Goal: Task Accomplishment & Management: Use online tool/utility

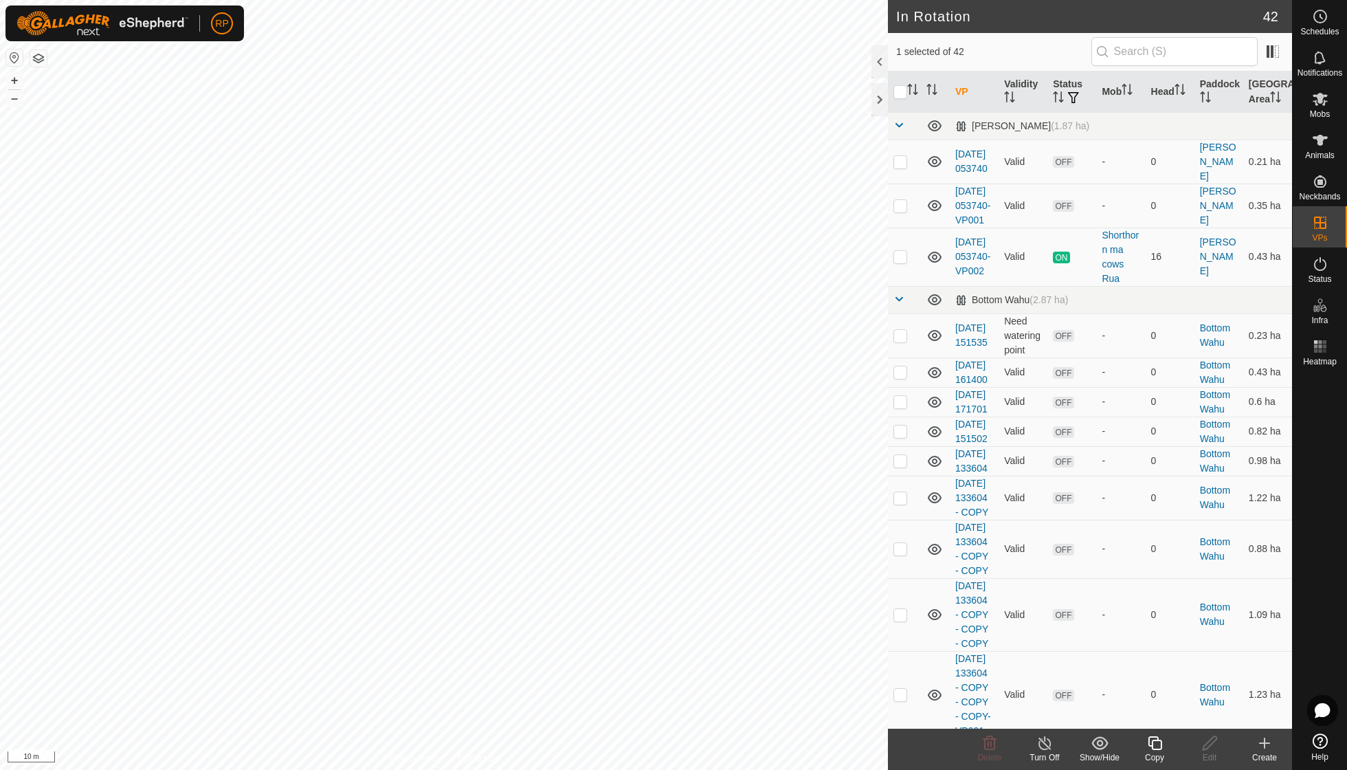
click at [1156, 746] on icon at bounding box center [1154, 743] width 17 height 16
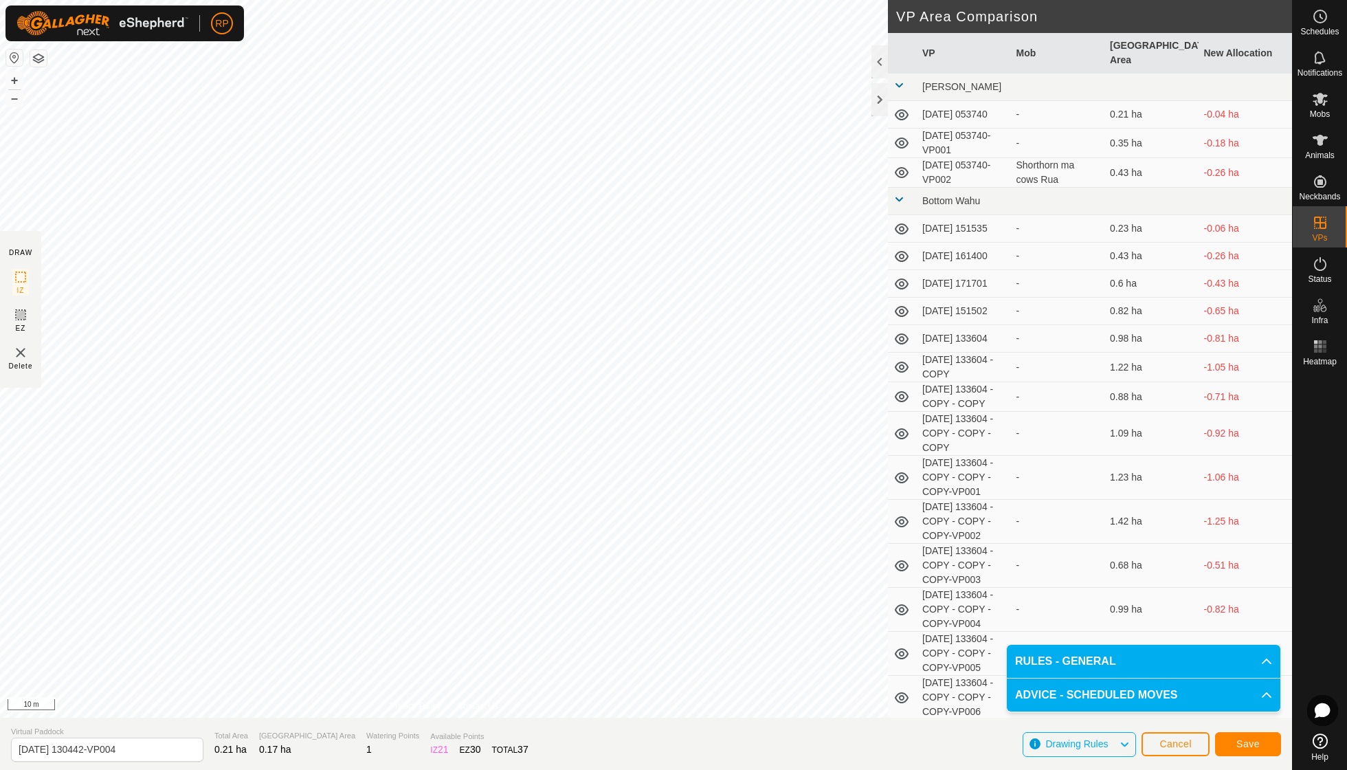
click at [1240, 743] on span "Save" at bounding box center [1247, 743] width 23 height 11
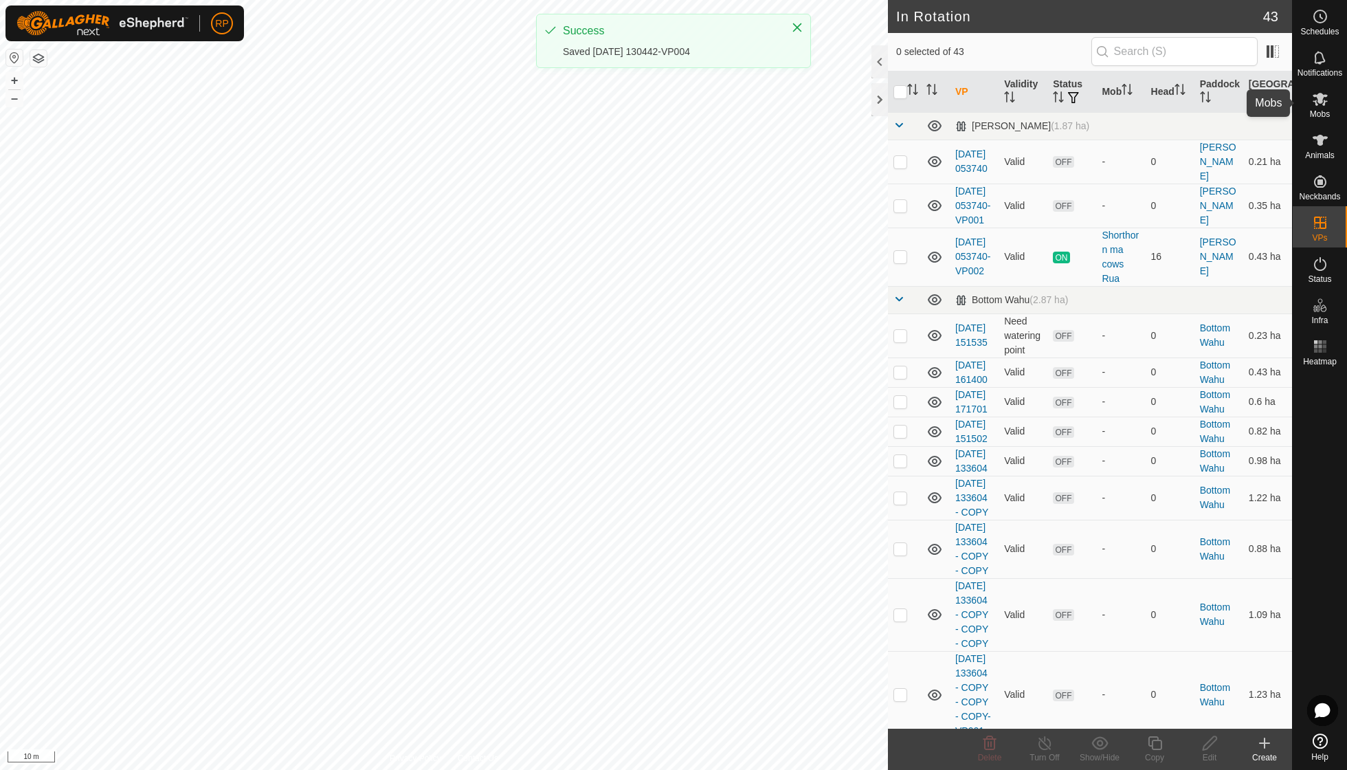
click at [1322, 105] on icon at bounding box center [1320, 99] width 16 height 16
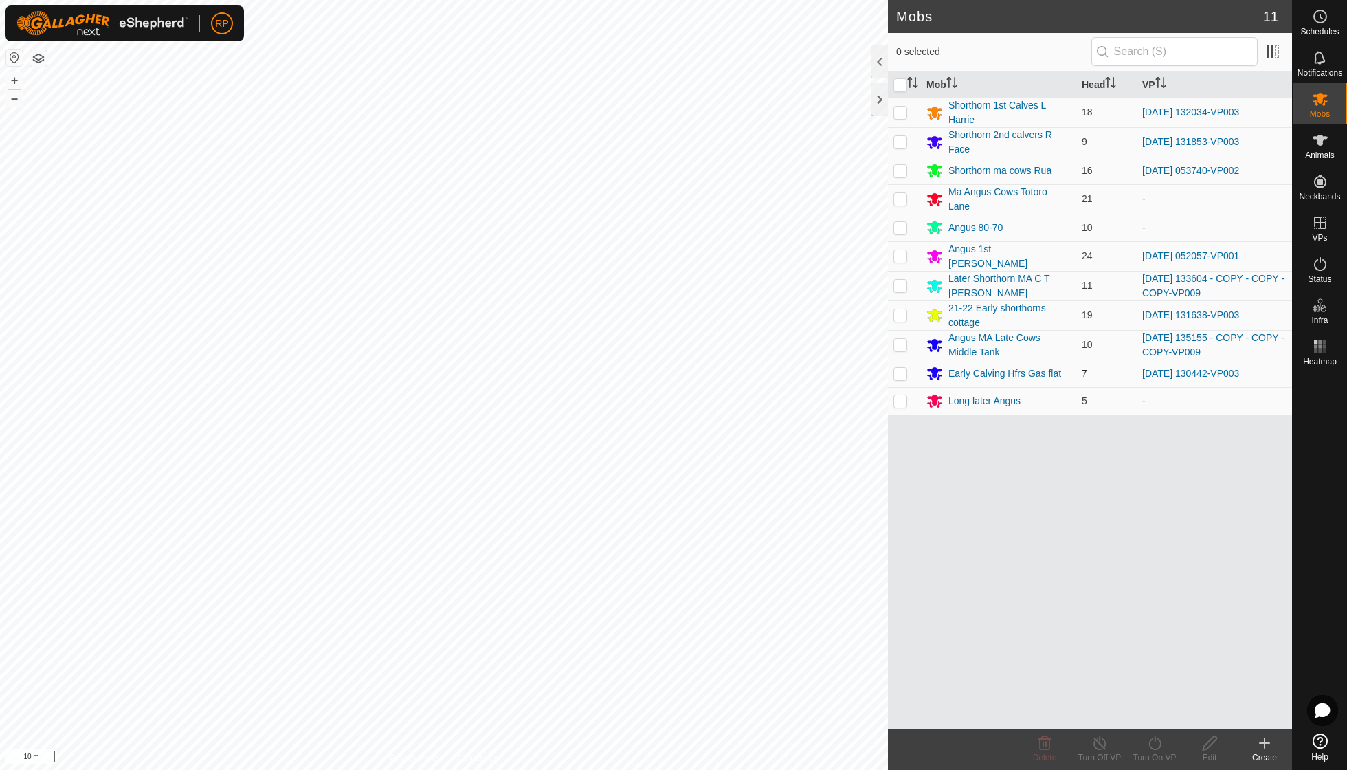
click at [896, 368] on p-checkbox at bounding box center [900, 373] width 14 height 11
checkbox input "true"
click at [1149, 738] on icon at bounding box center [1154, 743] width 17 height 16
click at [1147, 710] on link "Now" at bounding box center [1196, 711] width 136 height 27
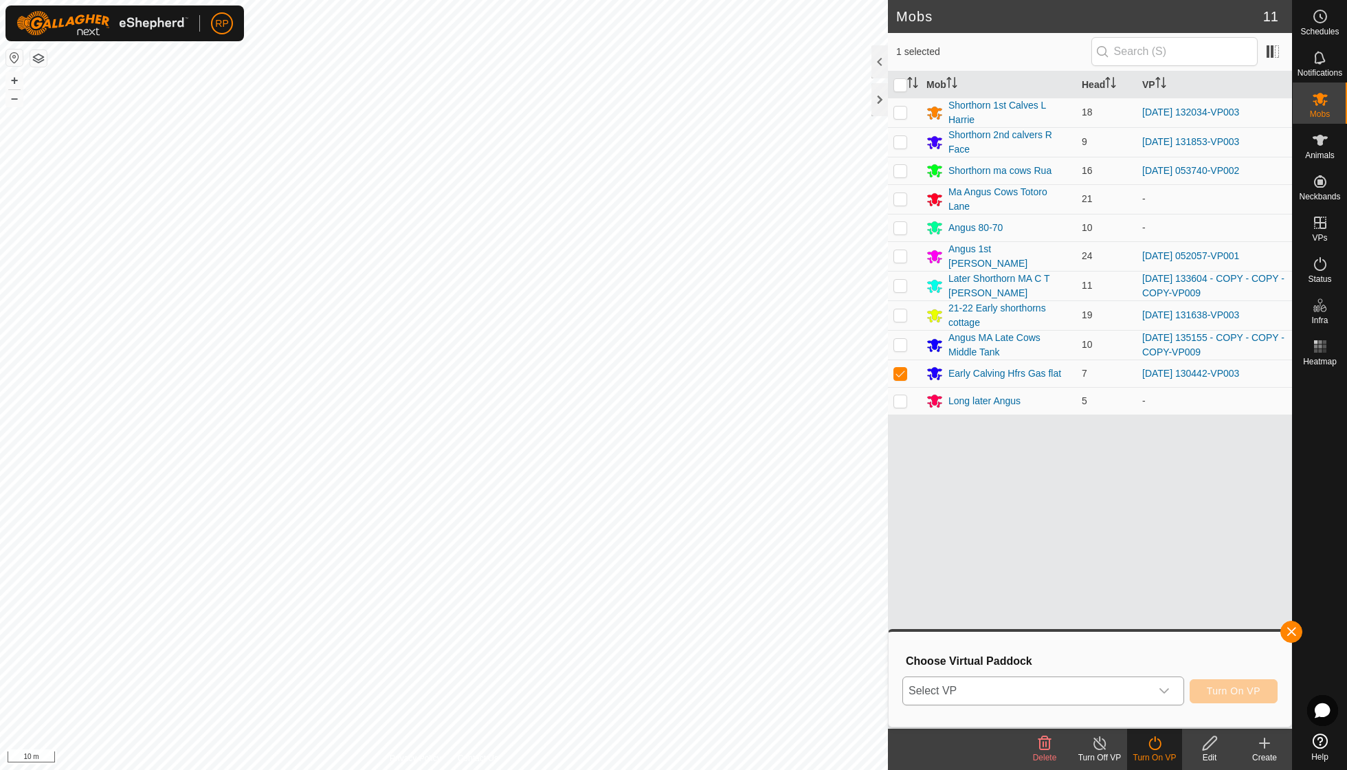
click at [1162, 687] on icon "dropdown trigger" at bounding box center [1164, 690] width 11 height 11
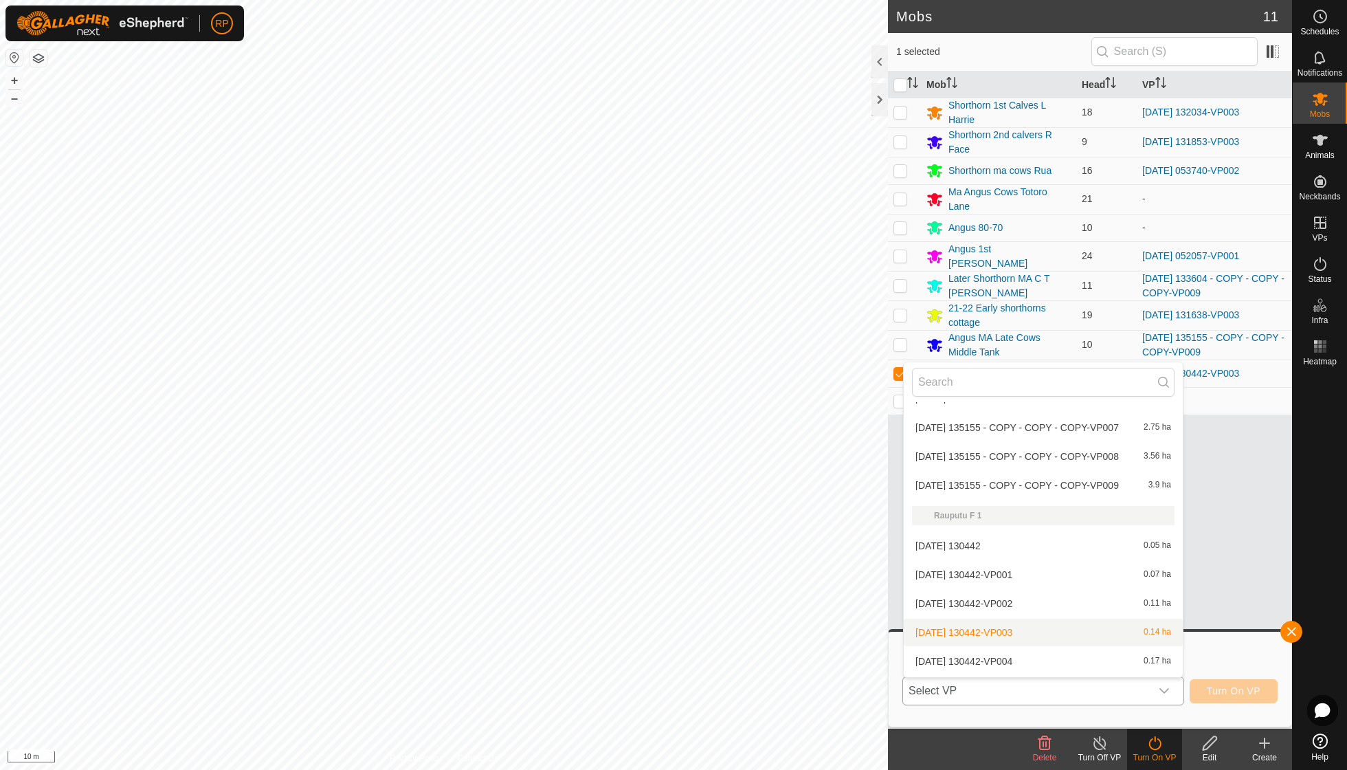
scroll to position [1075, 0]
click at [1043, 645] on li "[DATE] 130442-VP004 0.17 ha" at bounding box center [1043, 658] width 279 height 27
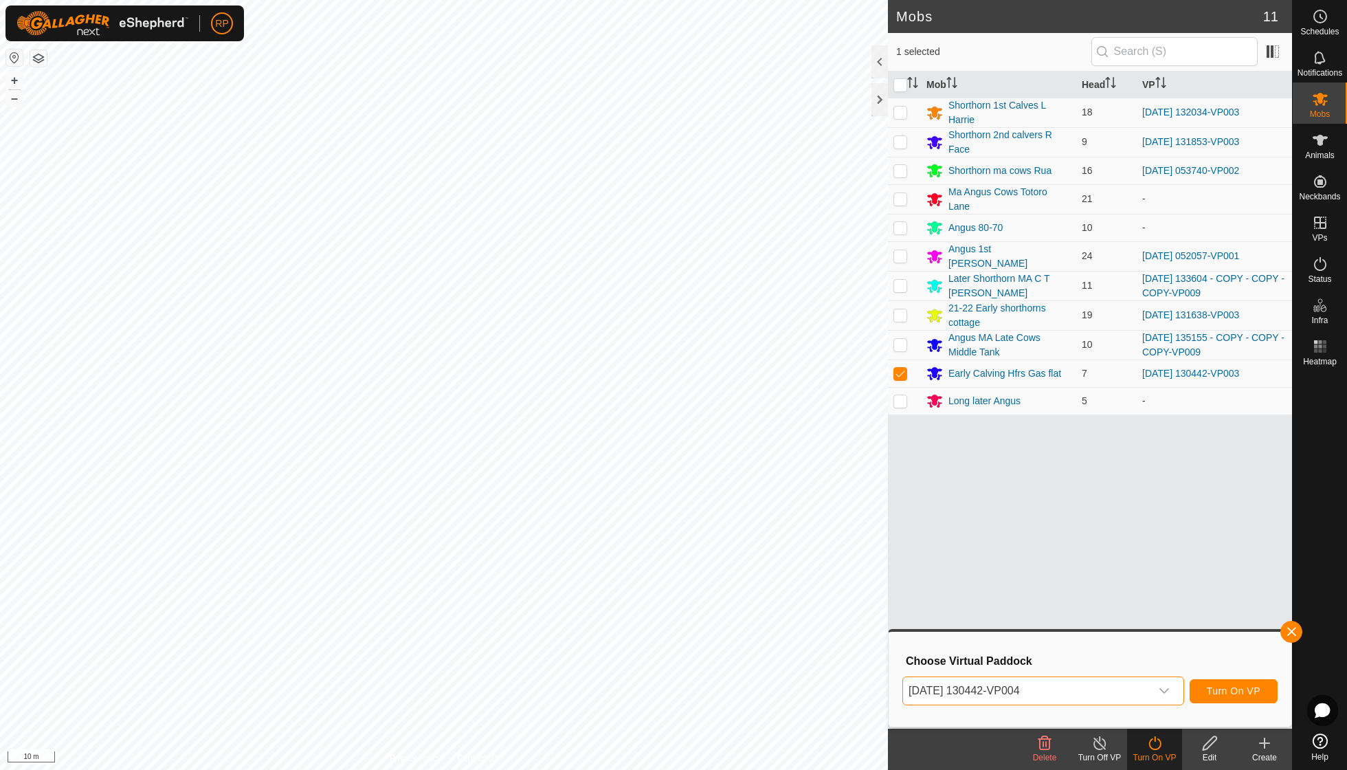
click at [1217, 685] on span "Turn On VP" at bounding box center [1234, 690] width 54 height 11
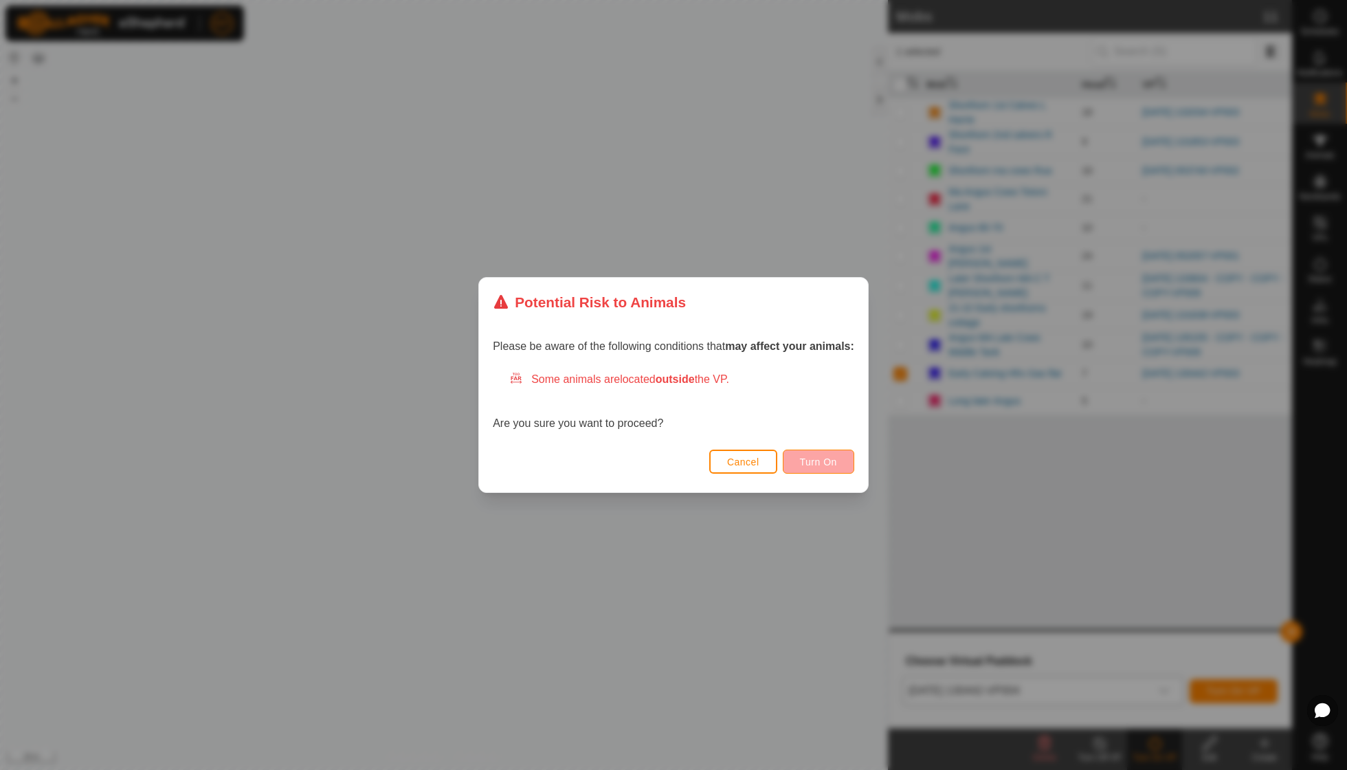
click at [845, 474] on button "Turn On" at bounding box center [818, 461] width 71 height 24
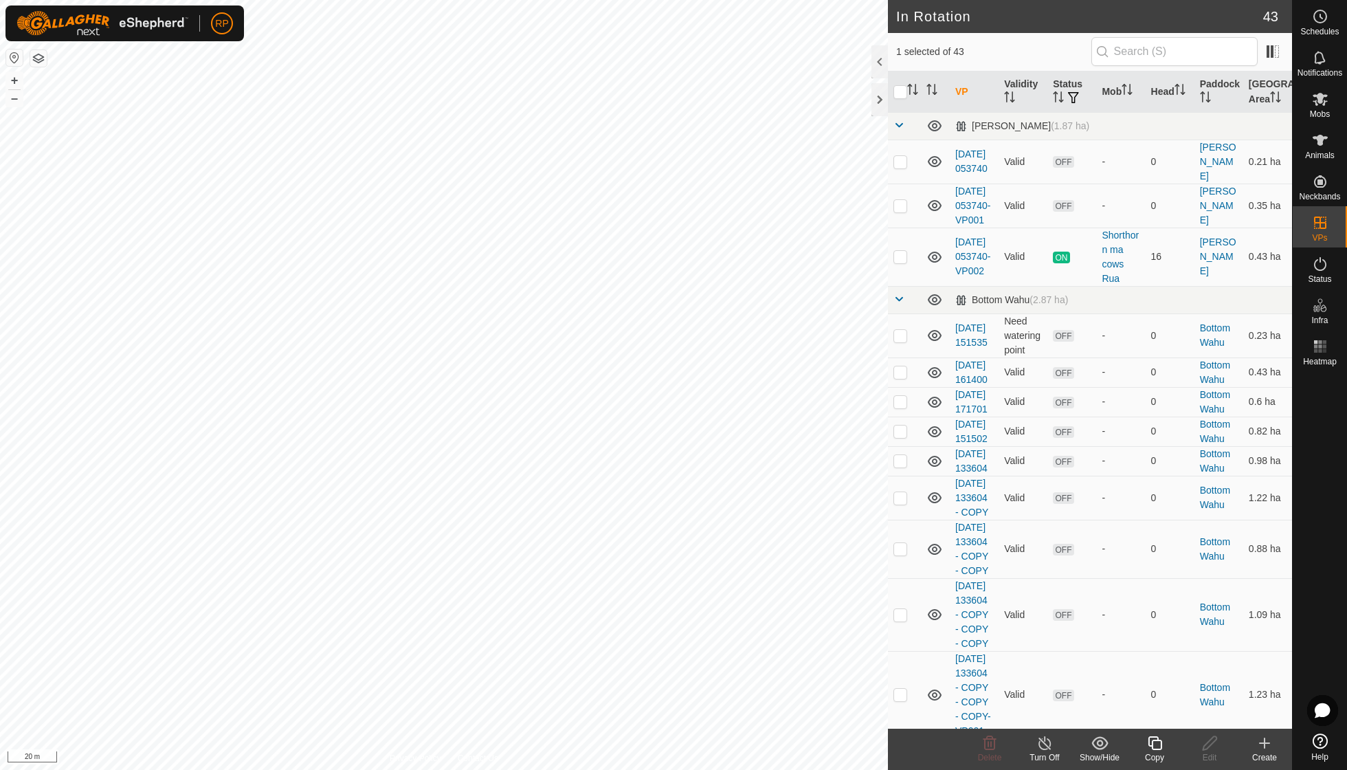
click at [1164, 745] on copy-svg-icon at bounding box center [1154, 743] width 55 height 16
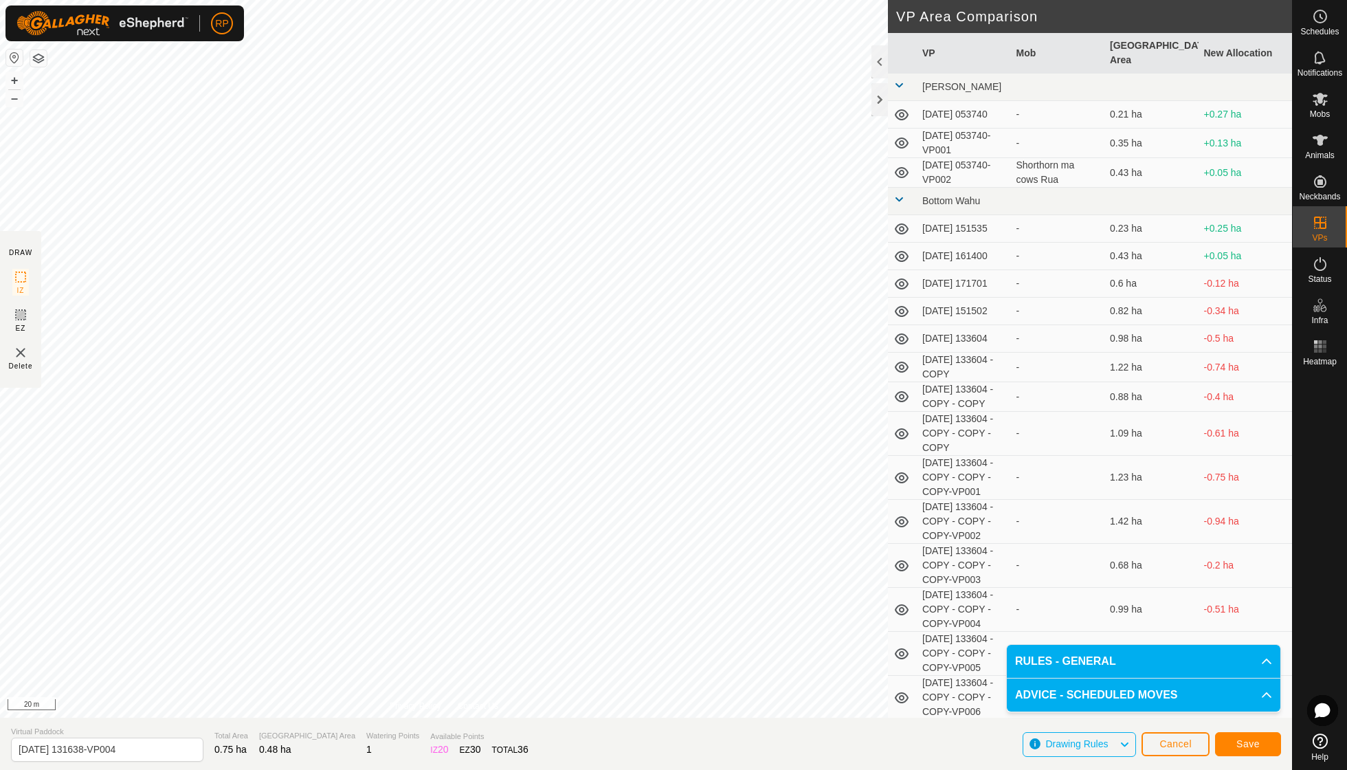
click at [1250, 742] on span "Save" at bounding box center [1247, 743] width 23 height 11
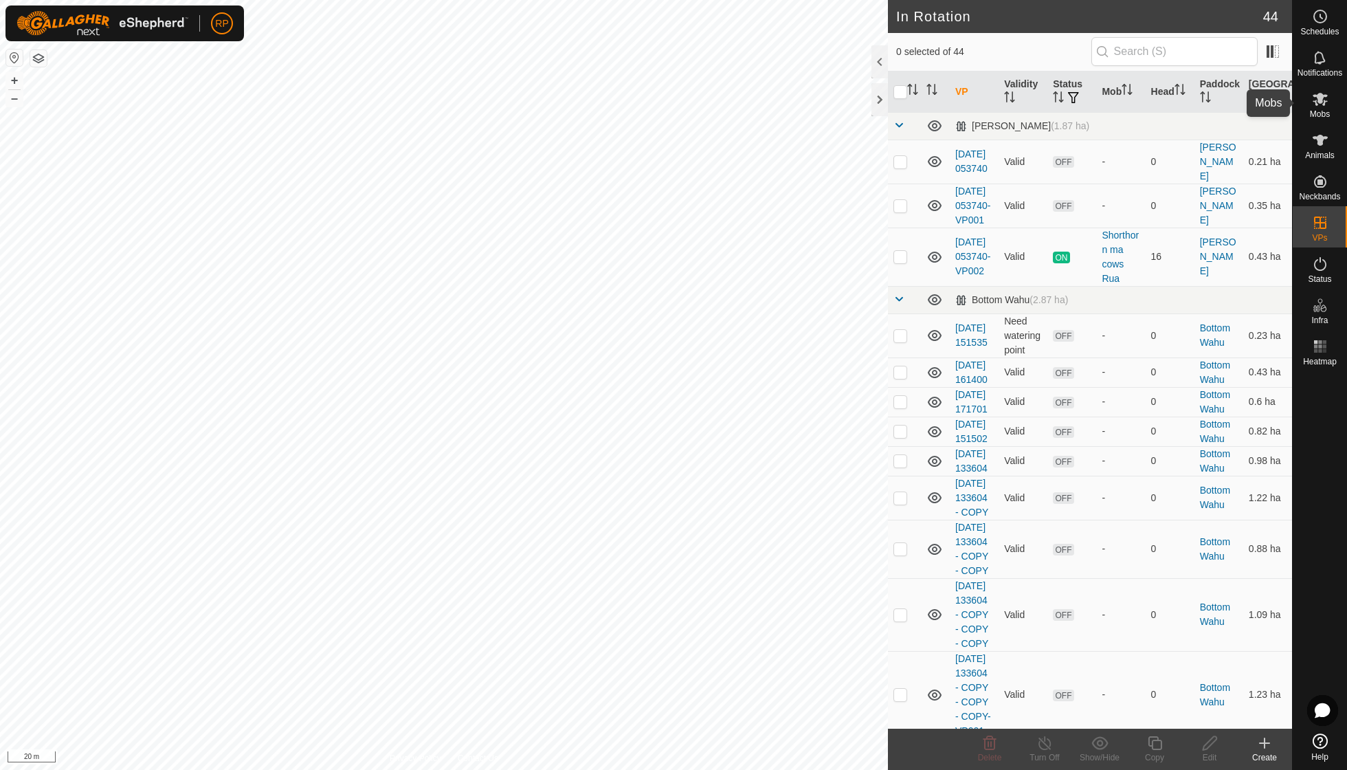
click at [1320, 110] on span "Mobs" at bounding box center [1320, 114] width 20 height 8
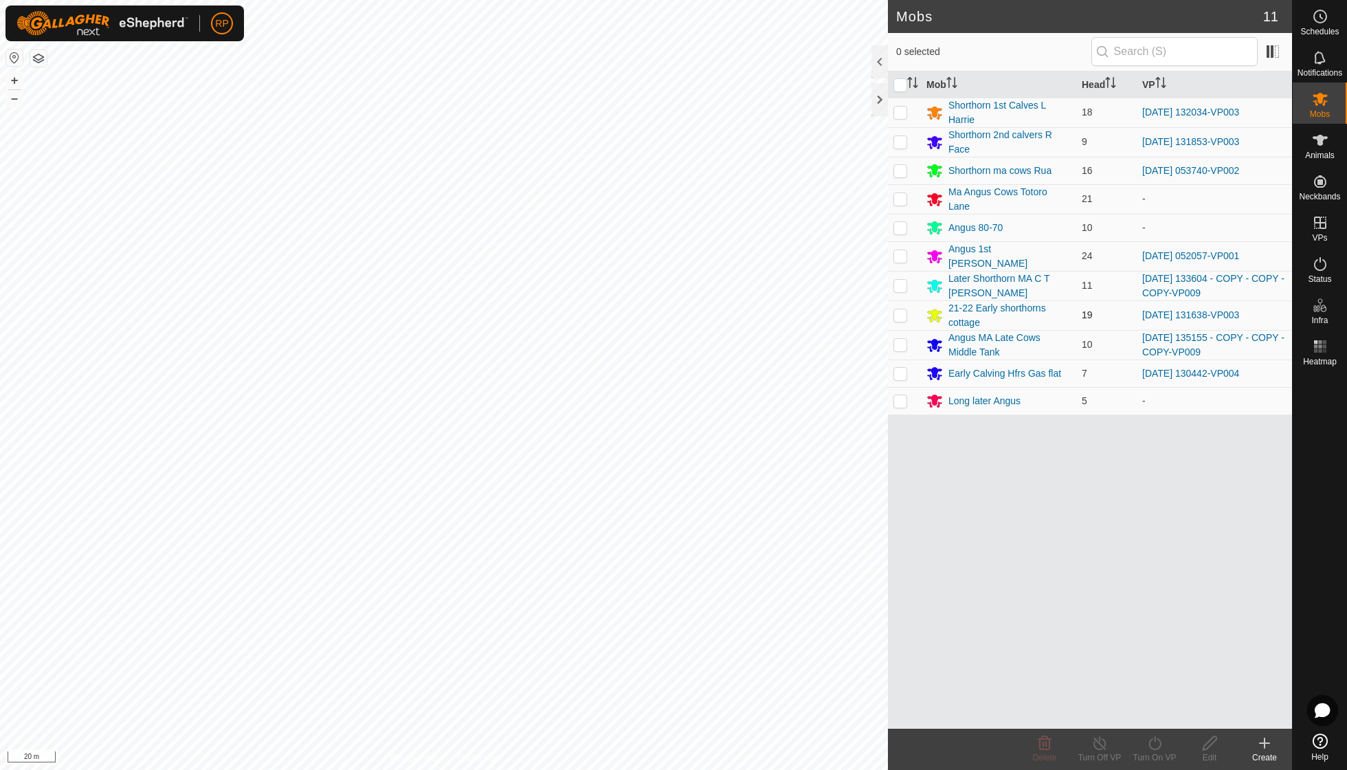
click at [900, 309] on p-checkbox at bounding box center [900, 314] width 14 height 11
checkbox input "true"
click at [1151, 741] on icon at bounding box center [1154, 743] width 17 height 16
click at [1146, 698] on link "Now" at bounding box center [1196, 711] width 136 height 27
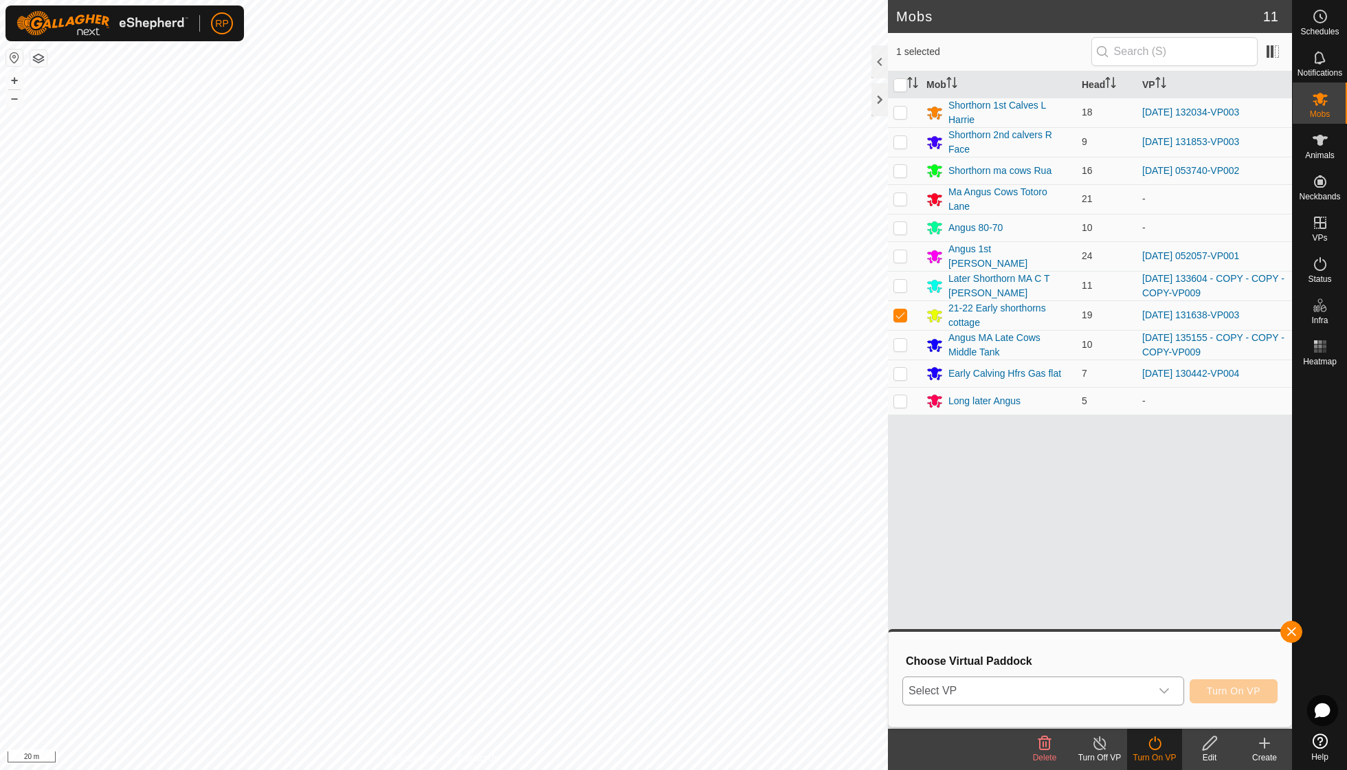
click at [1166, 688] on icon "dropdown trigger" at bounding box center [1164, 690] width 11 height 11
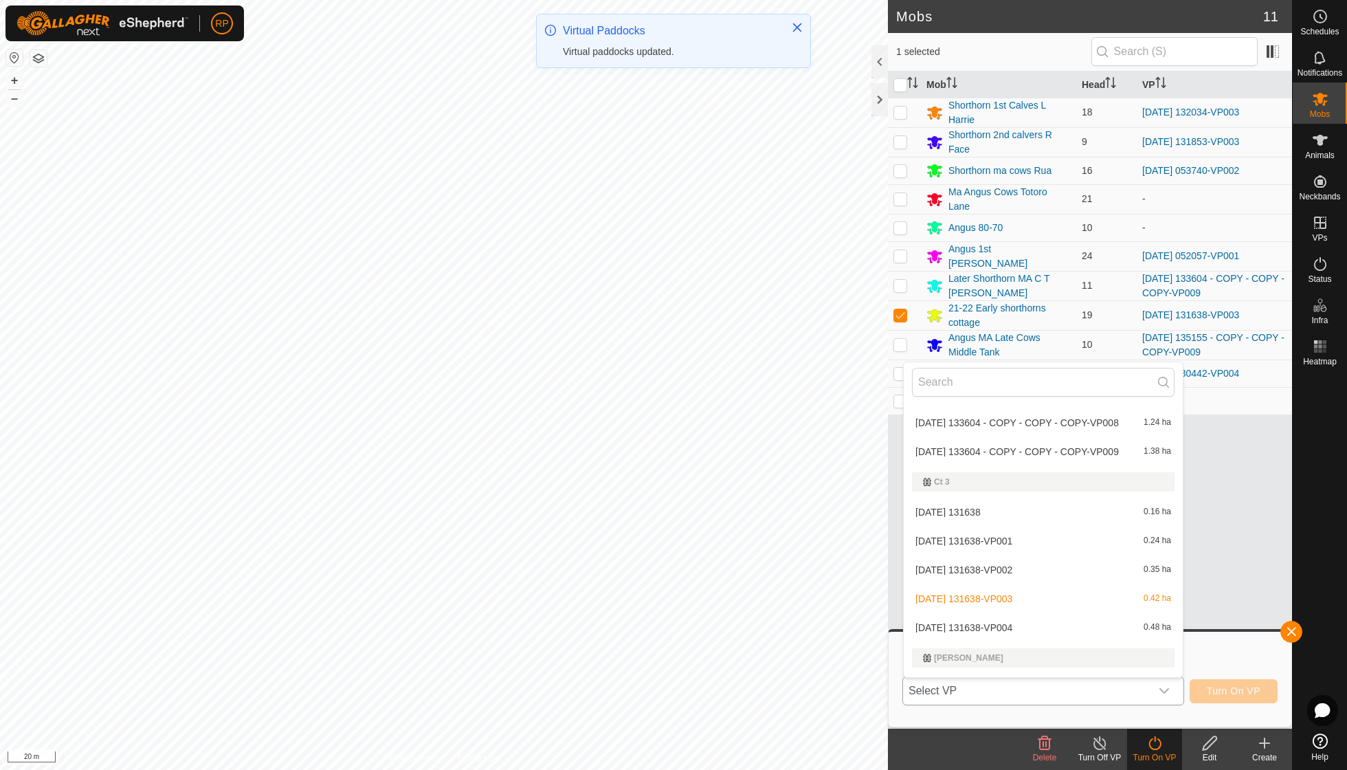
scroll to position [581, 0]
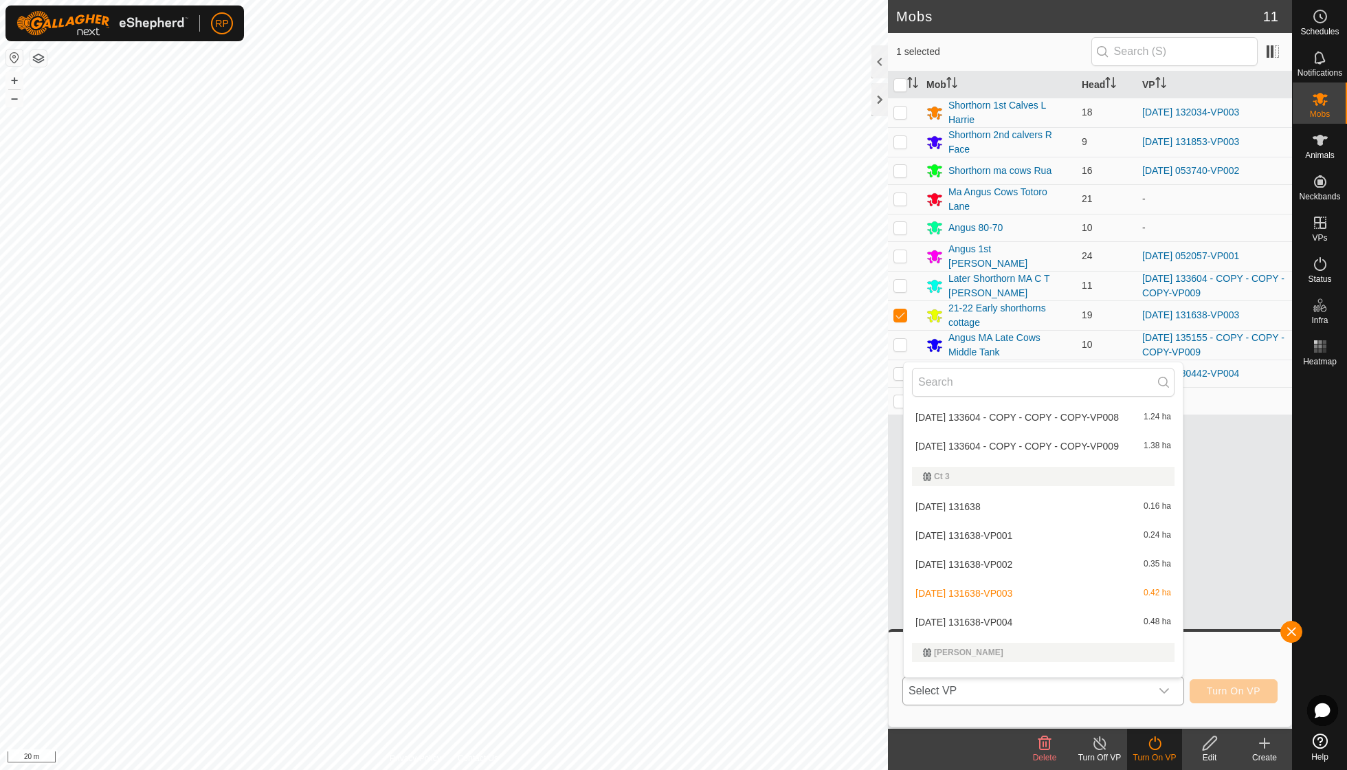
click at [1006, 608] on li "[DATE] 131638-VP004 0.48 ha" at bounding box center [1043, 621] width 279 height 27
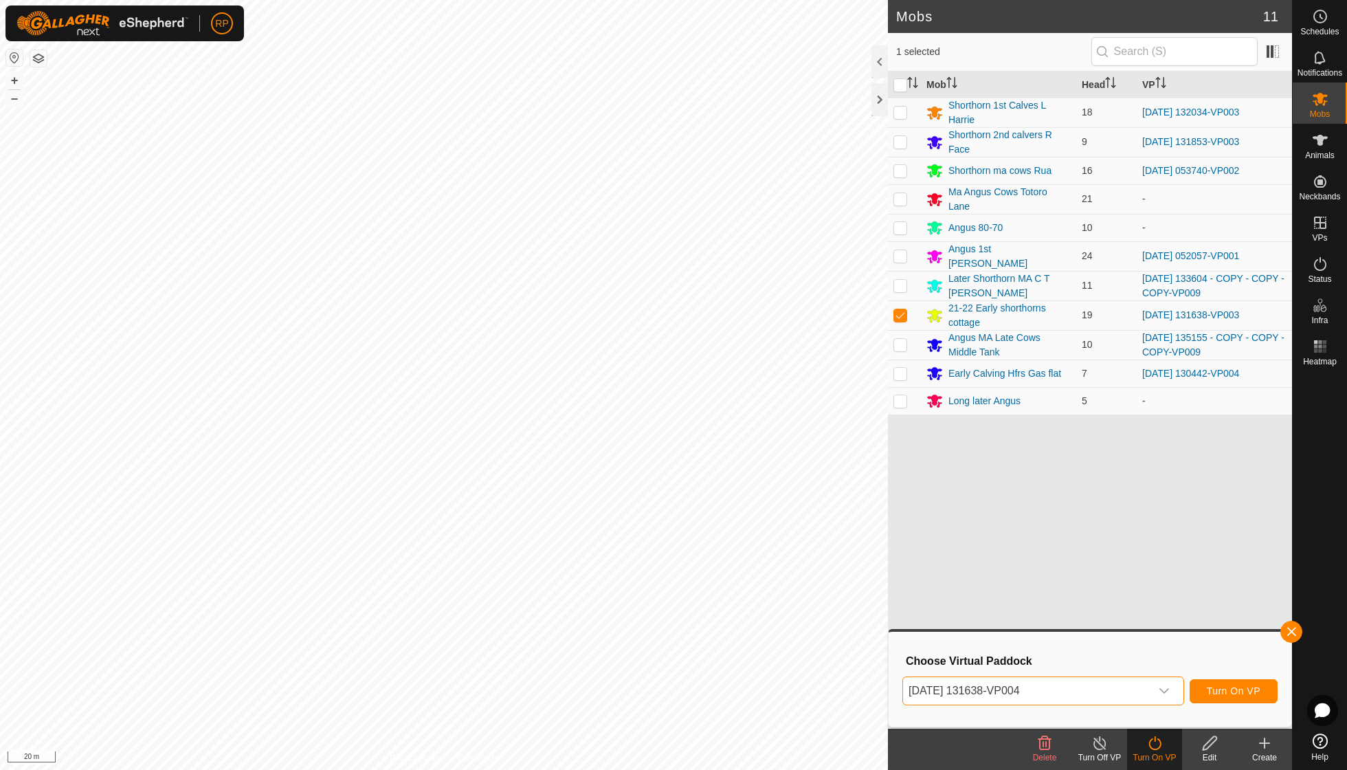
click at [1224, 683] on button "Turn On VP" at bounding box center [1234, 691] width 88 height 24
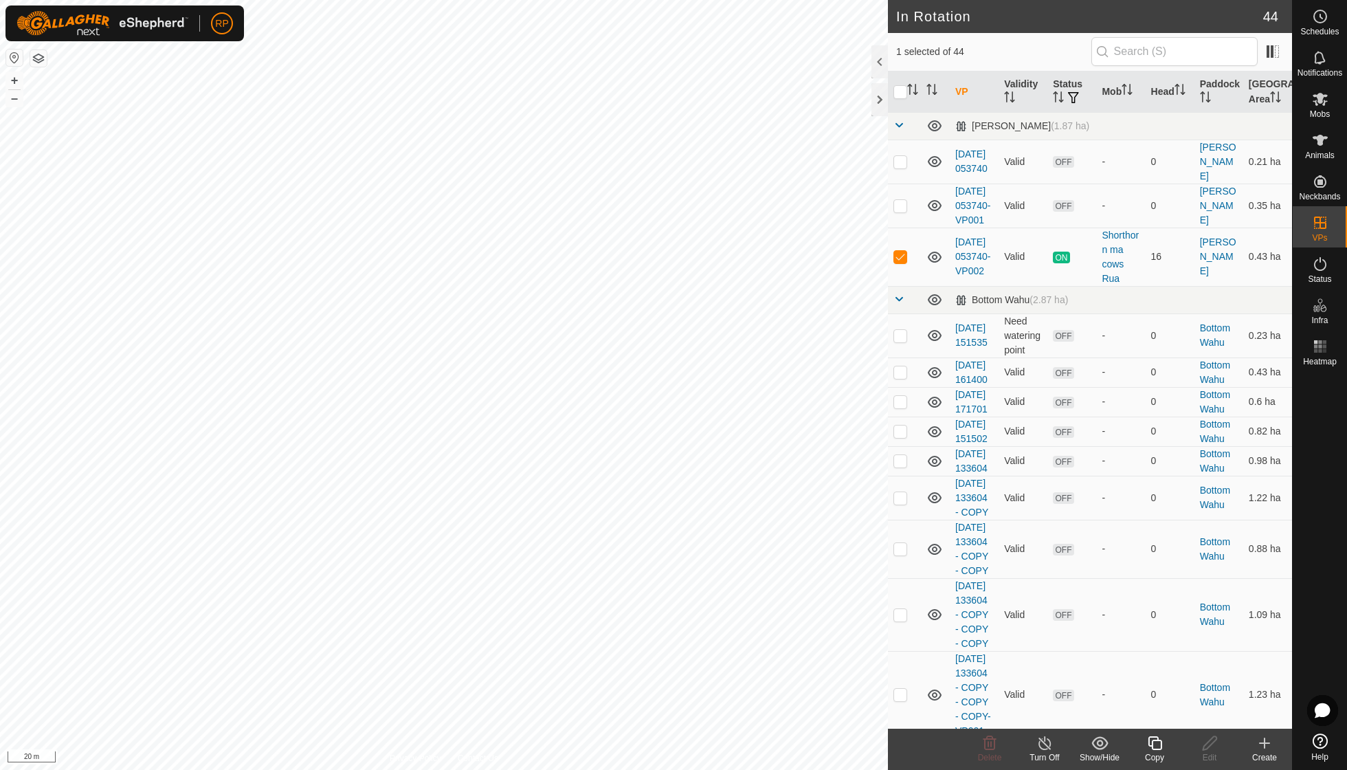
click at [1159, 740] on icon at bounding box center [1155, 743] width 14 height 14
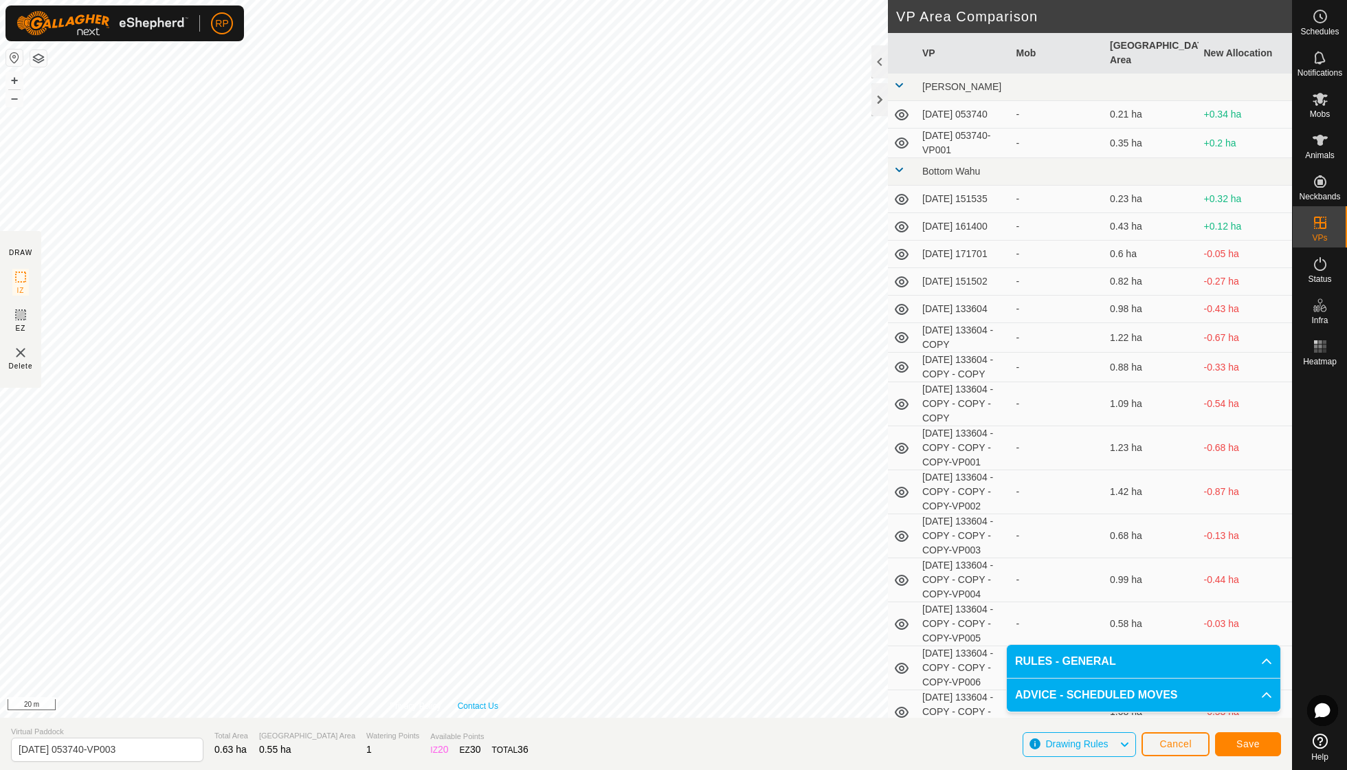
click at [460, 702] on link "Contact Us" at bounding box center [478, 706] width 41 height 12
click at [1240, 740] on span "Save" at bounding box center [1247, 743] width 23 height 11
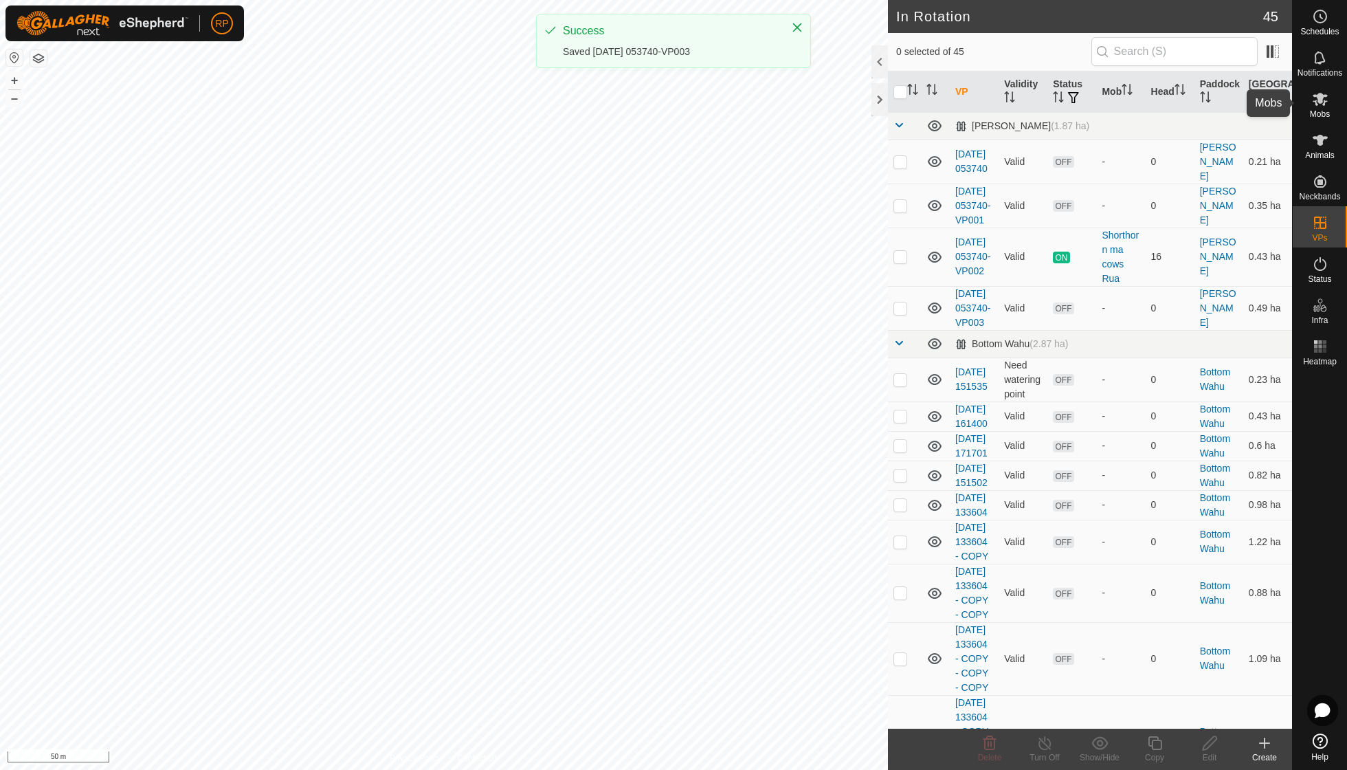
click at [1324, 110] on span "Mobs" at bounding box center [1320, 114] width 20 height 8
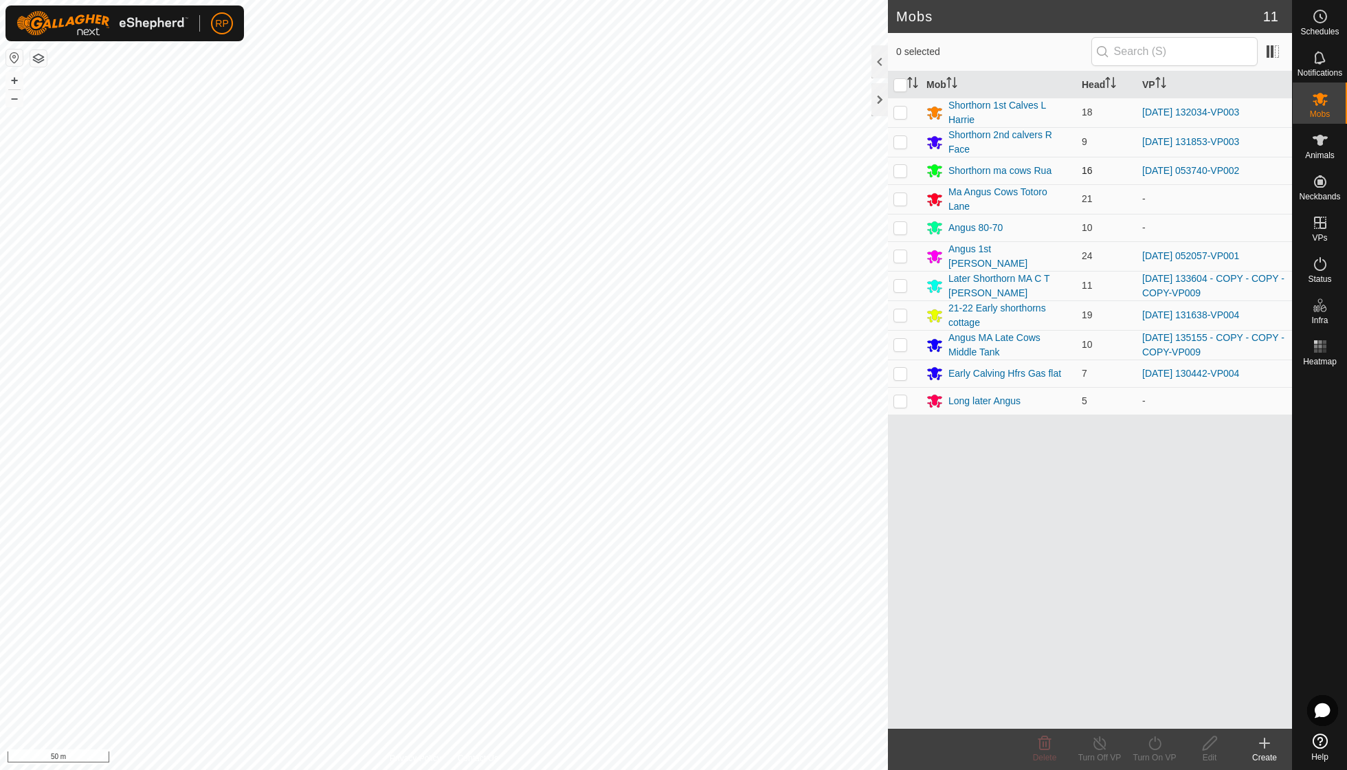
click at [900, 168] on p-checkbox at bounding box center [900, 170] width 14 height 11
checkbox input "true"
click at [1157, 744] on icon at bounding box center [1154, 743] width 17 height 16
click at [1151, 712] on link "Now" at bounding box center [1196, 711] width 136 height 27
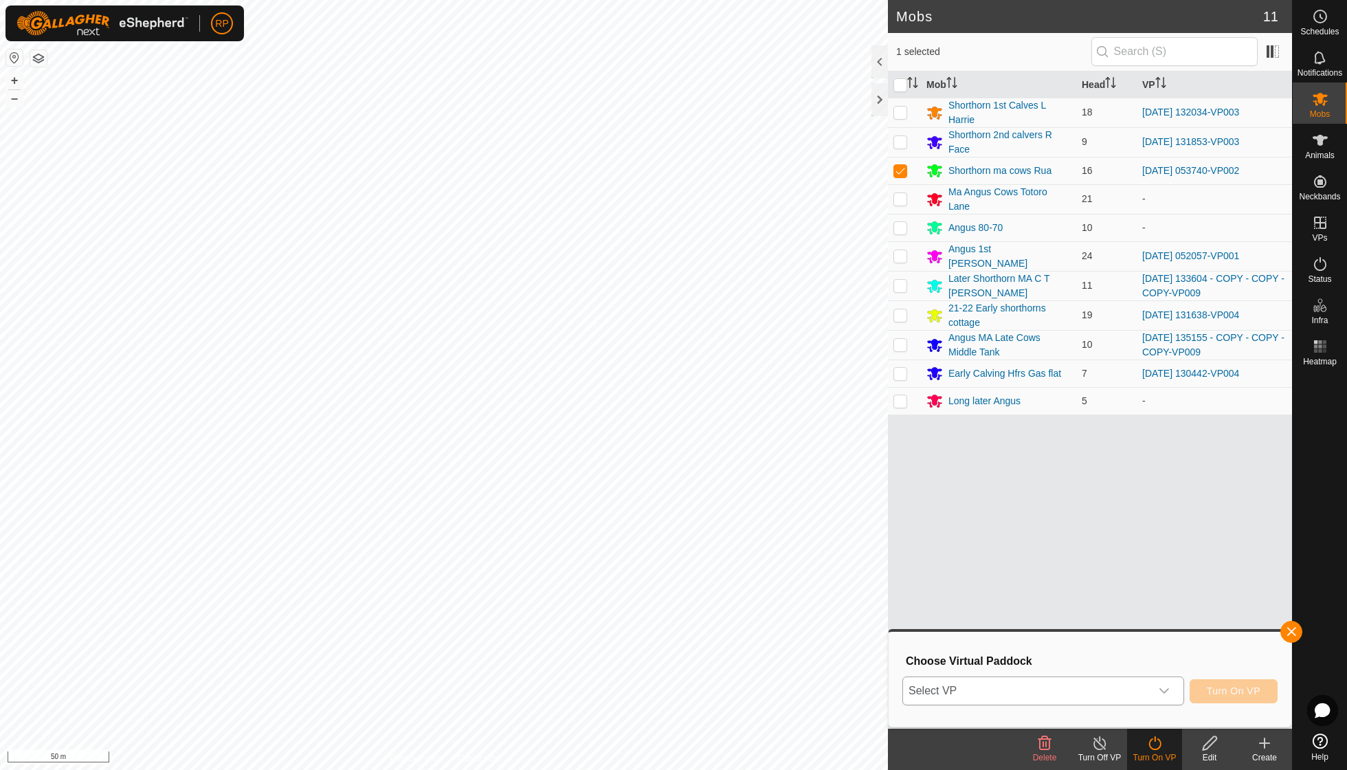
click at [1164, 683] on div "dropdown trigger" at bounding box center [1164, 690] width 27 height 27
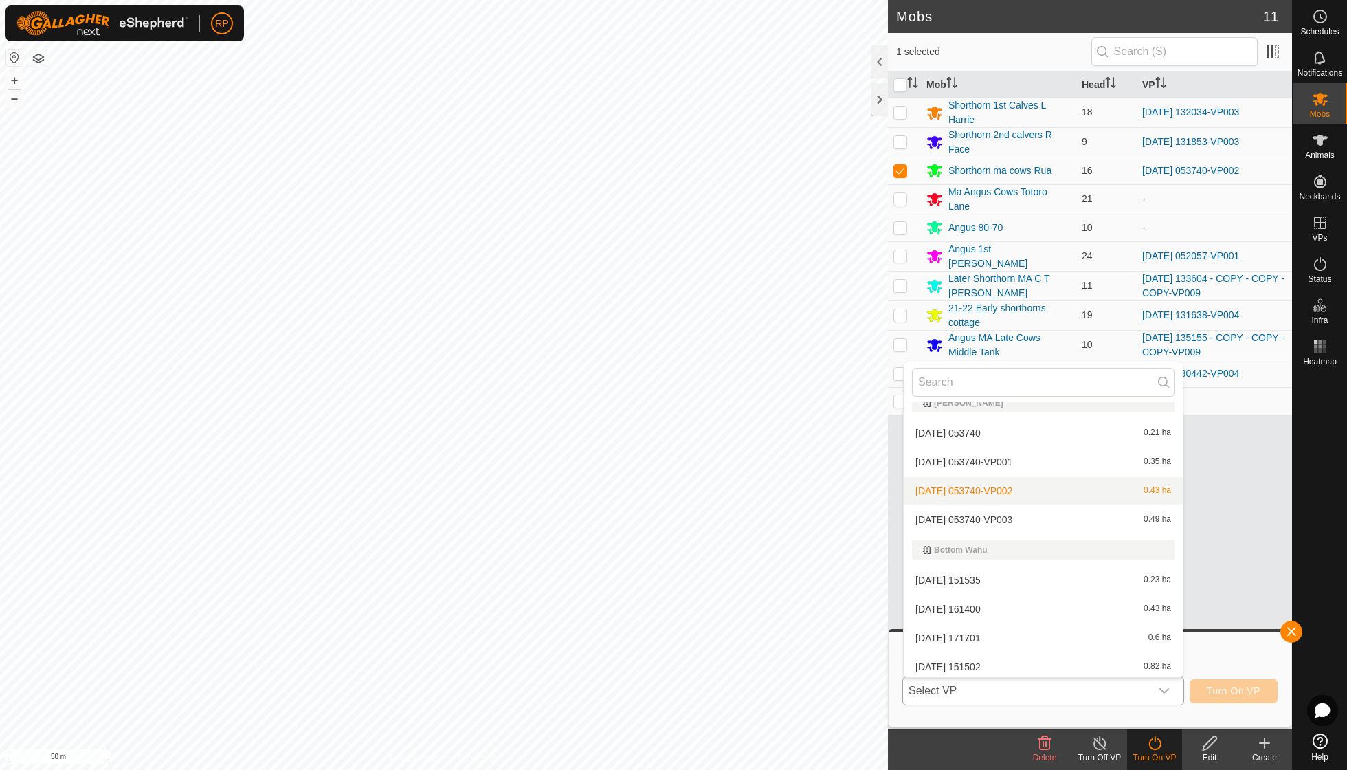
scroll to position [8, 0]
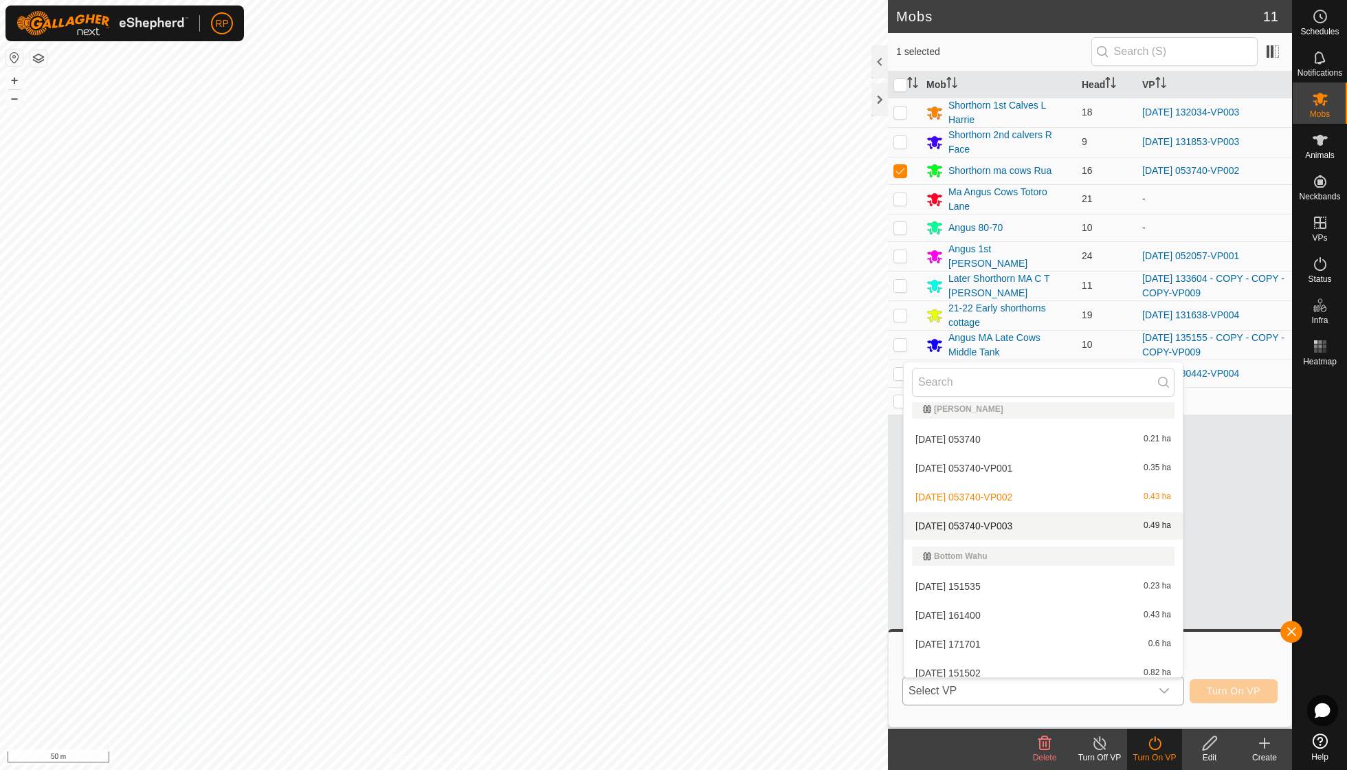
click at [1018, 518] on div "[DATE] 053740-VP003 0.49 ha" at bounding box center [1043, 526] width 263 height 16
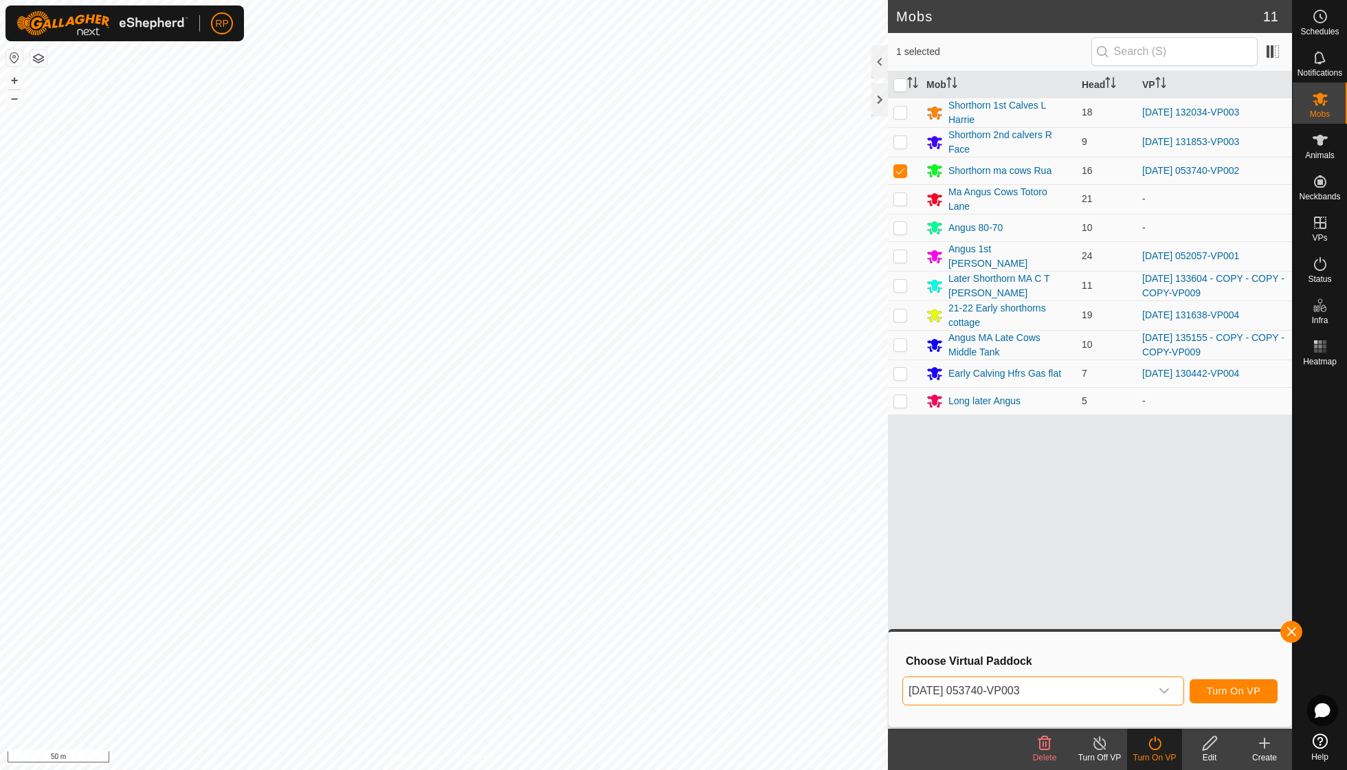
click at [1213, 690] on span "Turn On VP" at bounding box center [1234, 690] width 54 height 11
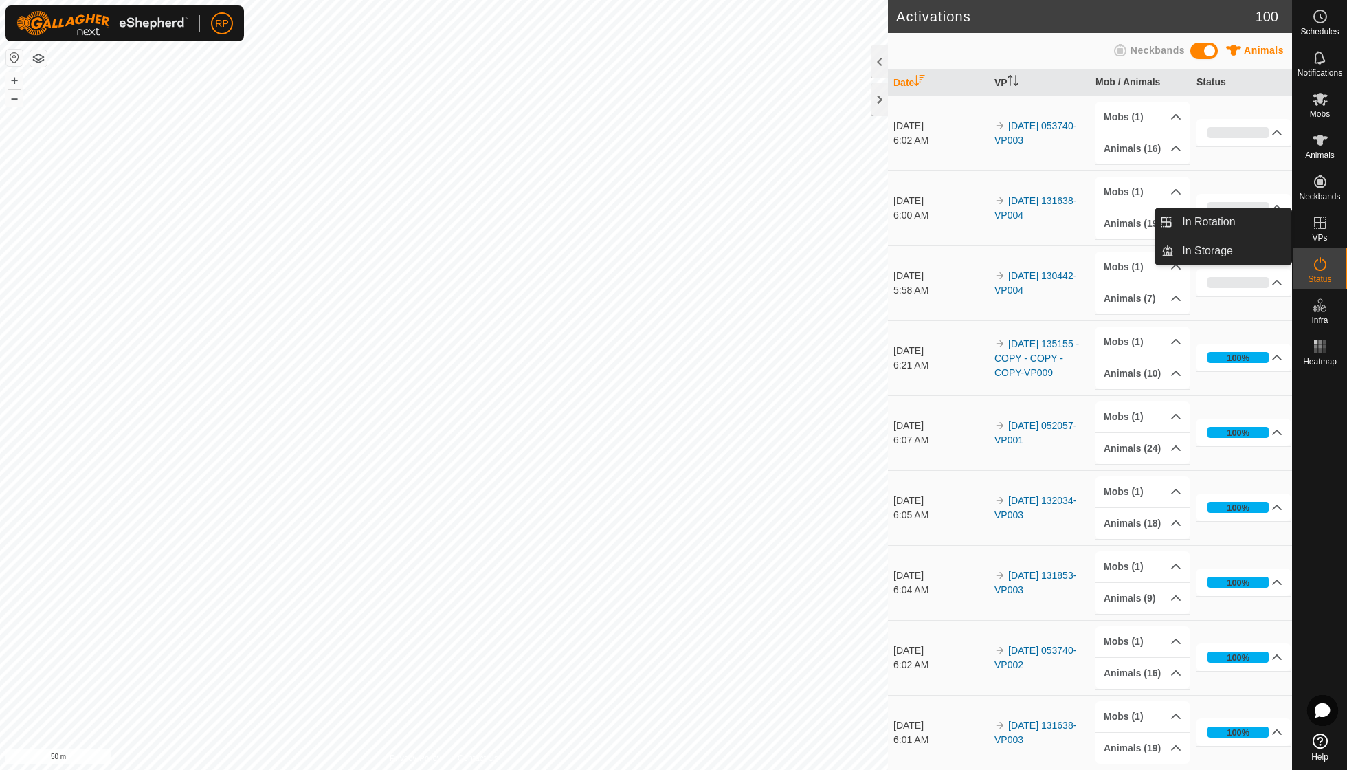
click at [1320, 234] on span "VPs" at bounding box center [1319, 238] width 15 height 8
click at [1226, 217] on link "In Rotation" at bounding box center [1233, 221] width 118 height 27
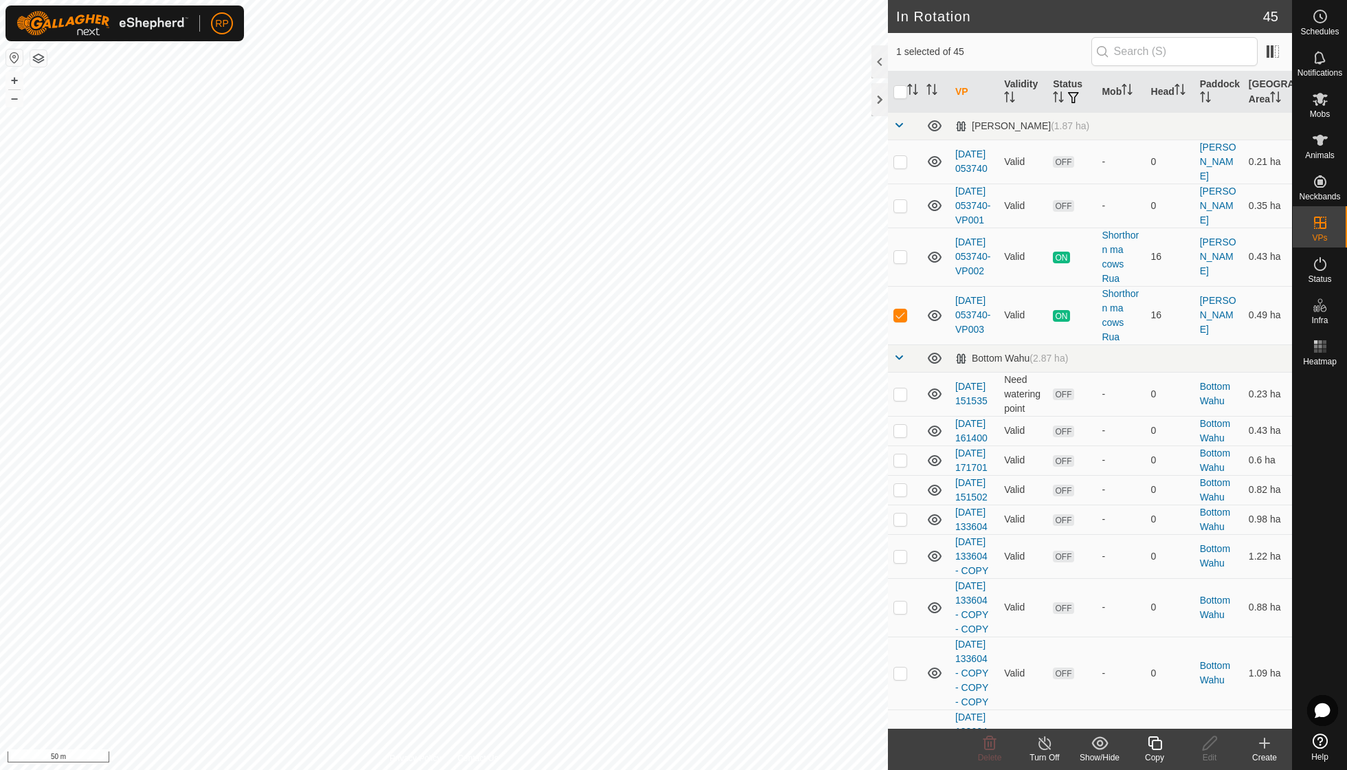
click at [1261, 741] on icon at bounding box center [1264, 743] width 16 height 16
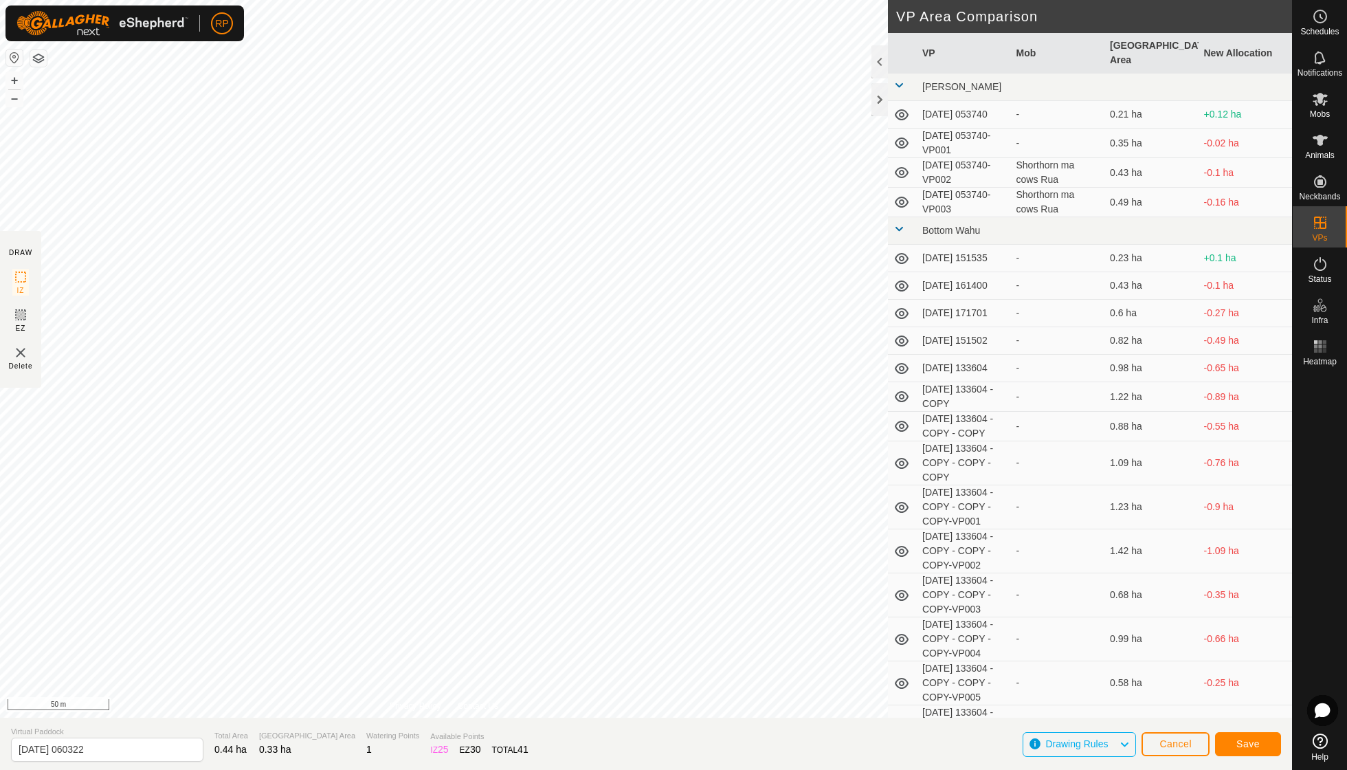
click at [1254, 738] on span "Save" at bounding box center [1247, 743] width 23 height 11
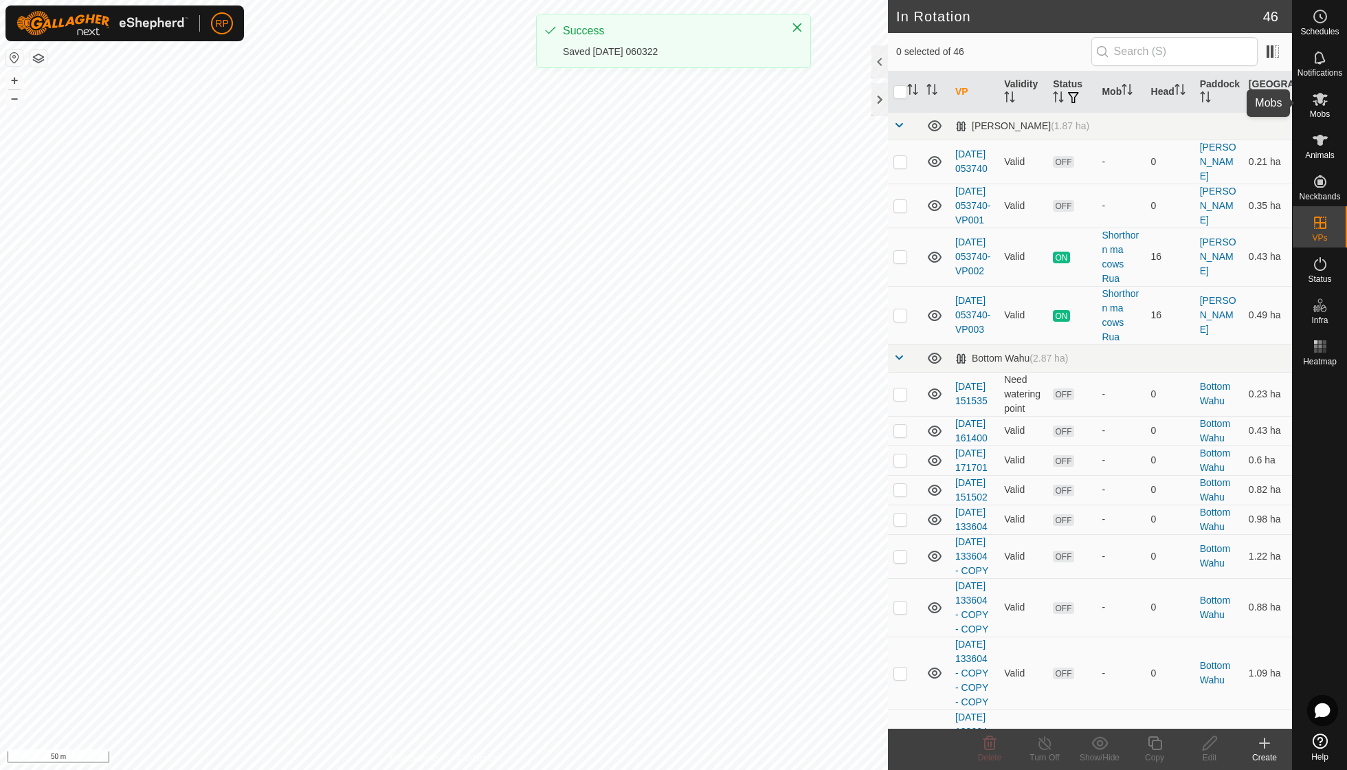
click at [1318, 98] on icon at bounding box center [1320, 99] width 15 height 13
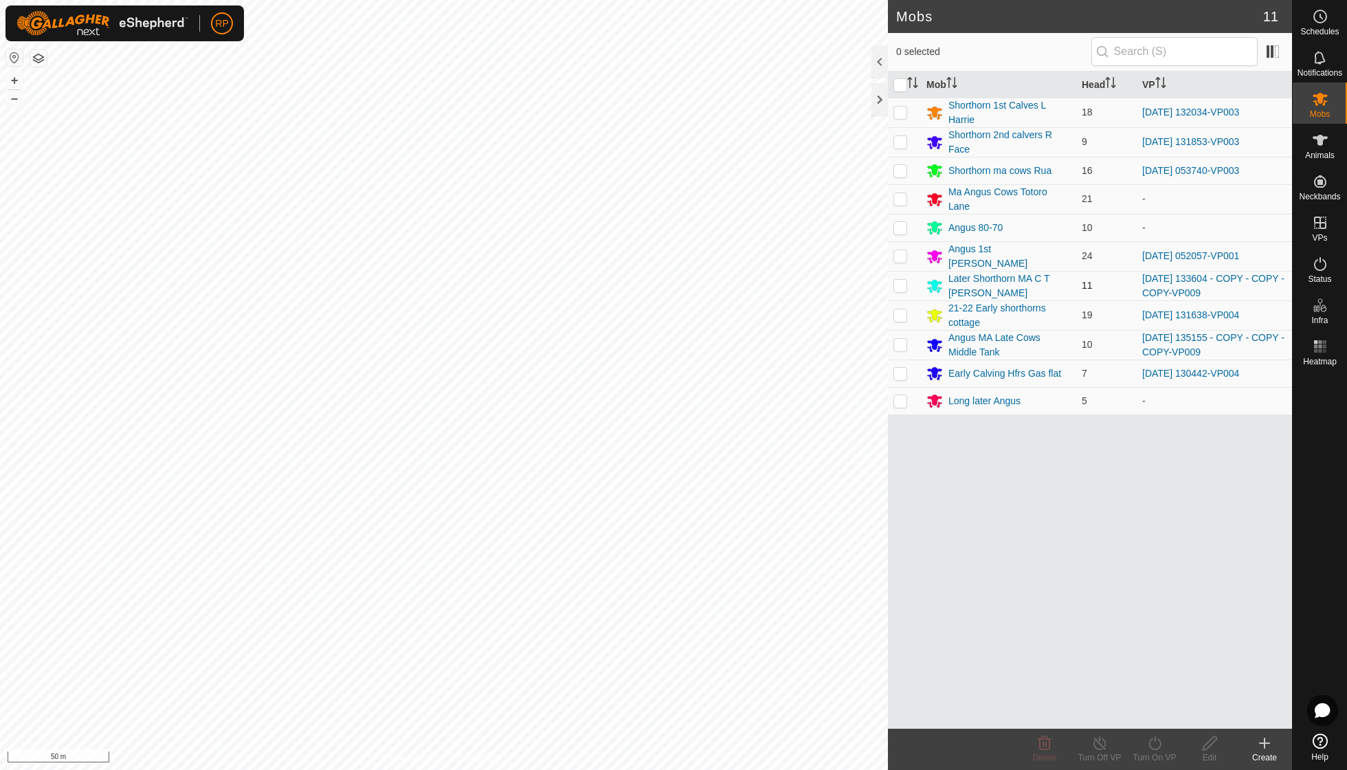
click at [903, 280] on p-checkbox at bounding box center [900, 285] width 14 height 11
checkbox input "true"
click at [1156, 744] on icon at bounding box center [1154, 743] width 17 height 16
click at [1164, 705] on link "Now" at bounding box center [1196, 711] width 136 height 27
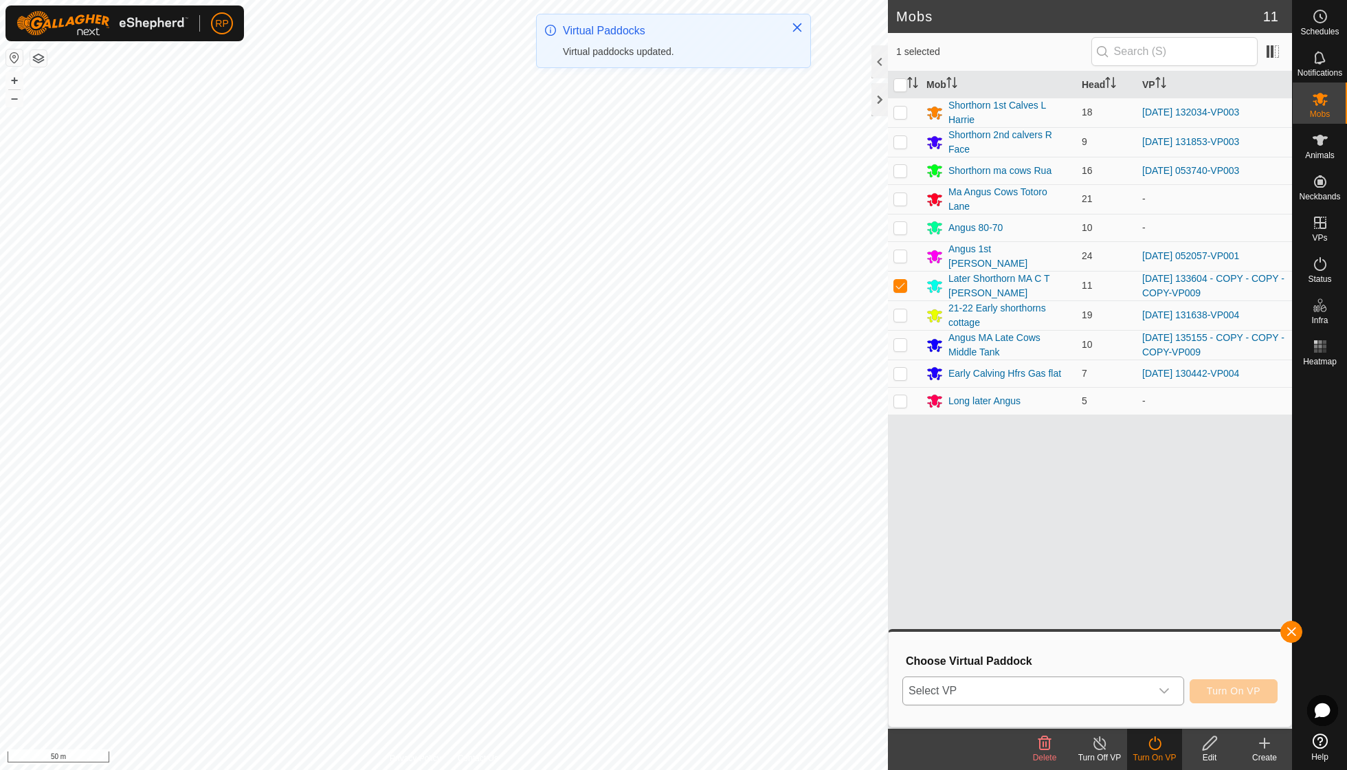
click at [1164, 687] on icon "dropdown trigger" at bounding box center [1164, 690] width 11 height 11
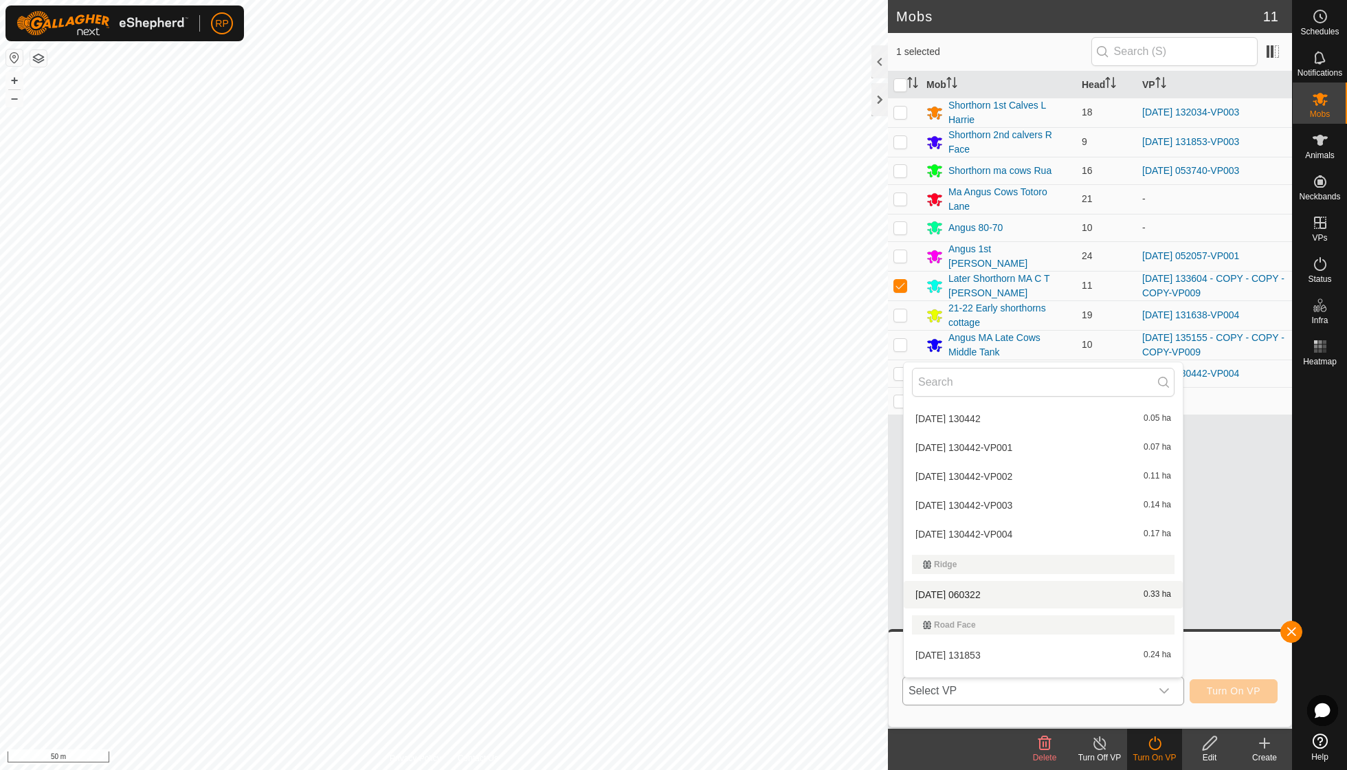
scroll to position [1287, 0]
click at [1037, 551] on li "[DATE] [DATE] 0.33 ha" at bounding box center [1043, 564] width 279 height 27
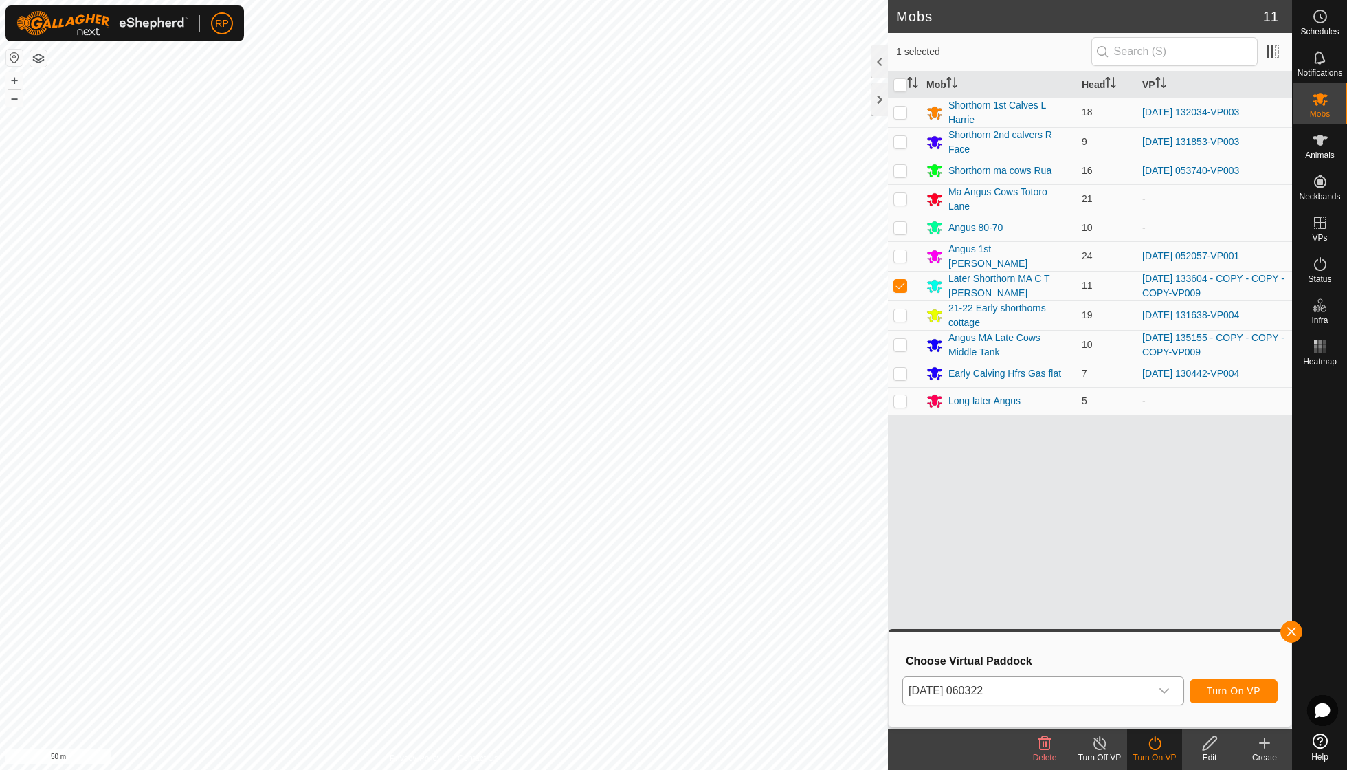
click at [1221, 690] on span "Turn On VP" at bounding box center [1234, 690] width 54 height 11
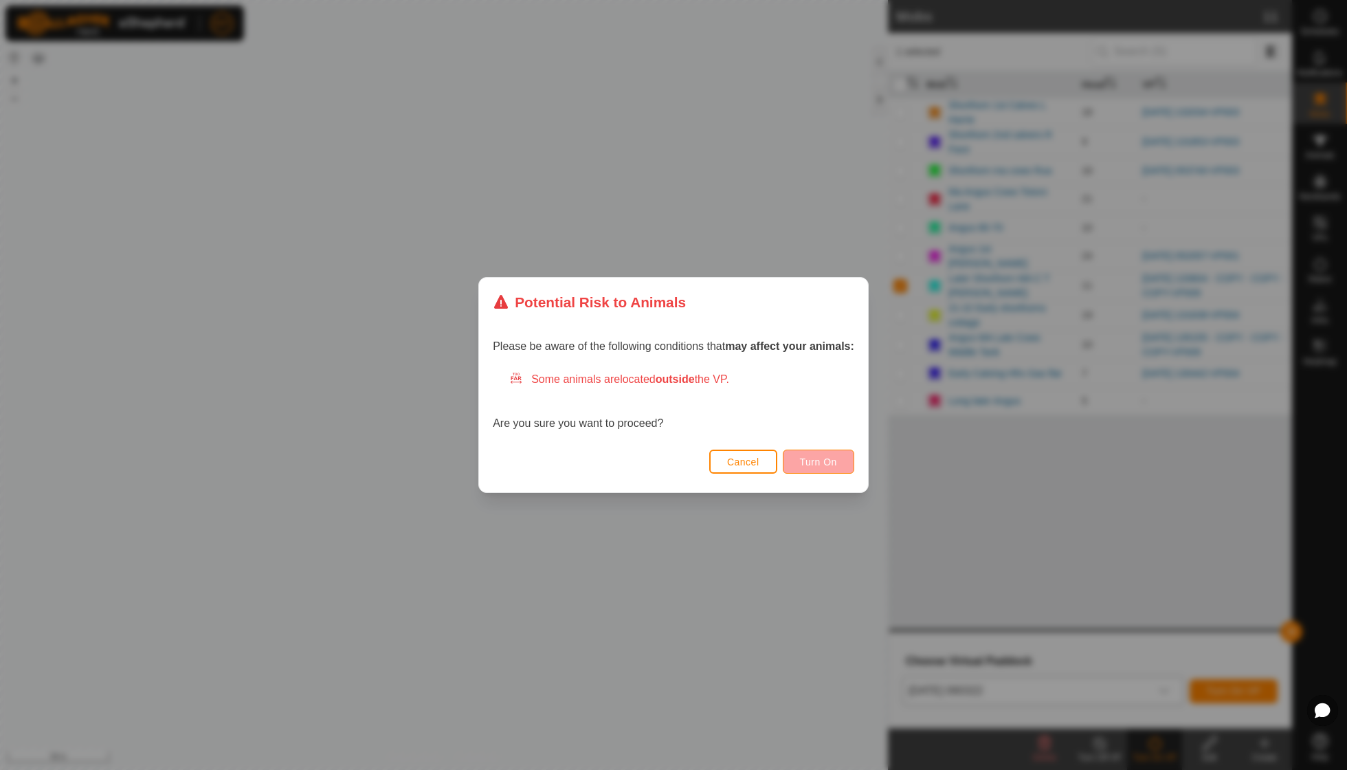
click at [836, 456] on span "Turn On" at bounding box center [818, 461] width 37 height 11
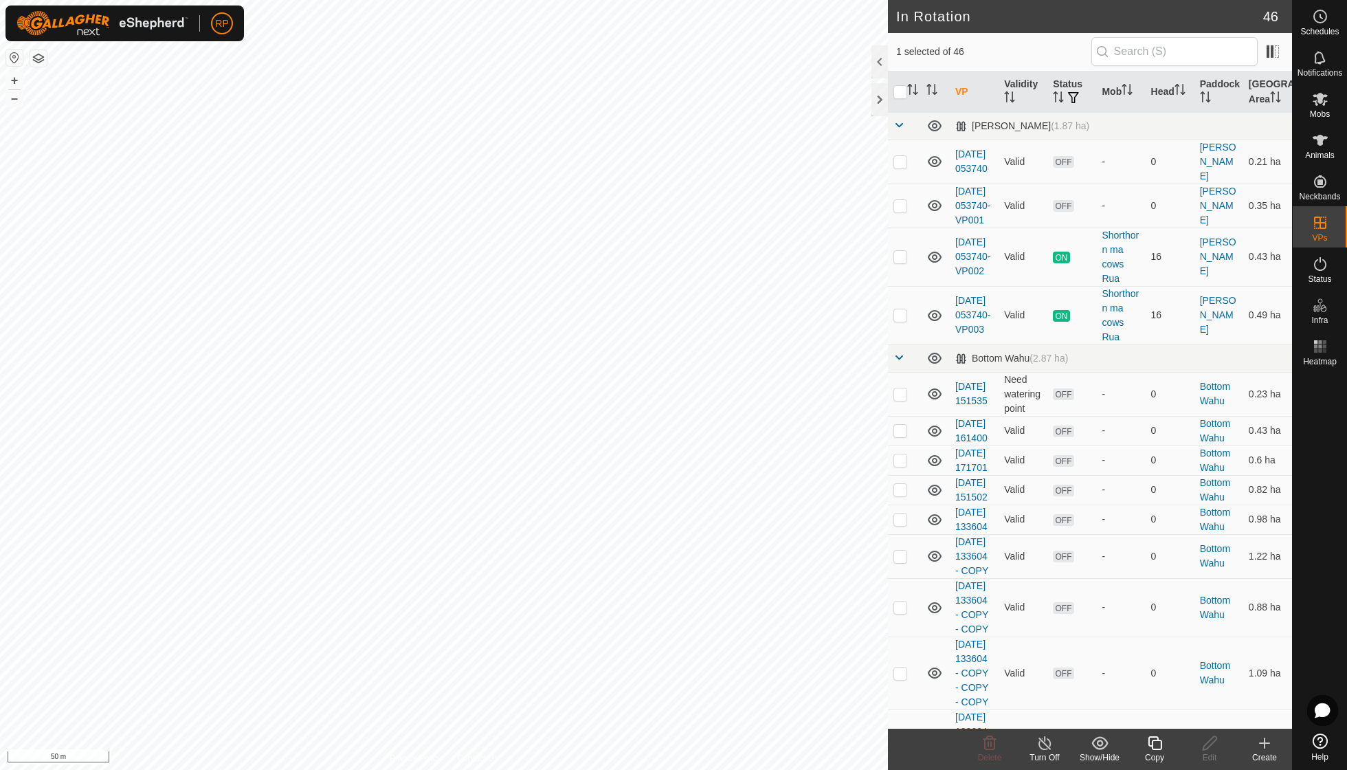
click at [1162, 745] on icon at bounding box center [1155, 743] width 14 height 14
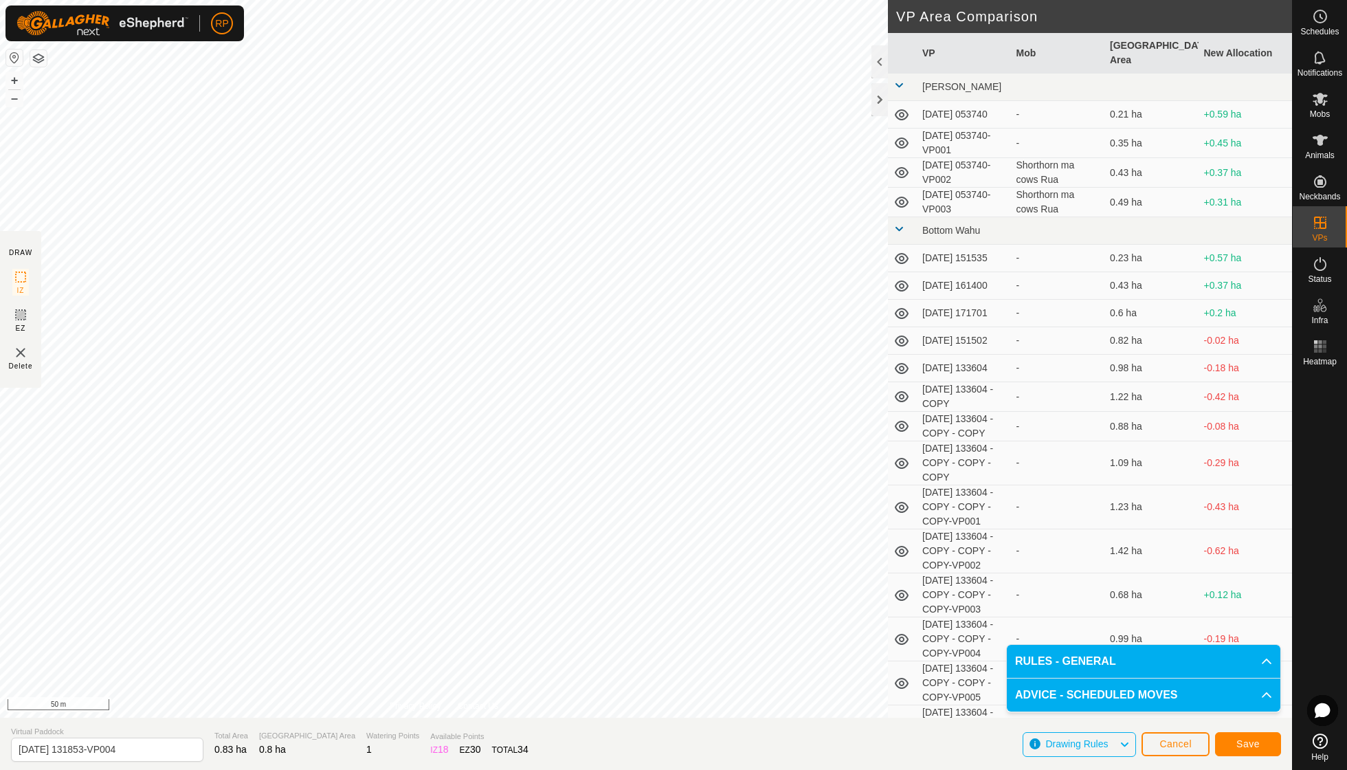
click at [1252, 745] on span "Save" at bounding box center [1247, 743] width 23 height 11
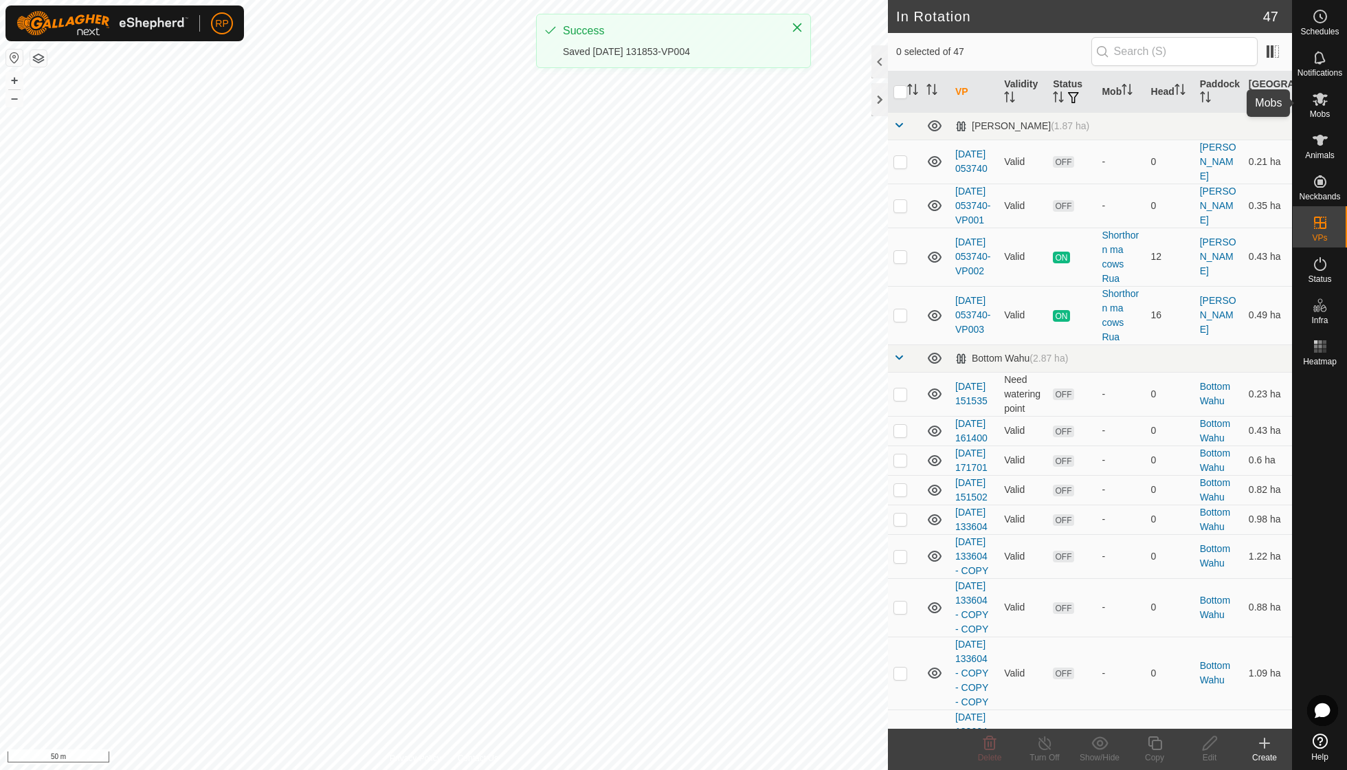
click at [1322, 113] on span "Mobs" at bounding box center [1320, 114] width 20 height 8
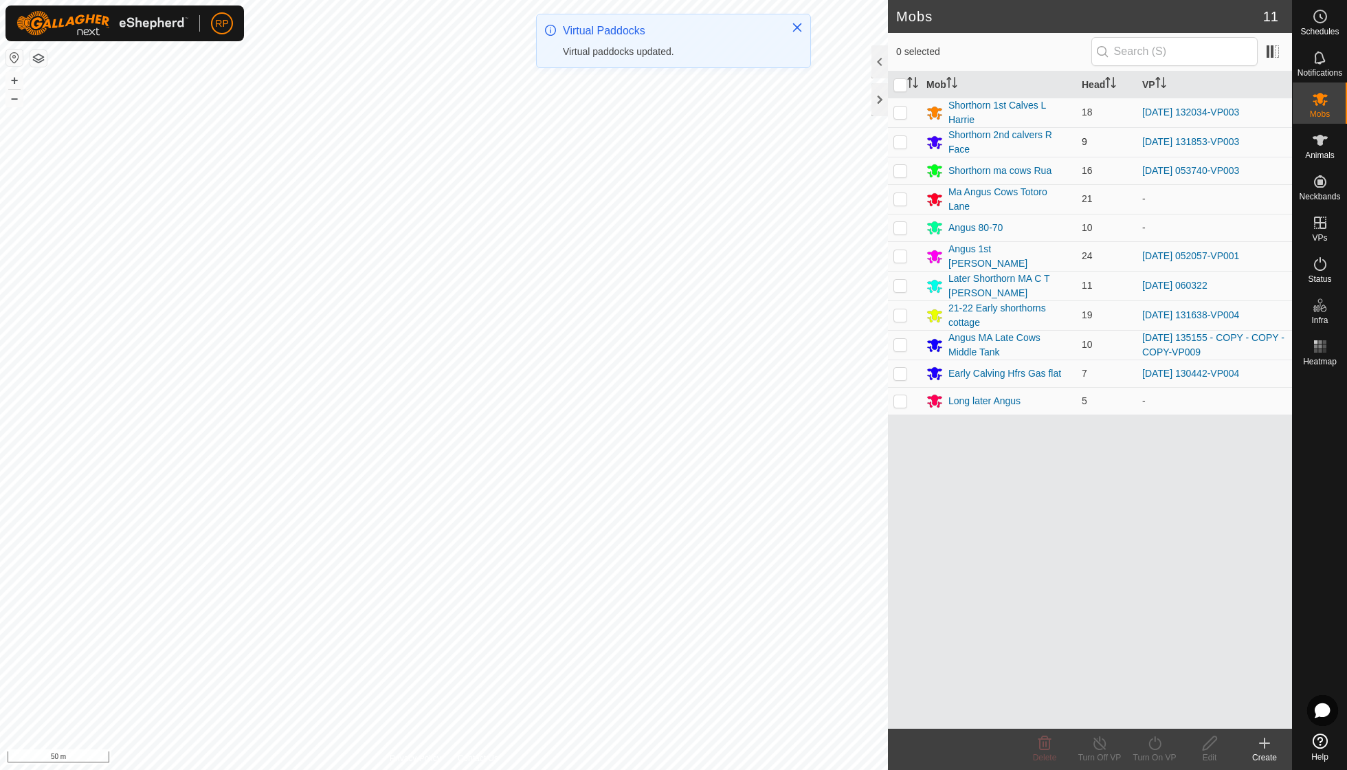
click at [898, 138] on p-checkbox at bounding box center [900, 141] width 14 height 11
checkbox input "true"
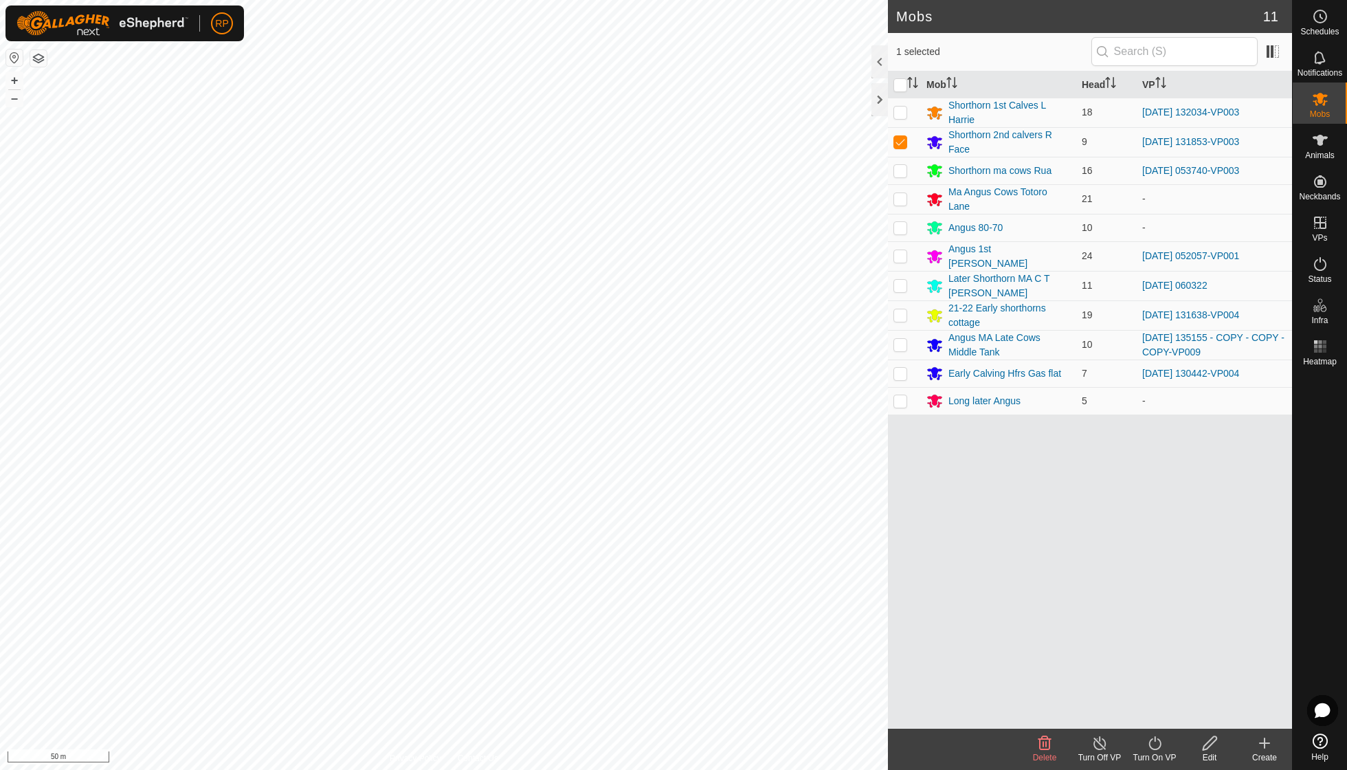
click at [1149, 742] on icon at bounding box center [1154, 743] width 17 height 16
click at [1153, 715] on link "Now" at bounding box center [1196, 711] width 136 height 27
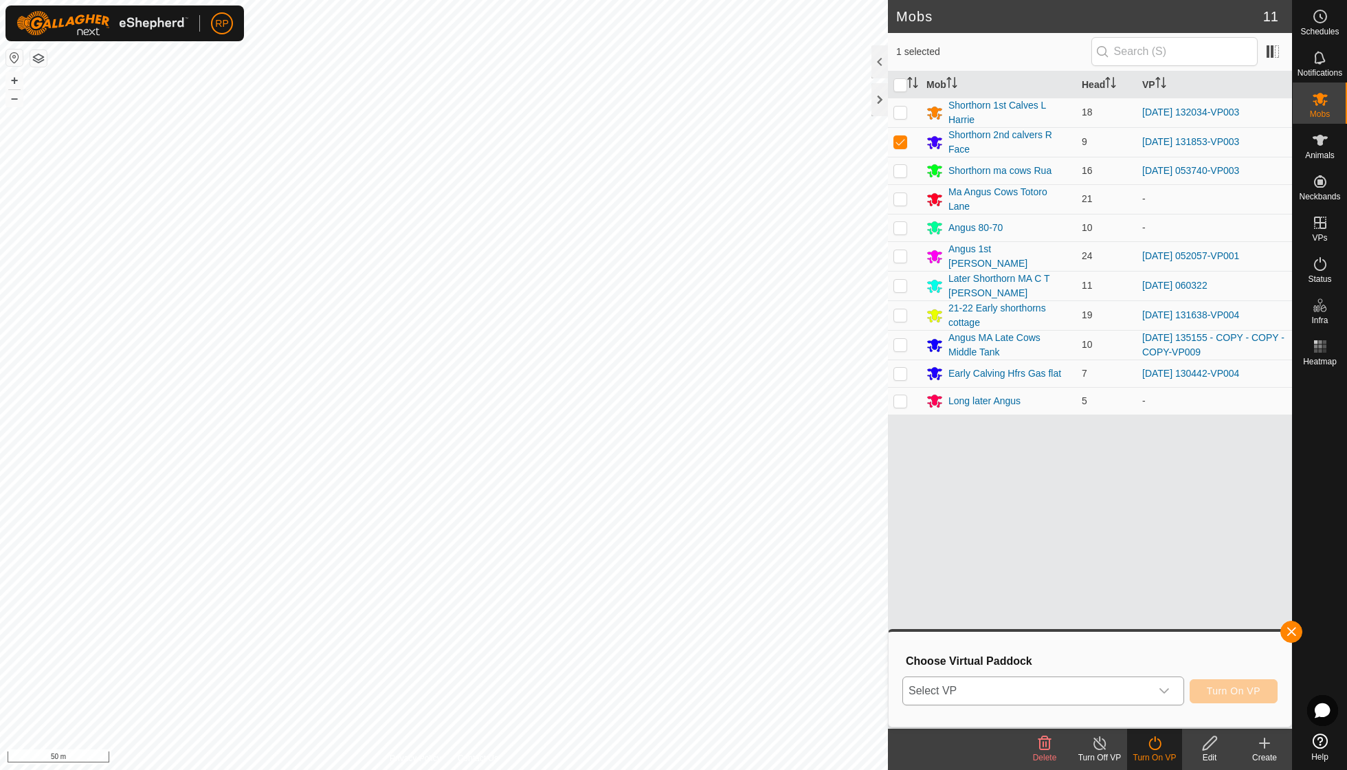
click at [1161, 687] on icon "dropdown trigger" at bounding box center [1164, 690] width 11 height 11
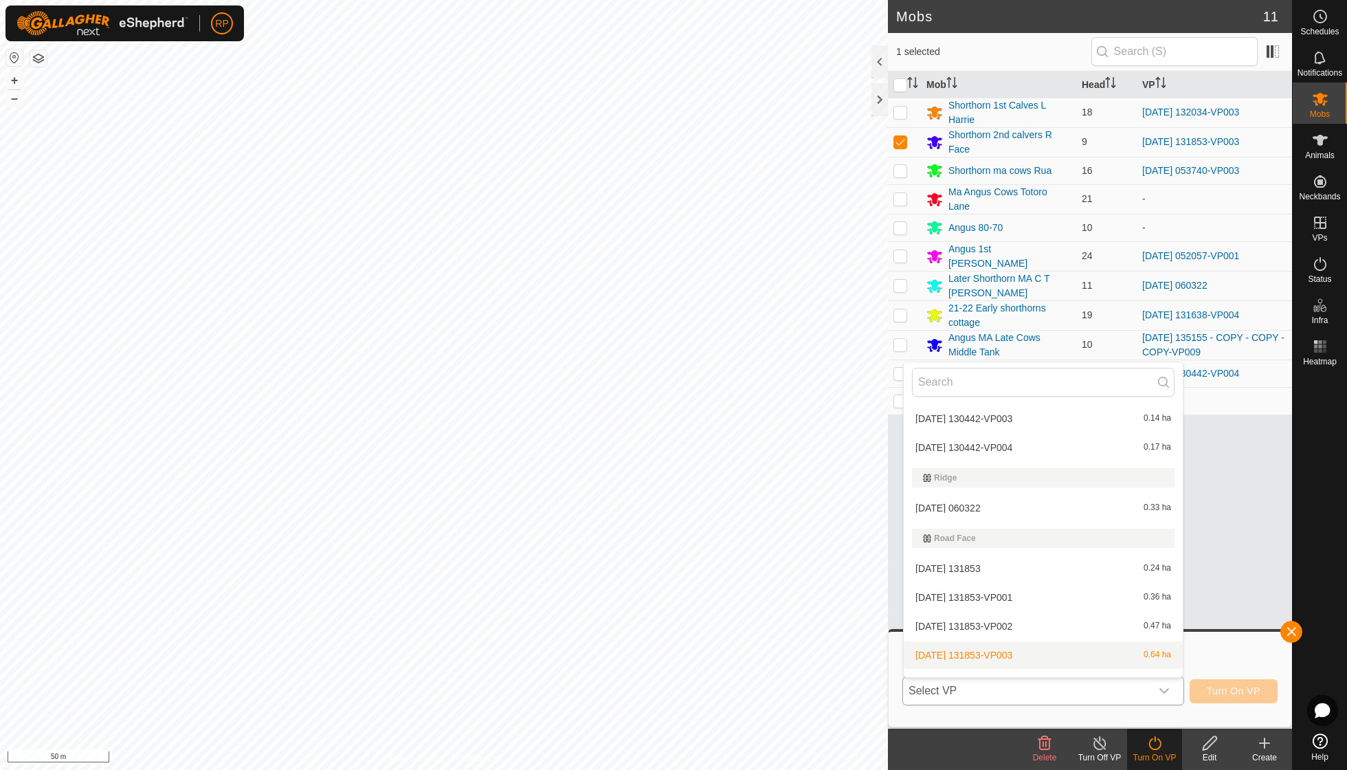
scroll to position [1343, 0]
click at [949, 671] on li "[DATE] 131853-VP004 0.8 ha" at bounding box center [1043, 684] width 279 height 27
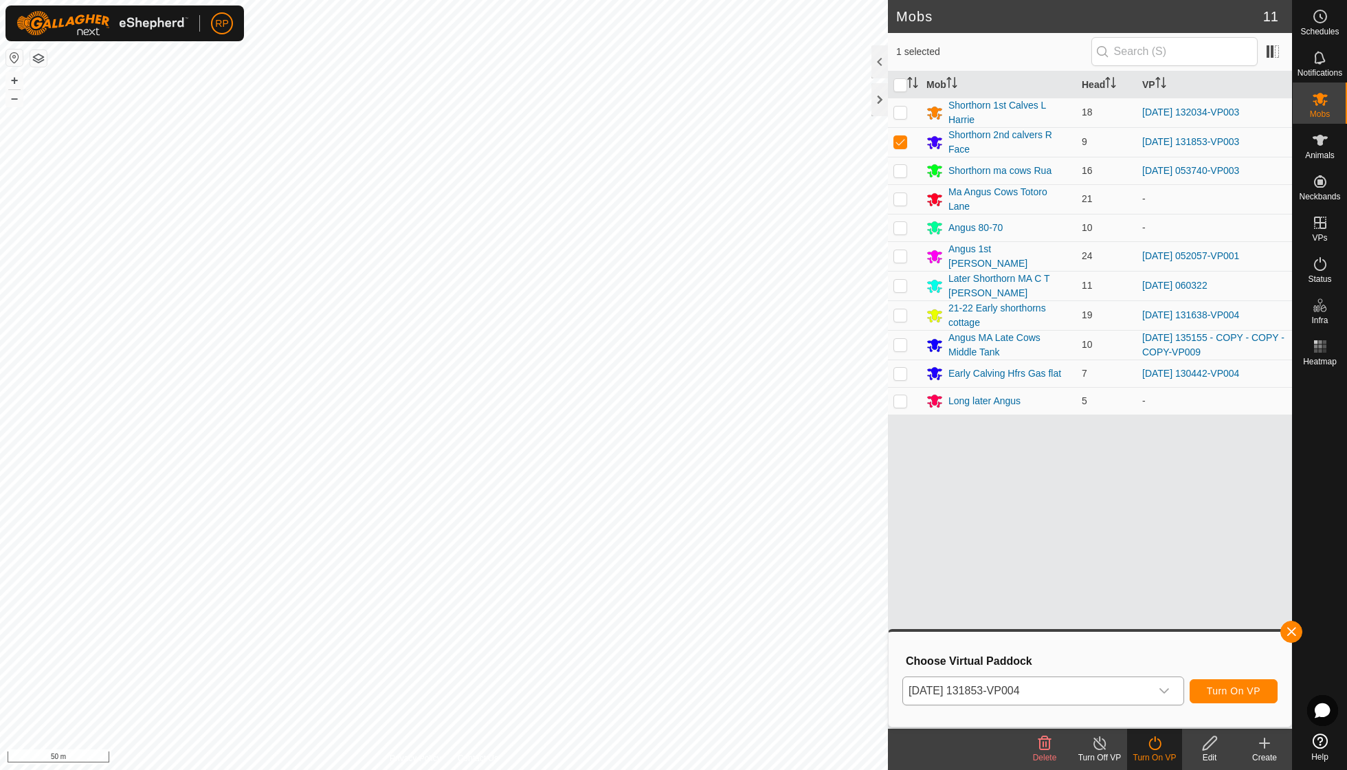
click at [1238, 696] on span "Turn On VP" at bounding box center [1234, 690] width 54 height 11
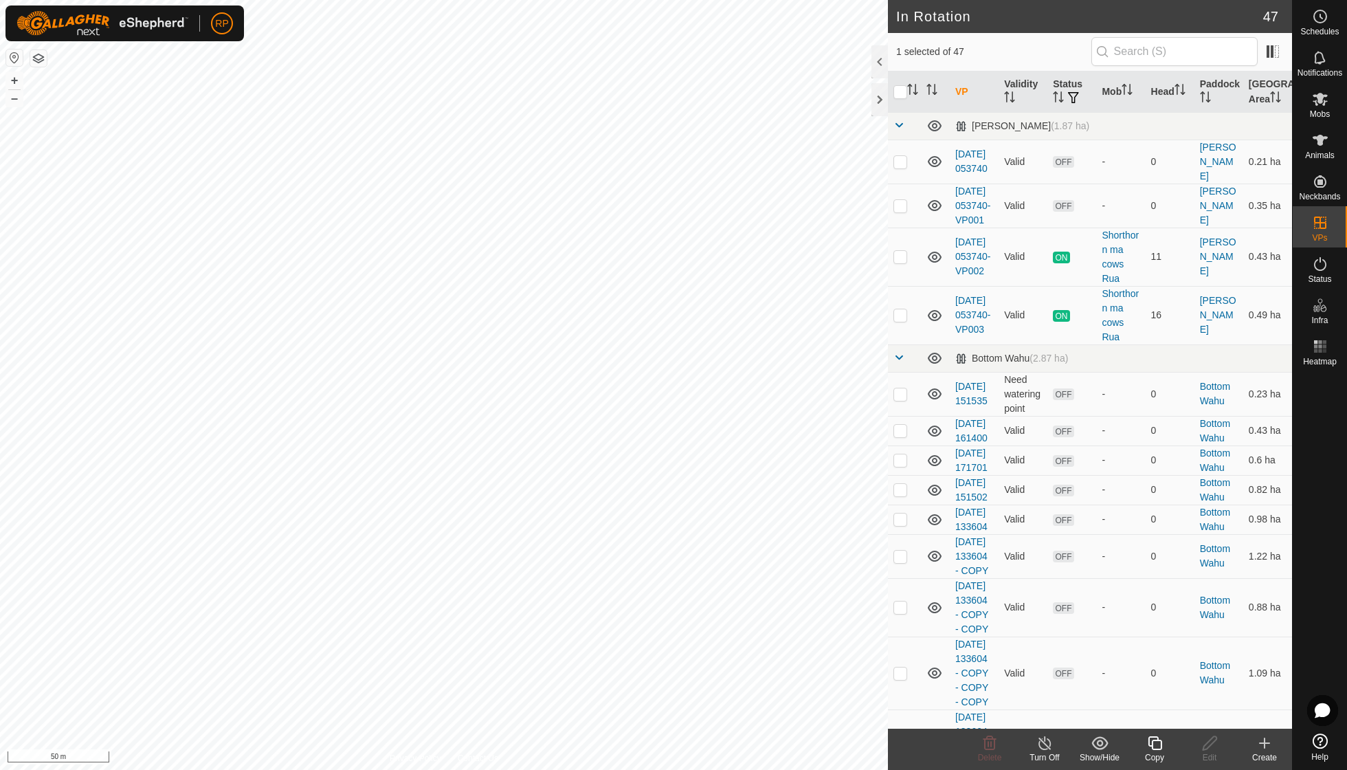
click at [1162, 748] on icon at bounding box center [1155, 743] width 14 height 14
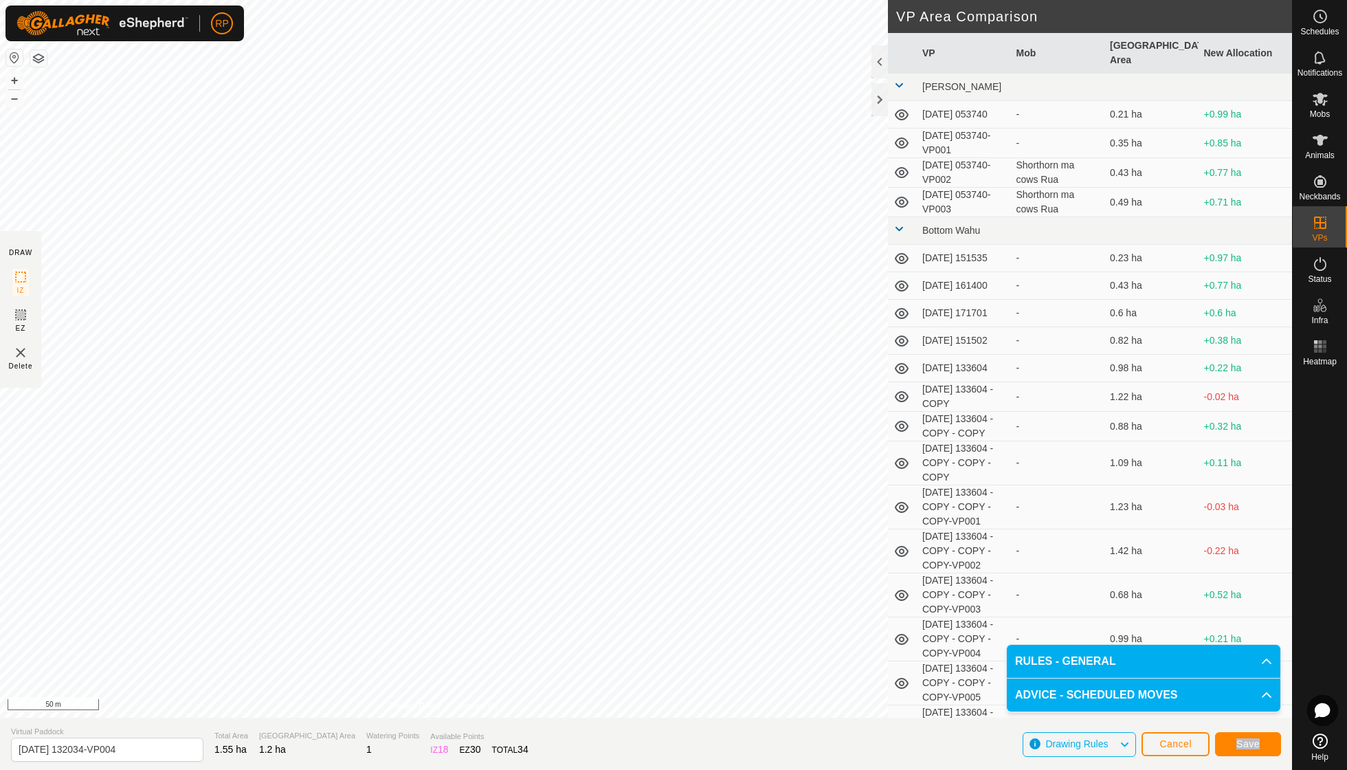
click at [1268, 746] on button "Save" at bounding box center [1248, 744] width 66 height 24
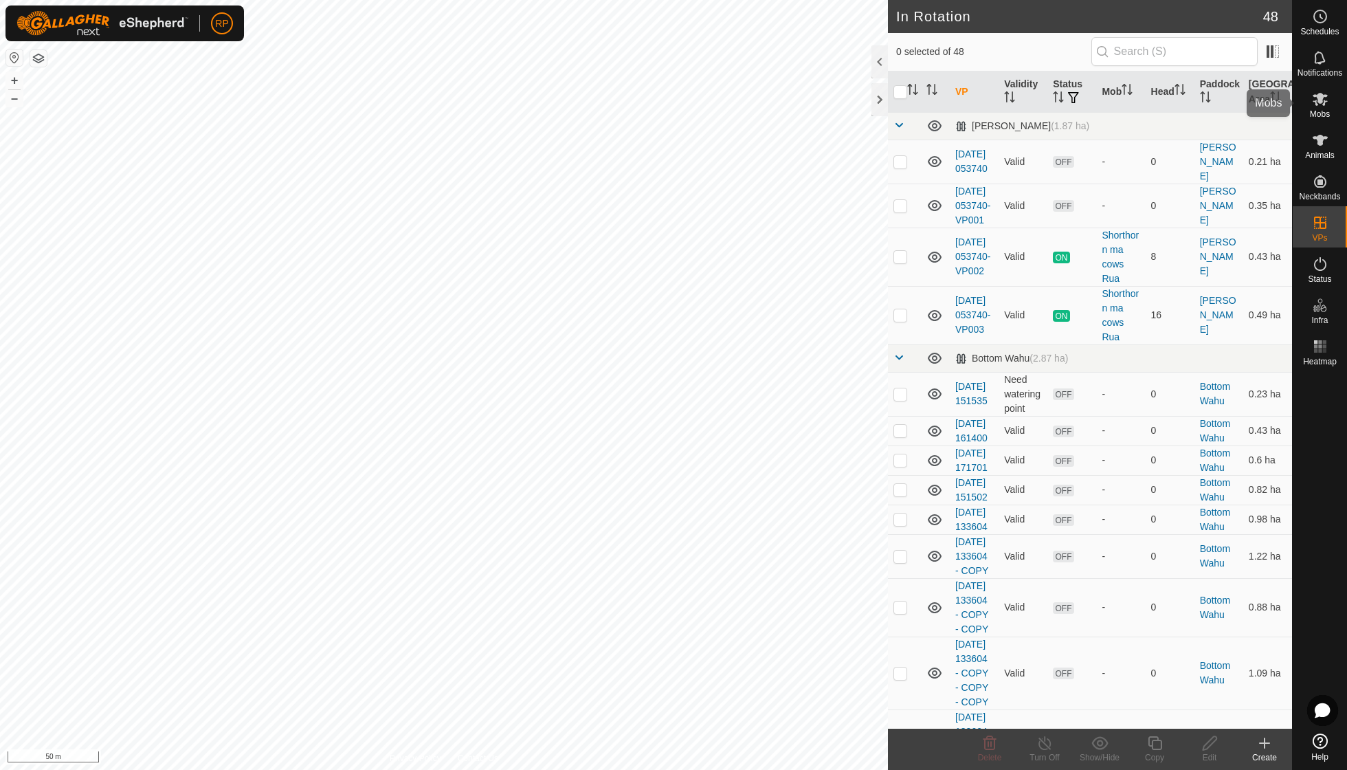
click at [1318, 114] on span "Mobs" at bounding box center [1320, 114] width 20 height 8
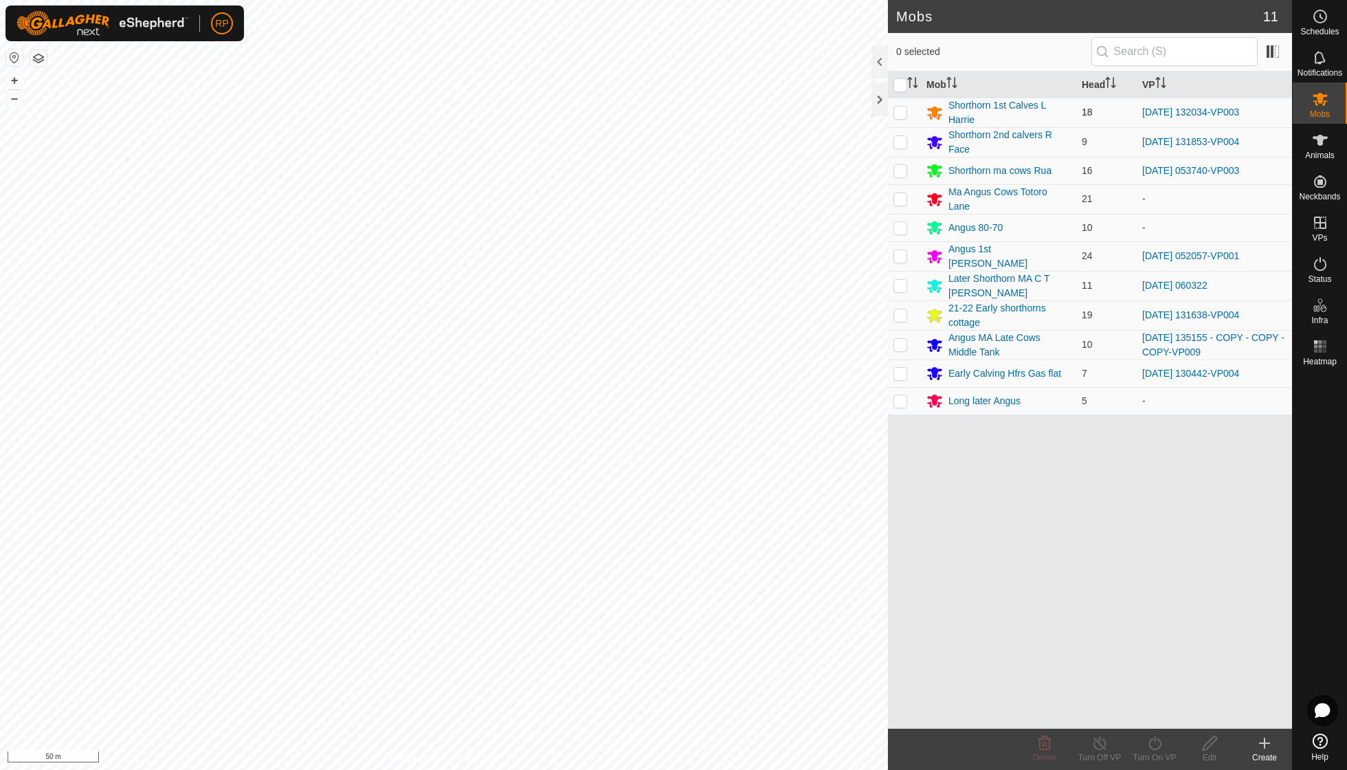
click at [902, 111] on p-checkbox at bounding box center [900, 112] width 14 height 11
checkbox input "true"
click at [1153, 751] on div "Turn On VP" at bounding box center [1154, 757] width 55 height 12
click at [1151, 711] on link "Now" at bounding box center [1196, 711] width 136 height 27
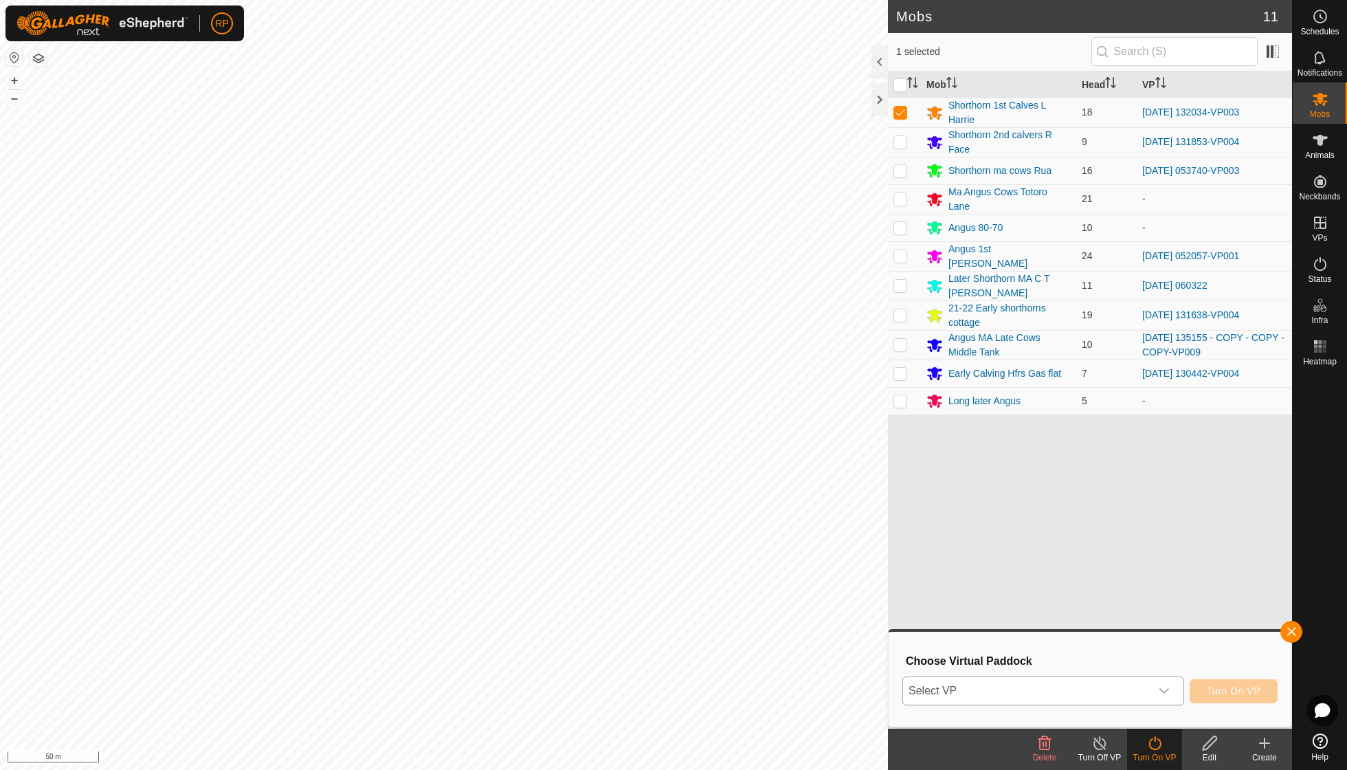
click at [1166, 686] on icon "dropdown trigger" at bounding box center [1164, 690] width 11 height 11
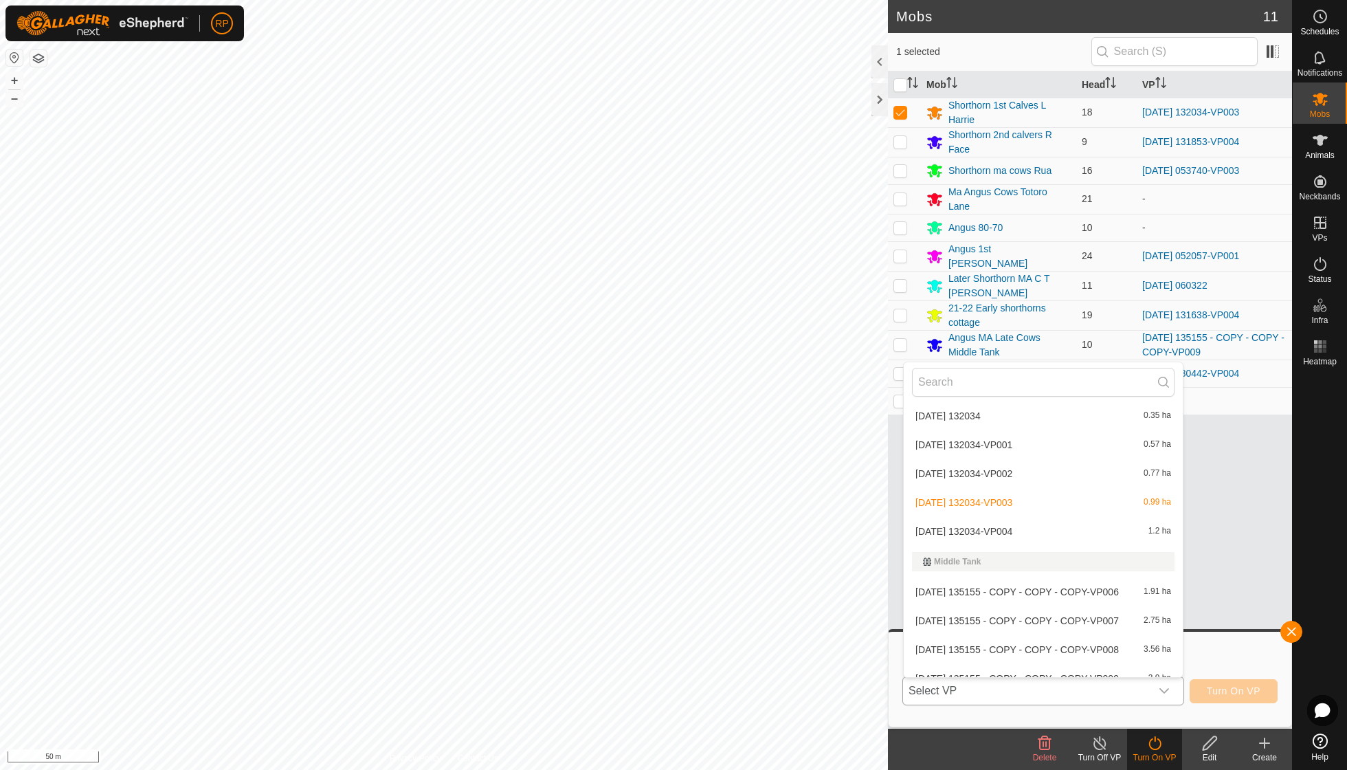
scroll to position [968, 0]
click at [1023, 516] on li "[DATE] 132034-VP004 1.2 ha" at bounding box center [1043, 529] width 279 height 27
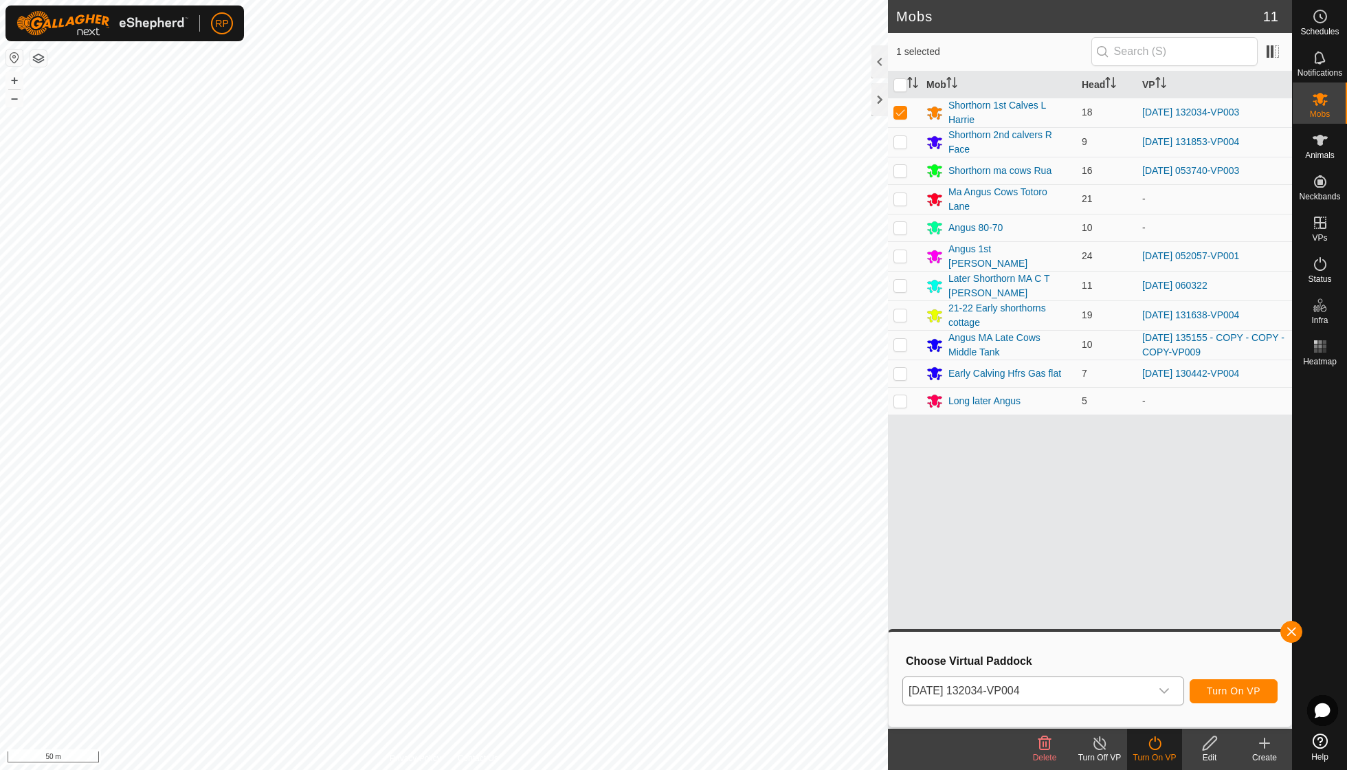
click at [1237, 689] on span "Turn On VP" at bounding box center [1234, 690] width 54 height 11
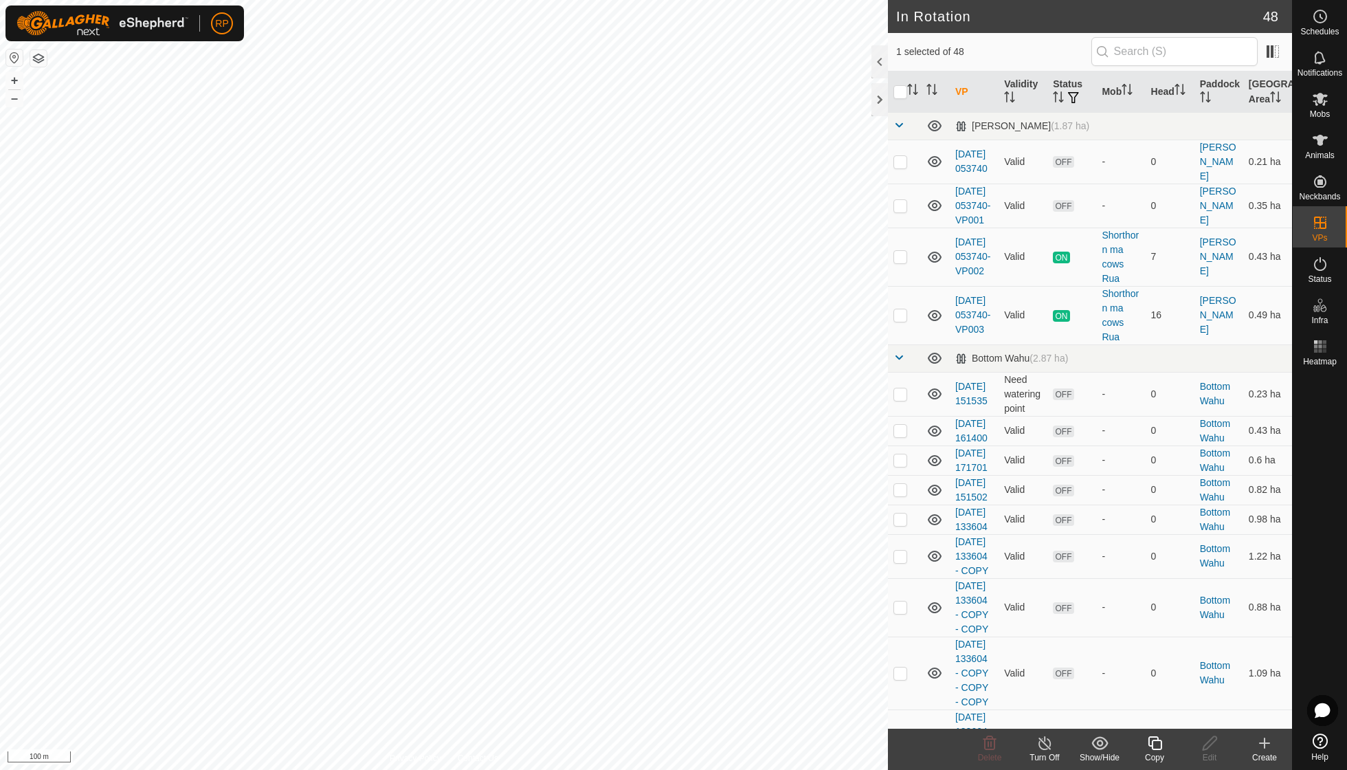
click at [1160, 742] on icon at bounding box center [1154, 743] width 17 height 16
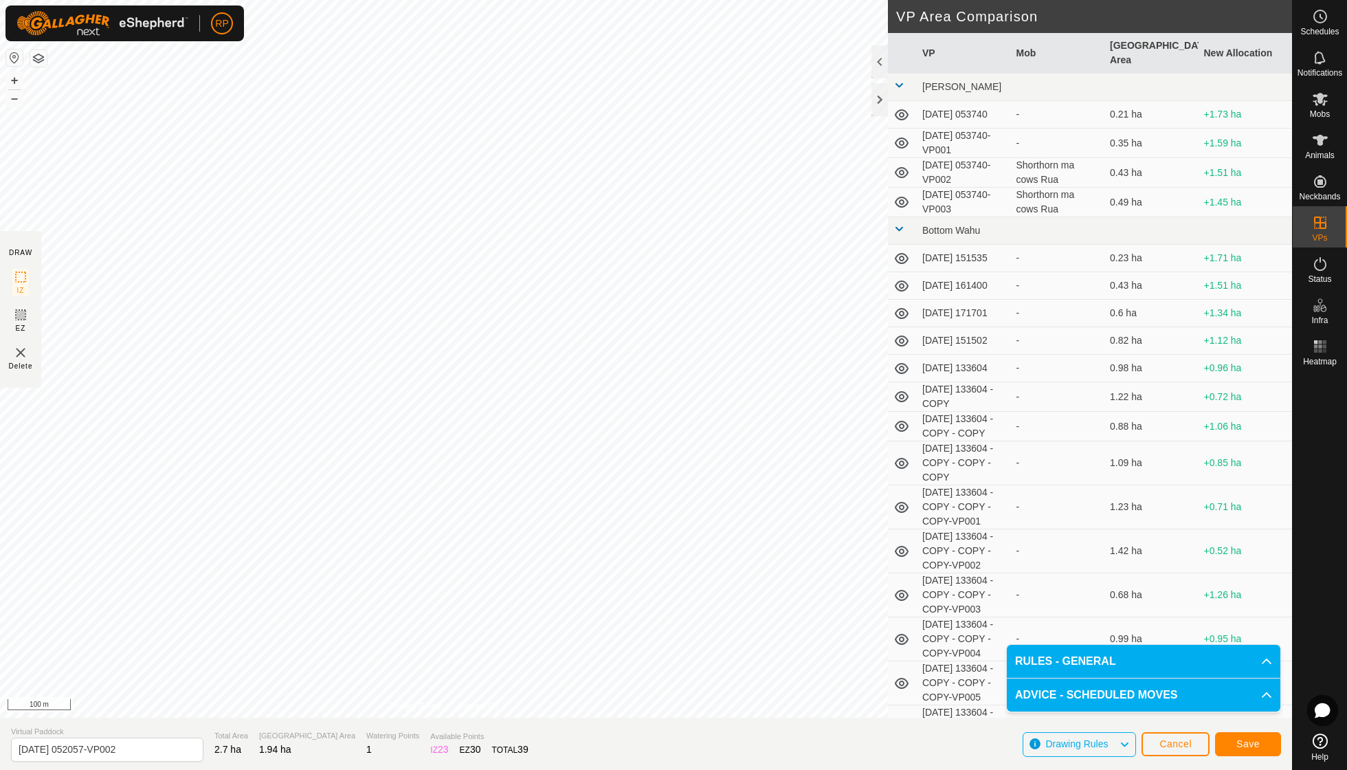
click at [1250, 740] on span "Save" at bounding box center [1247, 743] width 23 height 11
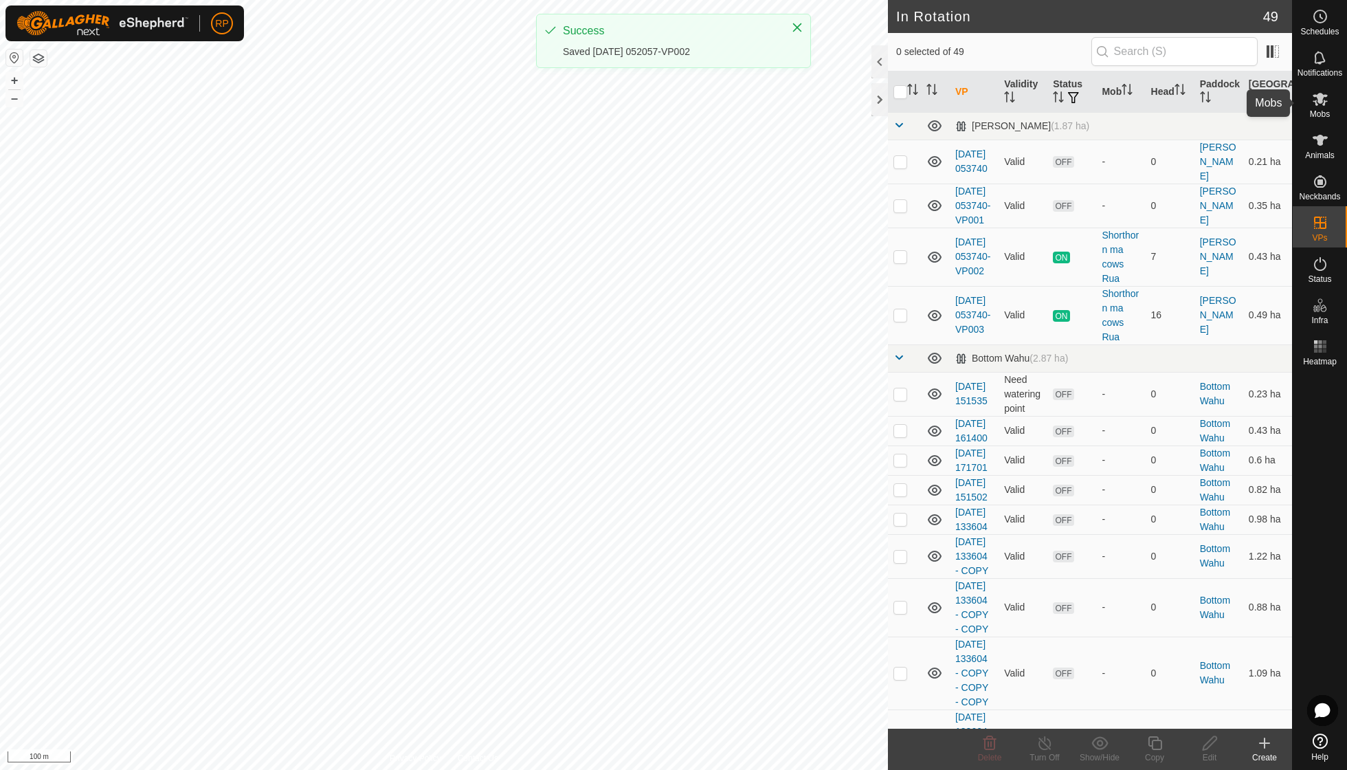
click at [1320, 106] on icon at bounding box center [1320, 99] width 16 height 16
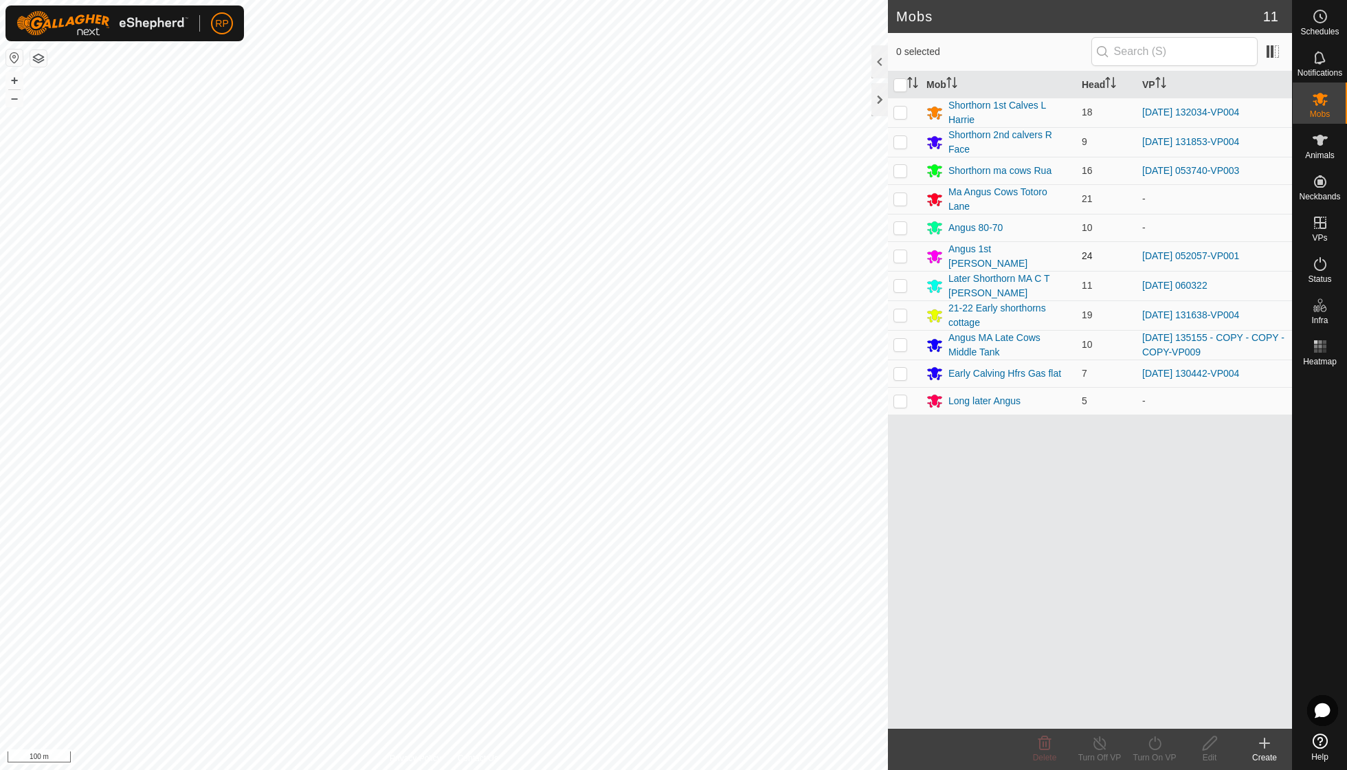
click at [902, 250] on p-checkbox at bounding box center [900, 255] width 14 height 11
checkbox input "true"
click at [1155, 741] on icon at bounding box center [1154, 743] width 12 height 14
click at [1161, 713] on link "Now" at bounding box center [1196, 711] width 136 height 27
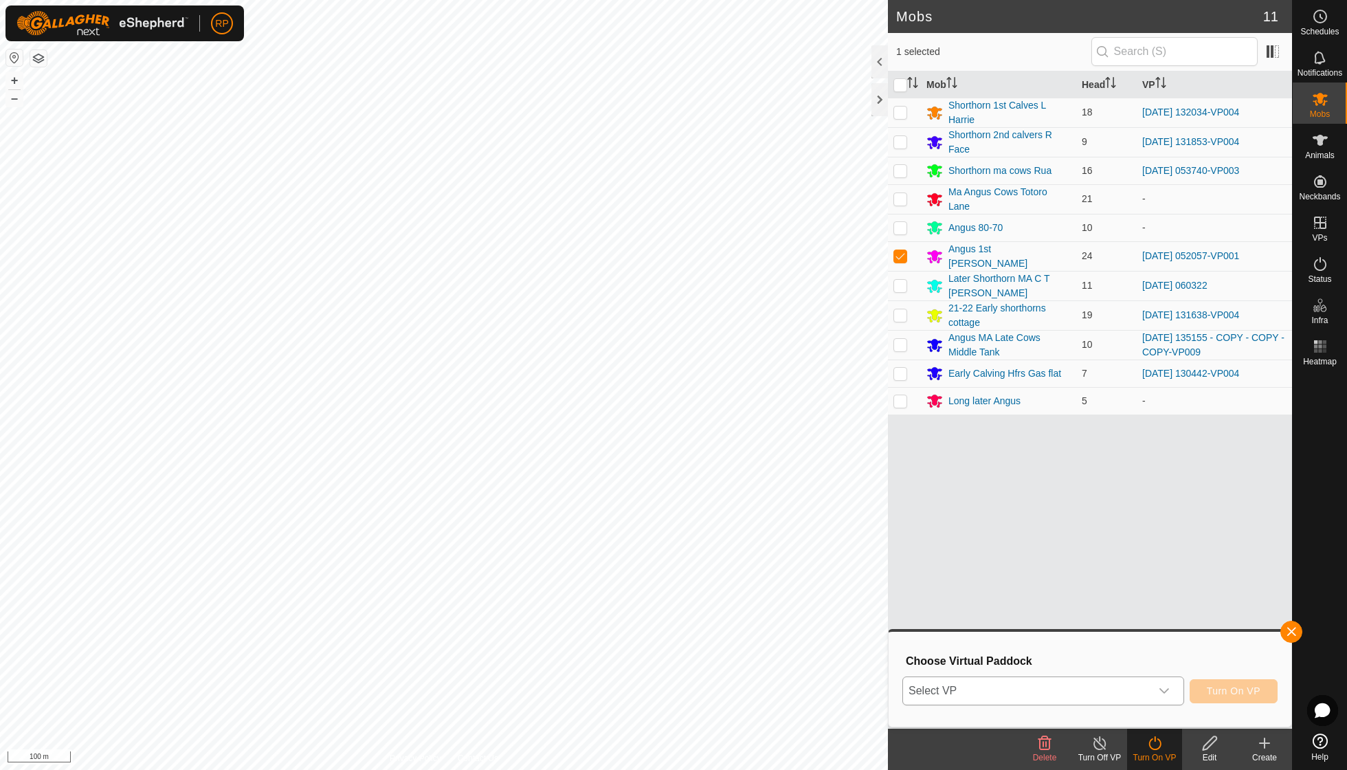
click at [1166, 689] on icon "dropdown trigger" at bounding box center [1164, 690] width 11 height 11
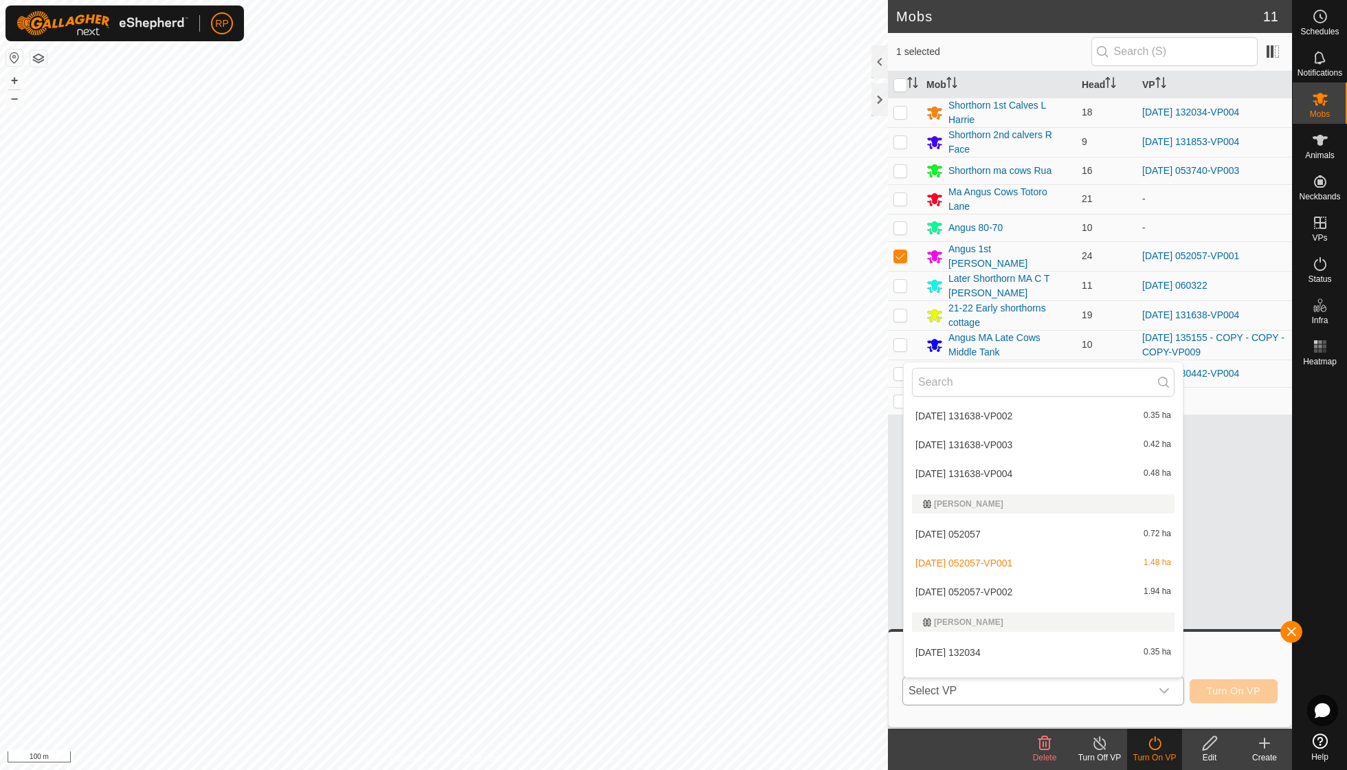
scroll to position [763, 0]
click at [1043, 574] on li "[DATE] 052057-VP002 1.94 ha" at bounding box center [1043, 587] width 279 height 27
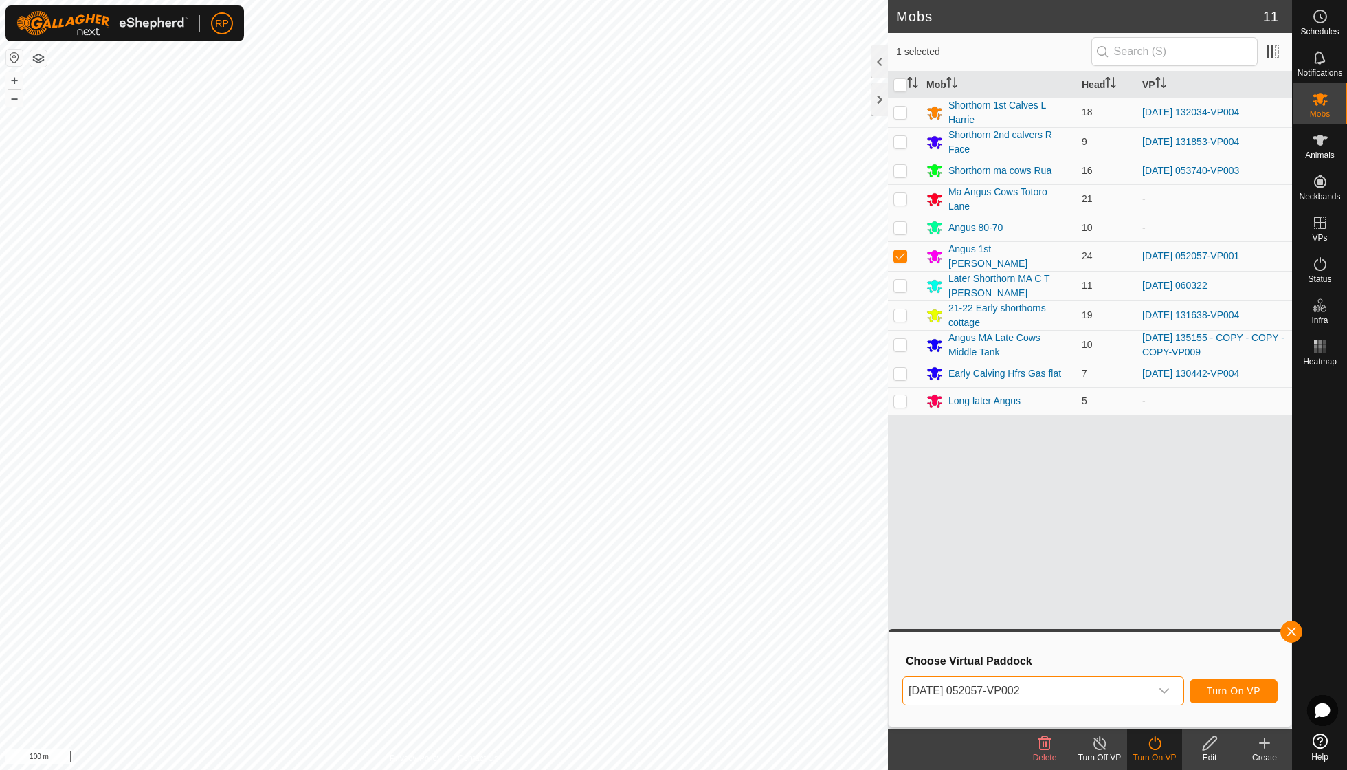
click at [1222, 686] on span "Turn On VP" at bounding box center [1234, 690] width 54 height 11
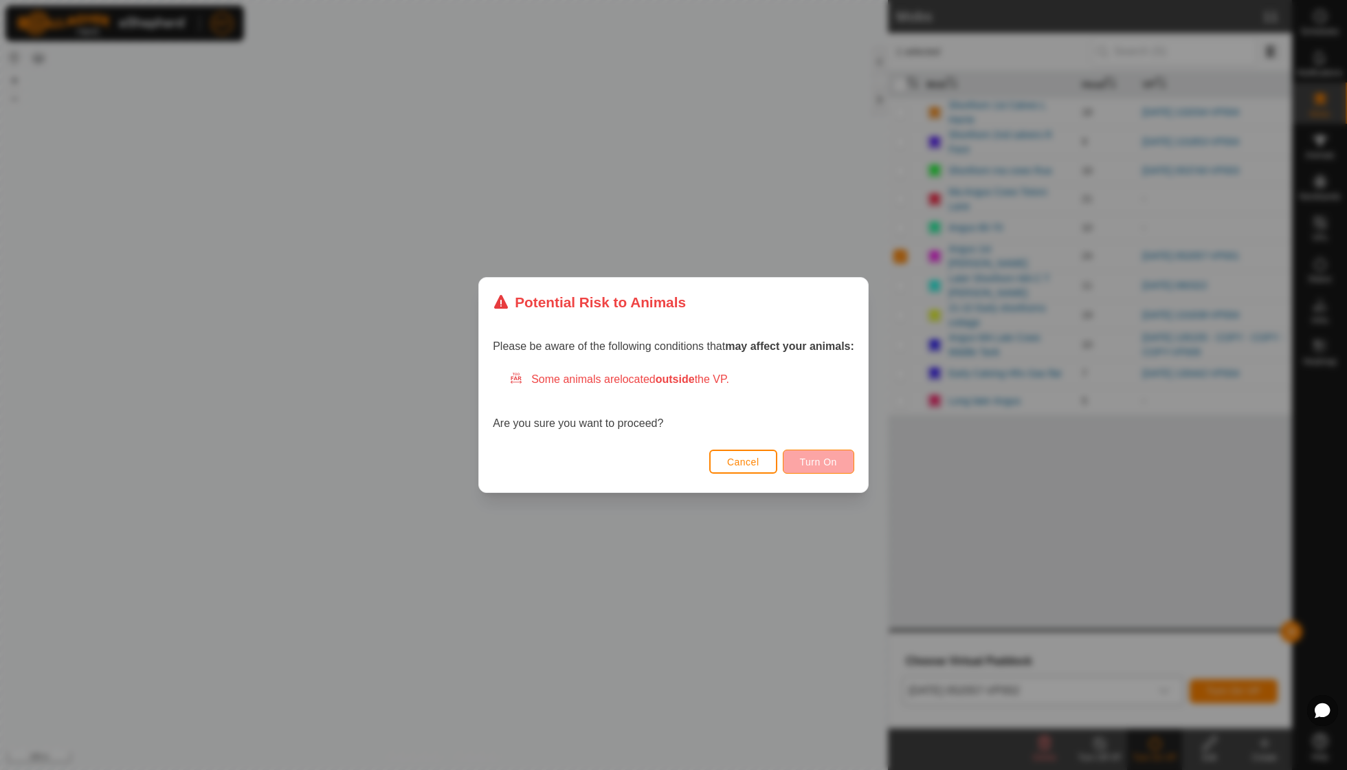
click at [834, 465] on span "Turn On" at bounding box center [818, 461] width 37 height 11
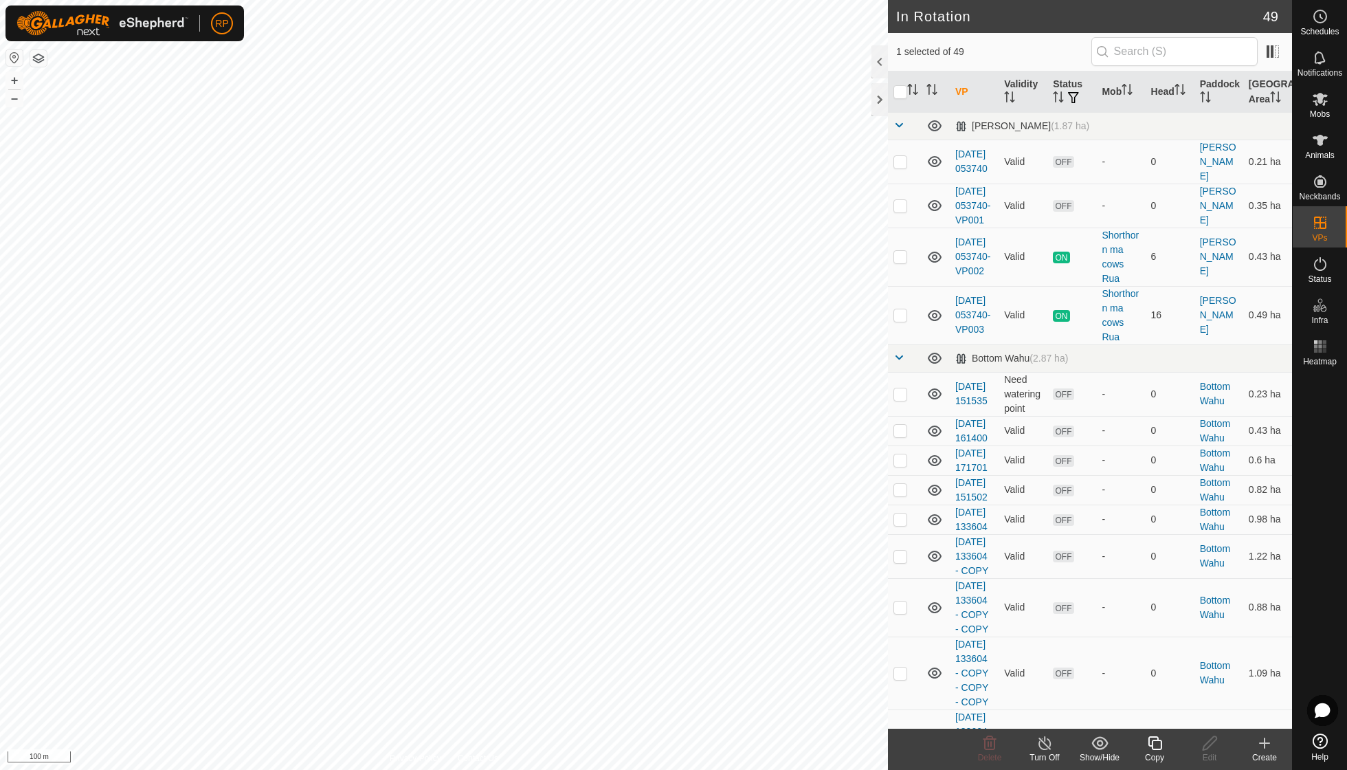
click at [1157, 745] on icon at bounding box center [1154, 743] width 17 height 16
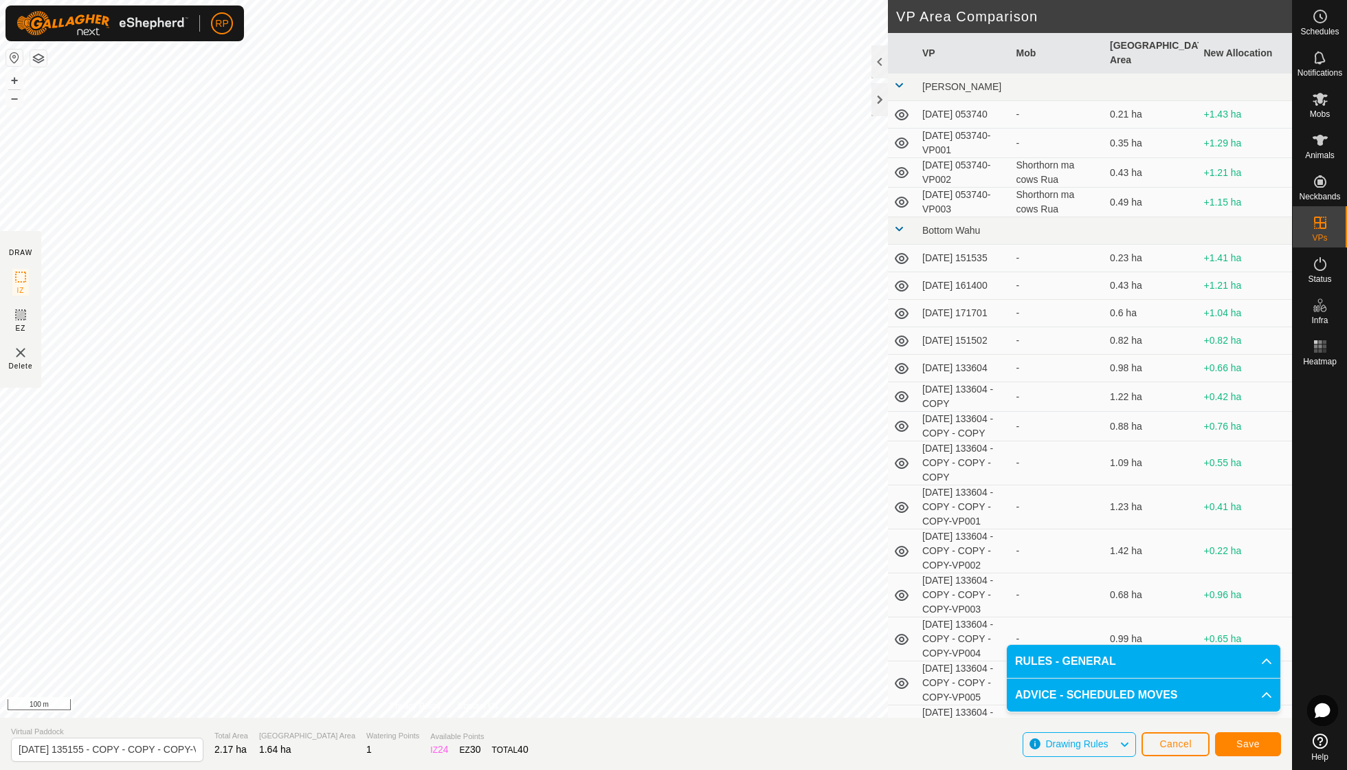
click at [1249, 740] on span "Save" at bounding box center [1247, 743] width 23 height 11
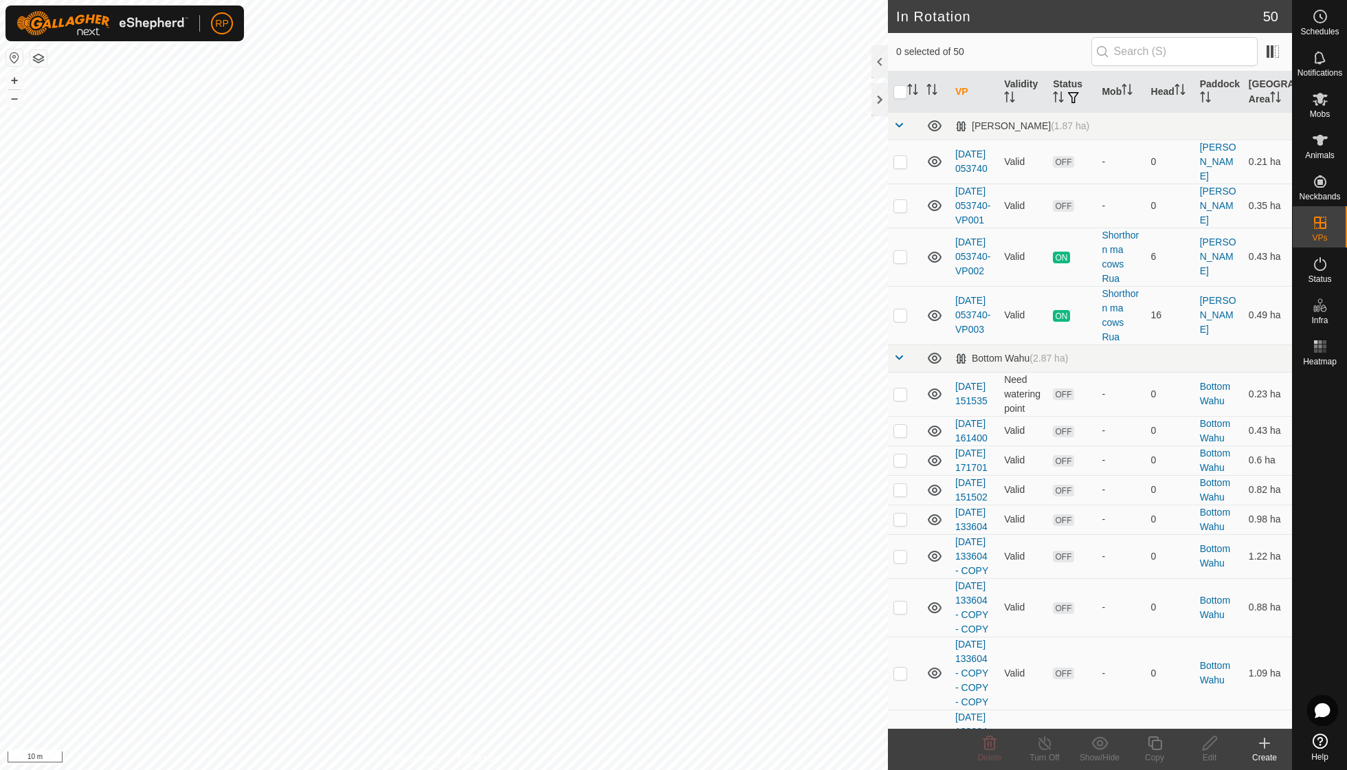
click at [1318, 314] on link "Landmarks" at bounding box center [1289, 317] width 118 height 27
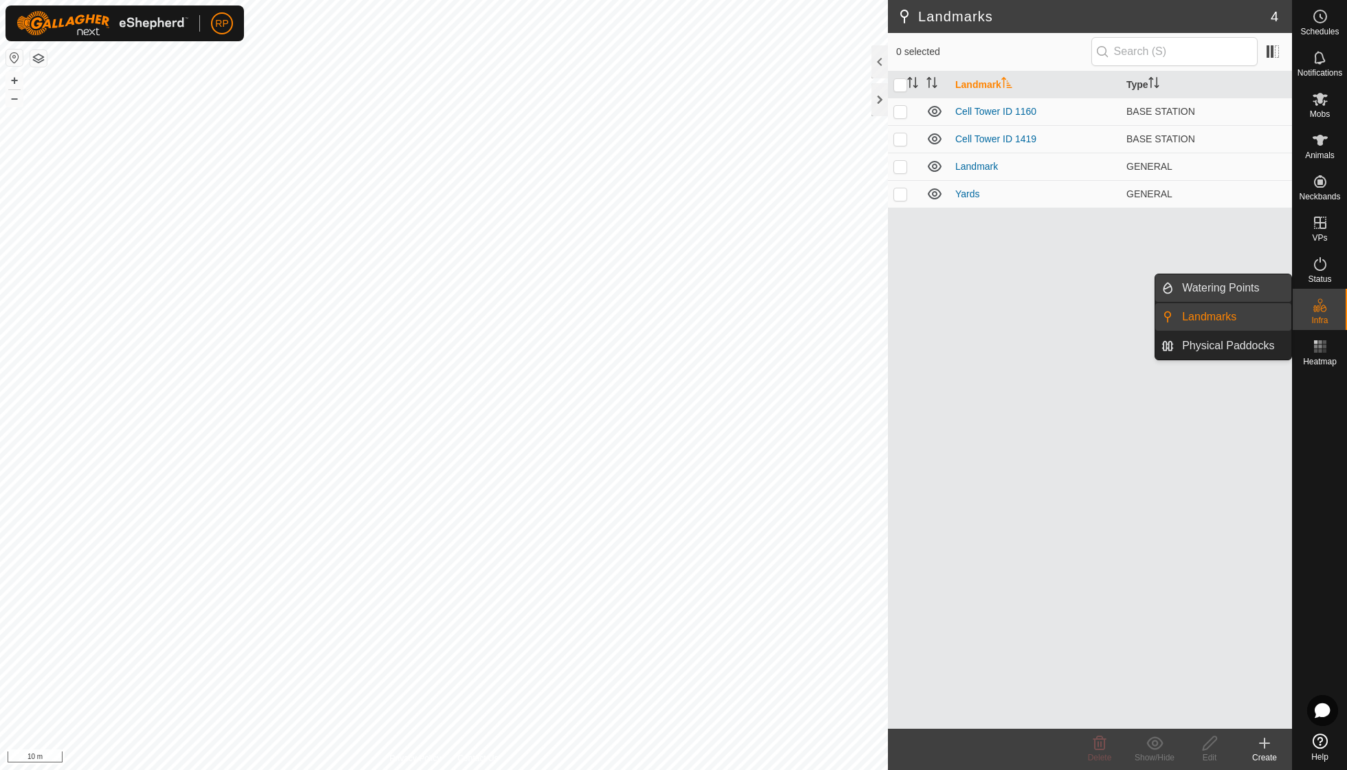
click at [1229, 284] on link "Watering Points" at bounding box center [1233, 287] width 118 height 27
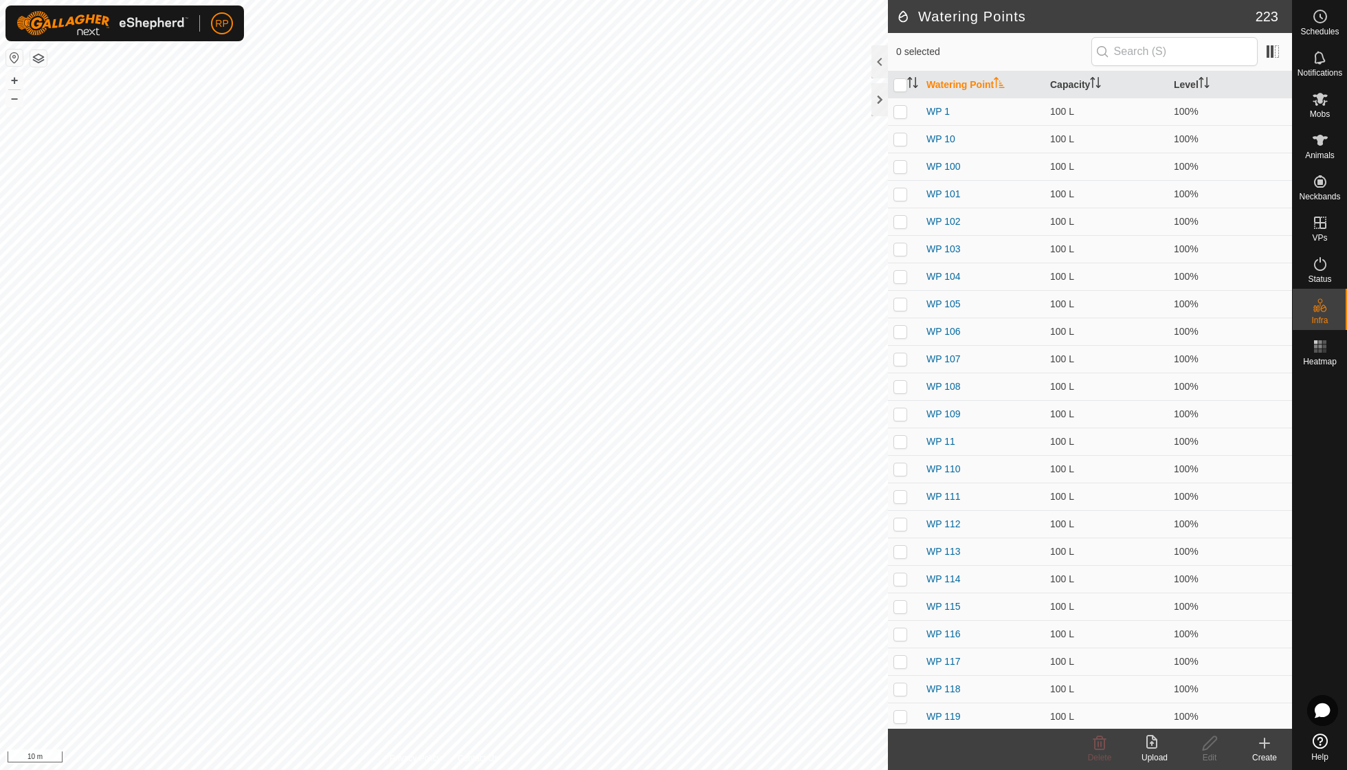
click at [1265, 746] on icon at bounding box center [1265, 743] width 0 height 10
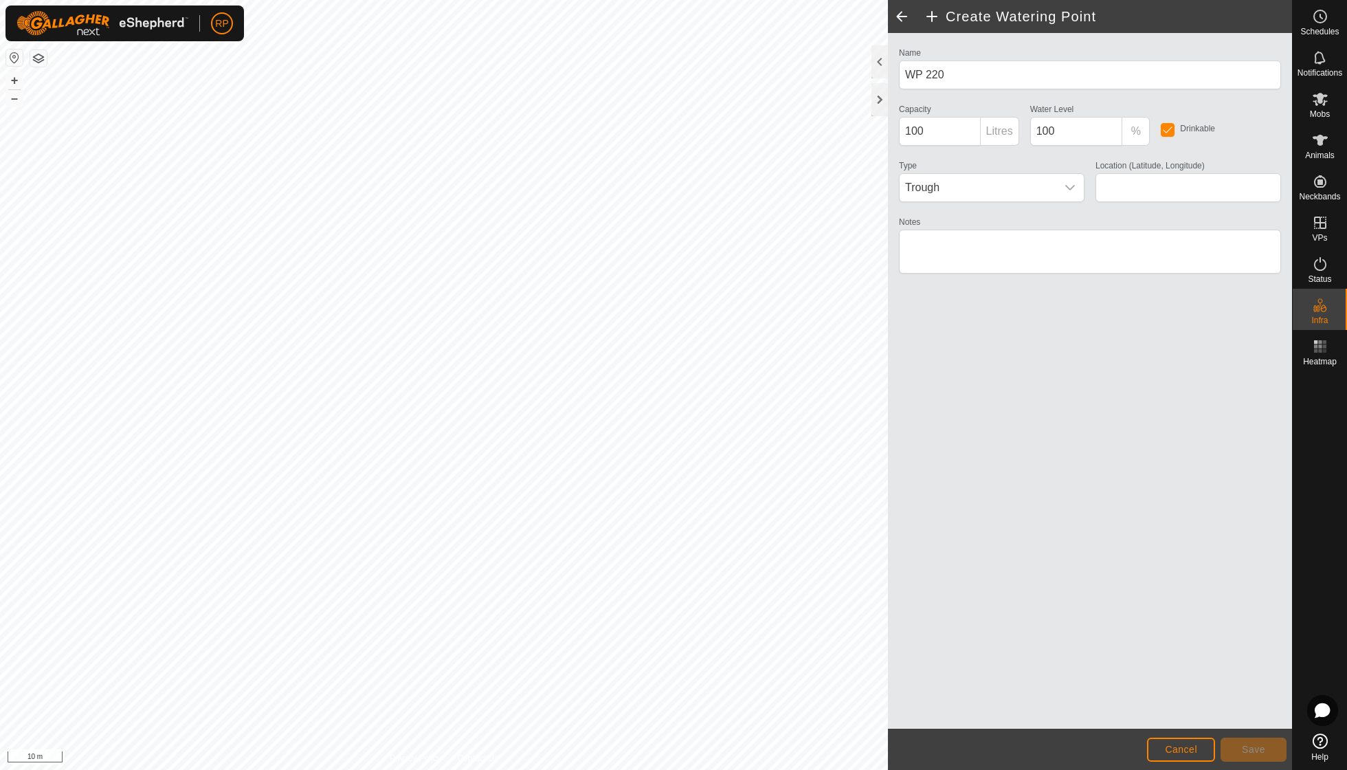
type input "-38.559611, 174.887368"
click at [1269, 746] on button "Save" at bounding box center [1254, 749] width 66 height 24
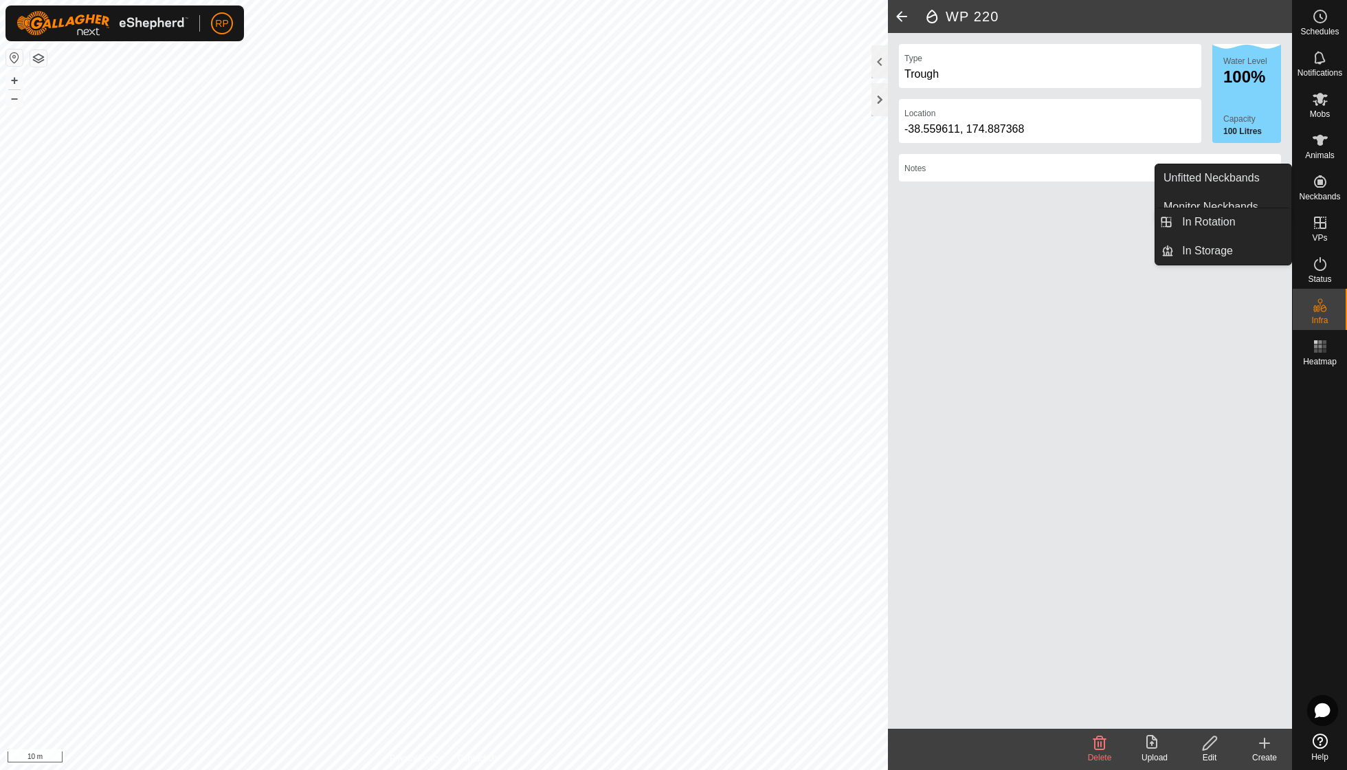
click at [1317, 214] on icon at bounding box center [1320, 222] width 16 height 16
click at [1228, 219] on link "In Rotation" at bounding box center [1233, 221] width 118 height 27
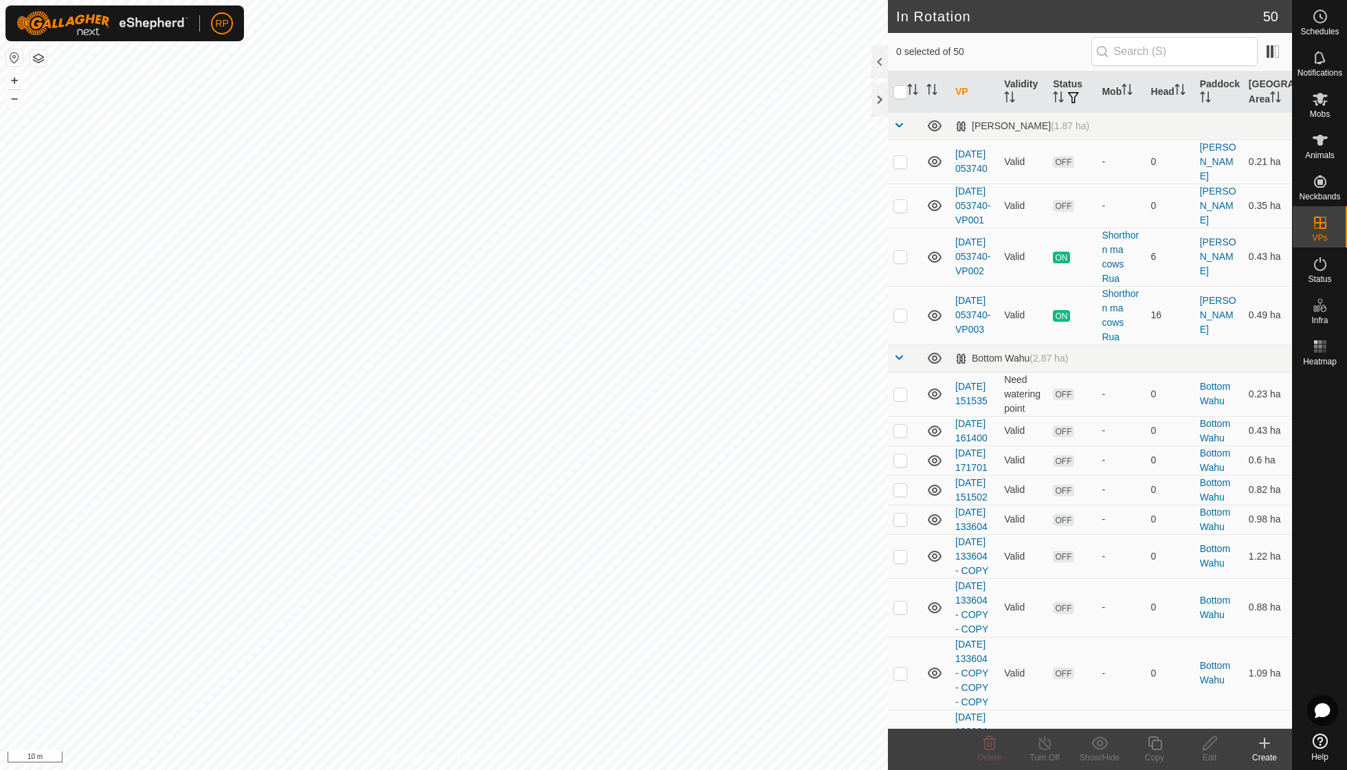
click at [1265, 741] on icon at bounding box center [1264, 743] width 16 height 16
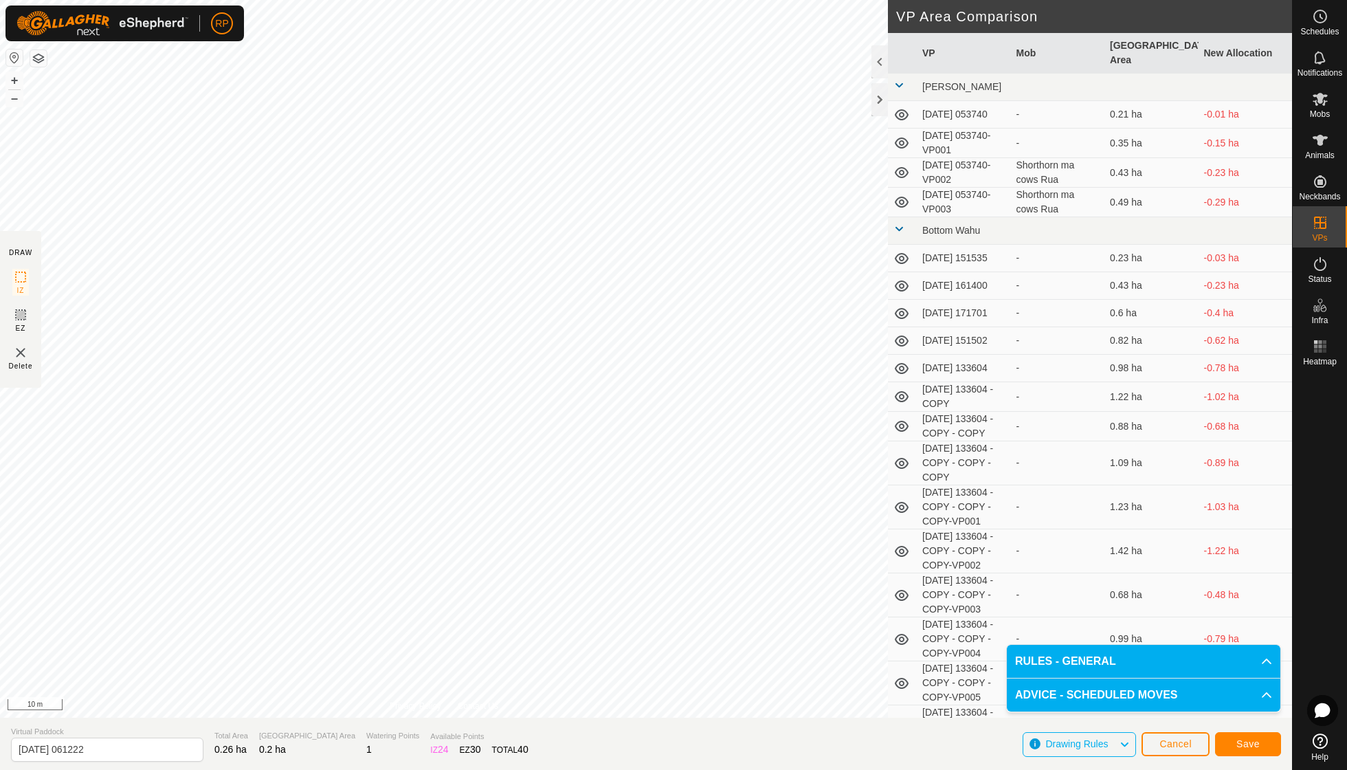
click at [1244, 748] on span "Save" at bounding box center [1247, 743] width 23 height 11
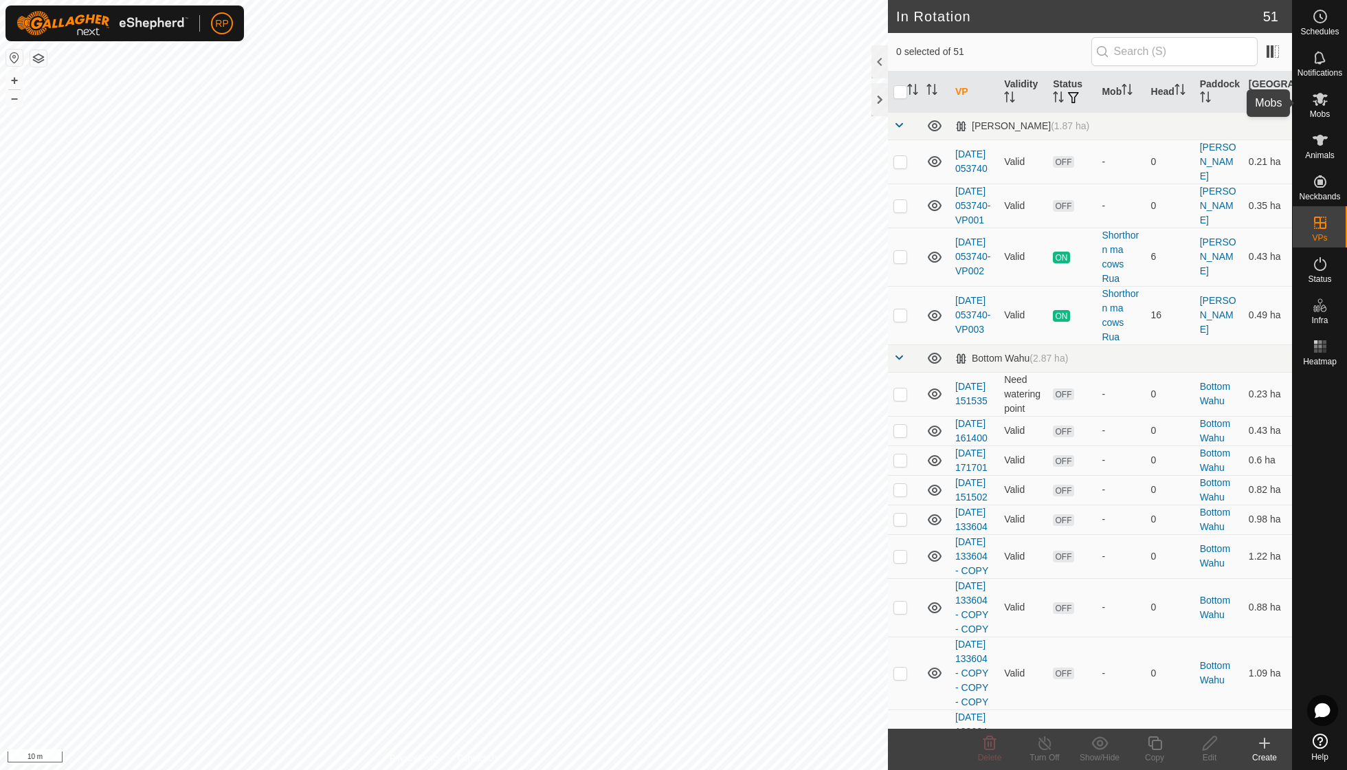
click at [1318, 111] on span "Mobs" at bounding box center [1320, 114] width 20 height 8
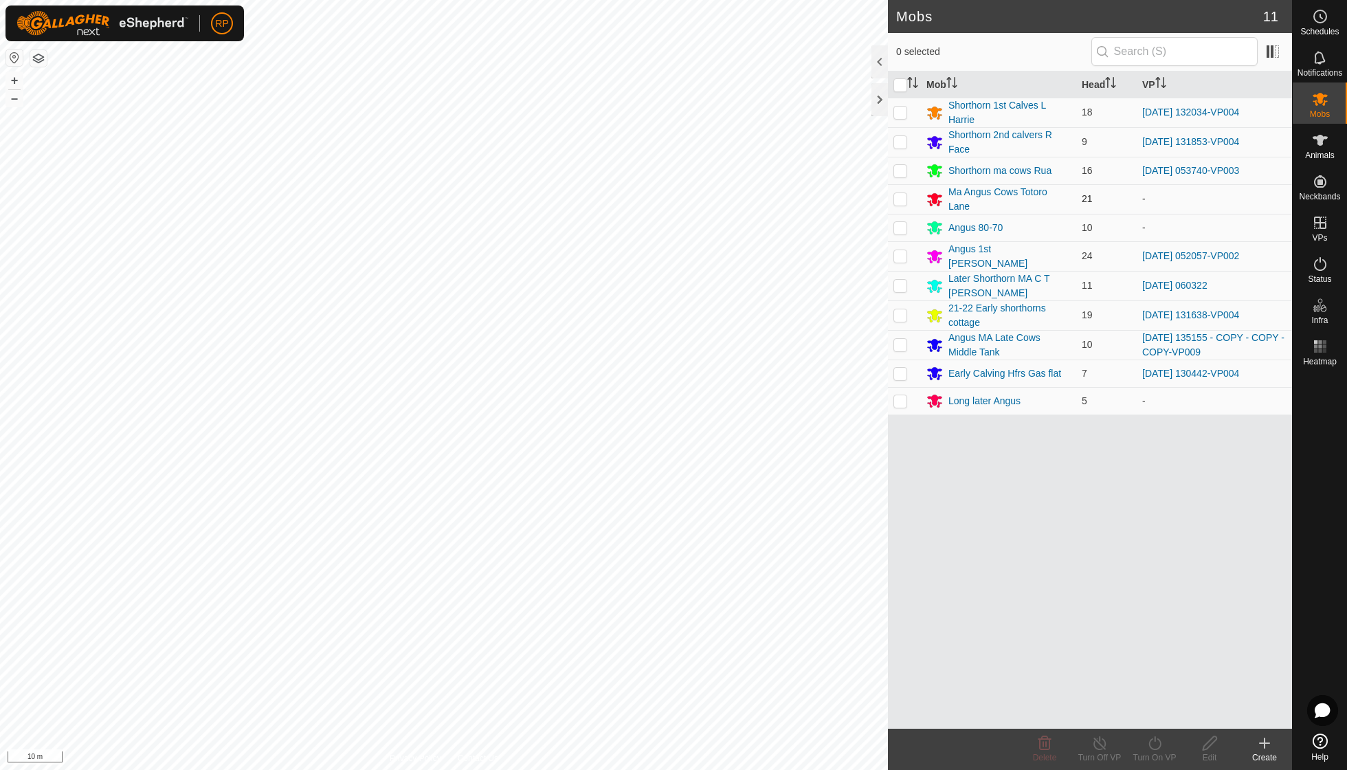
click at [904, 197] on p-checkbox at bounding box center [900, 198] width 14 height 11
checkbox input "true"
click at [1155, 748] on icon at bounding box center [1154, 743] width 17 height 16
click at [1153, 711] on link "Now" at bounding box center [1196, 711] width 136 height 27
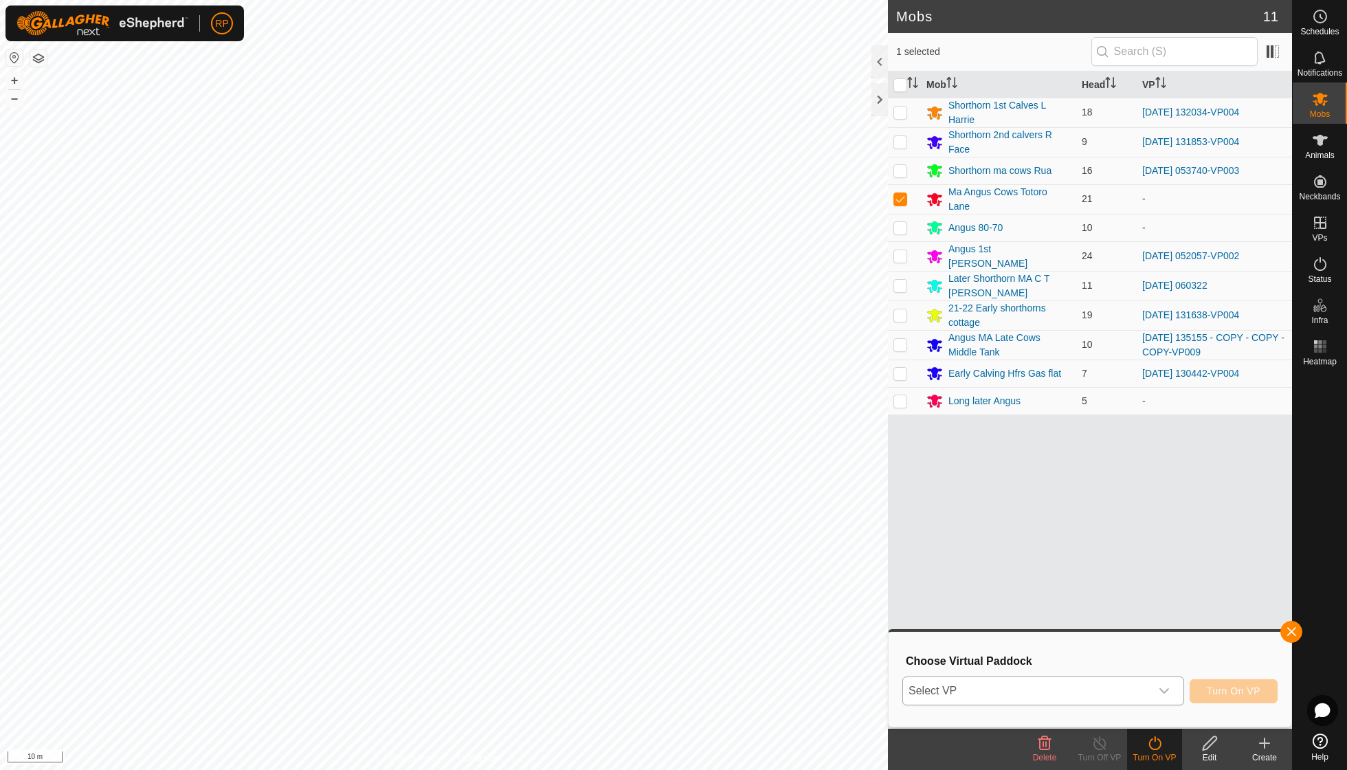
click at [1164, 690] on icon "dropdown trigger" at bounding box center [1164, 690] width 11 height 11
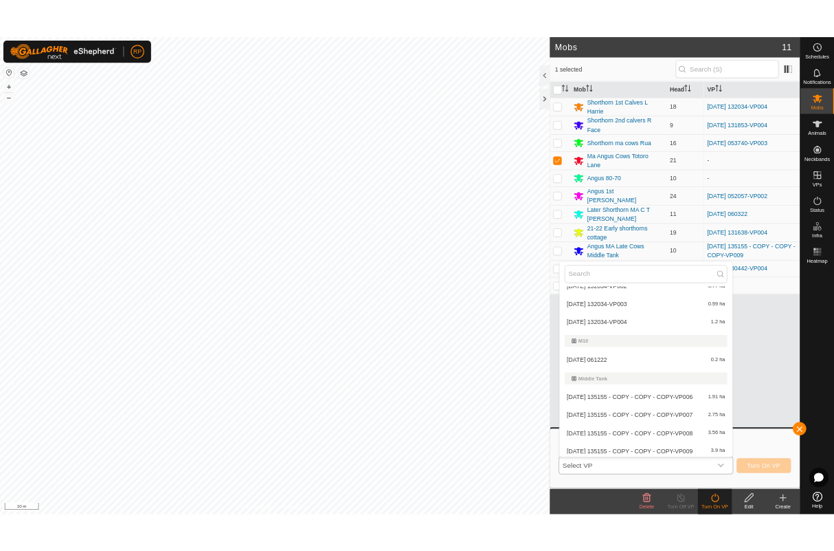
scroll to position [1068, 0]
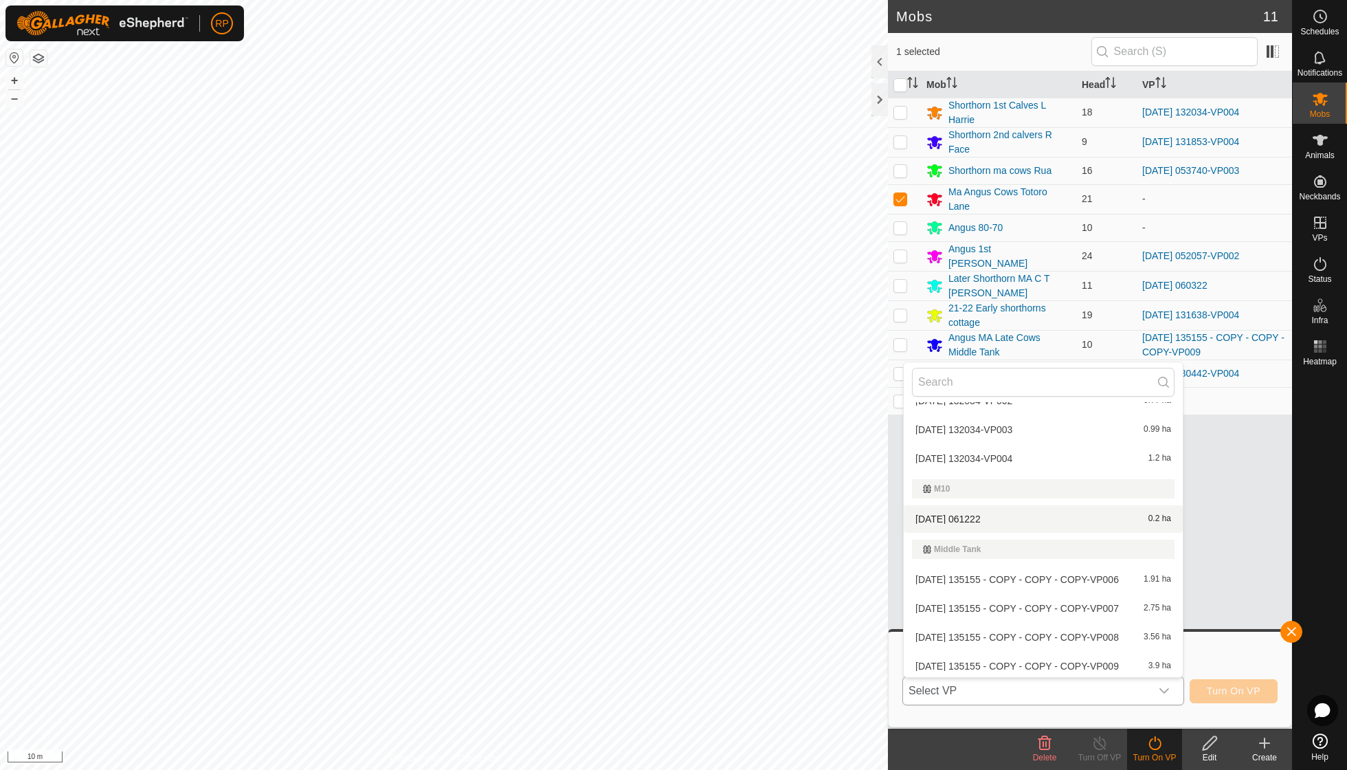
click at [984, 505] on li "2025-08-25 061222 0.2 ha" at bounding box center [1043, 518] width 279 height 27
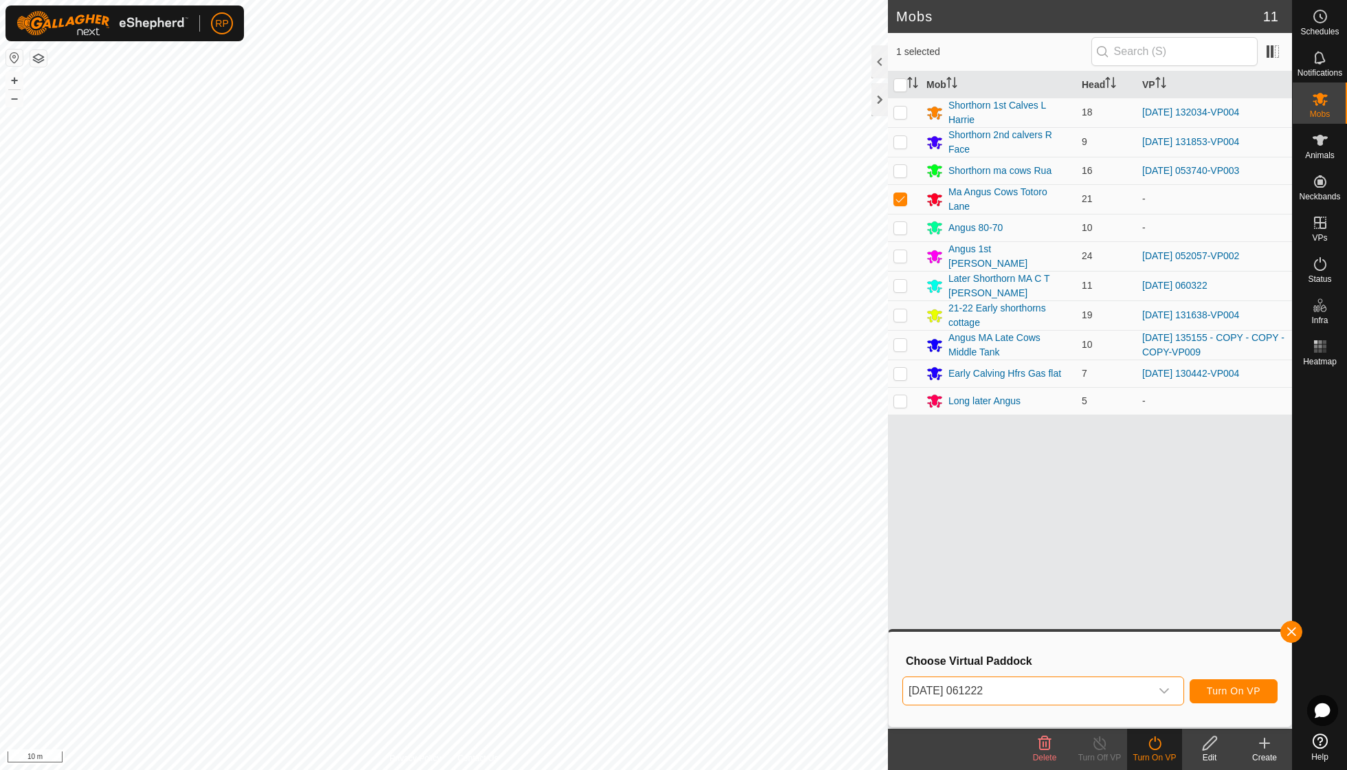
click at [1227, 691] on span "Turn On VP" at bounding box center [1234, 690] width 54 height 11
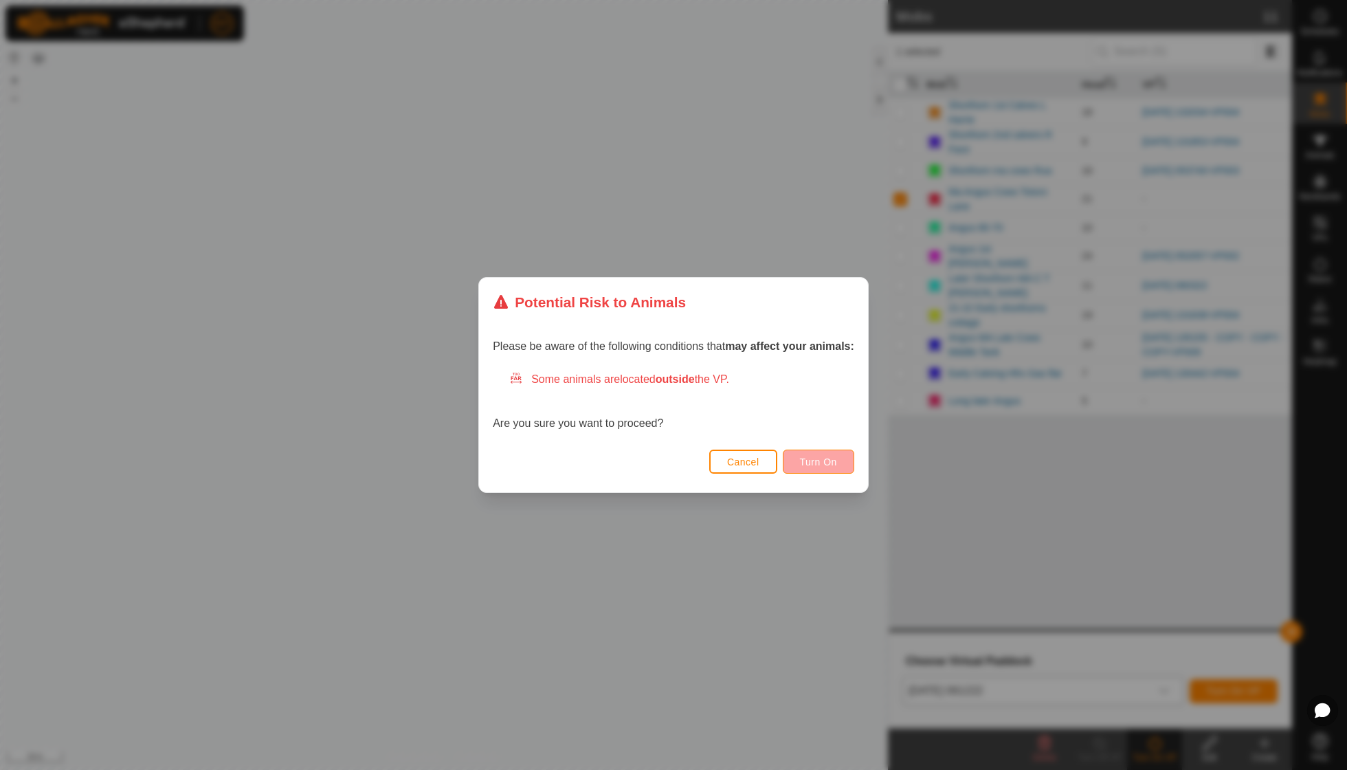
click at [837, 460] on span "Turn On" at bounding box center [818, 461] width 37 height 11
